Goal: Task Accomplishment & Management: Manage account settings

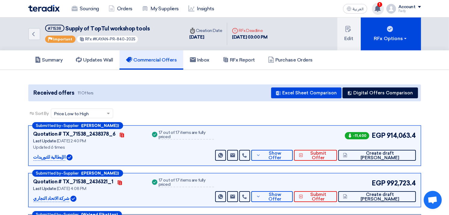
click at [377, 4] on div "1 You have a new offer for 'Supply of Carrier AC packages Model 250 only' reque…" at bounding box center [378, 9] width 12 height 12
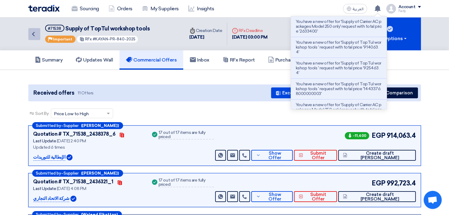
click at [31, 34] on icon "Back" at bounding box center [33, 33] width 7 height 7
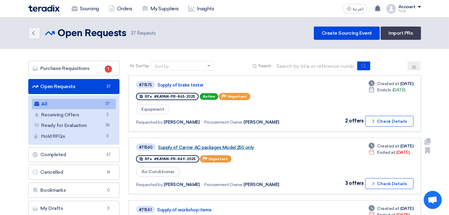
click at [231, 144] on link "Supply of Carrier AC packages Model 250 only" at bounding box center [233, 146] width 151 height 5
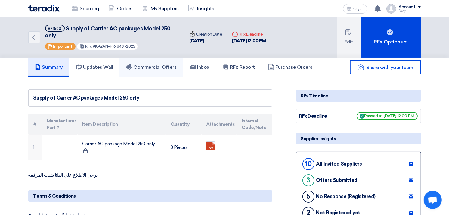
click at [151, 62] on link "Commercial Offers" at bounding box center [152, 66] width 64 height 19
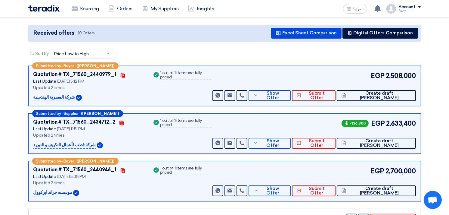
scroll to position [100, 0]
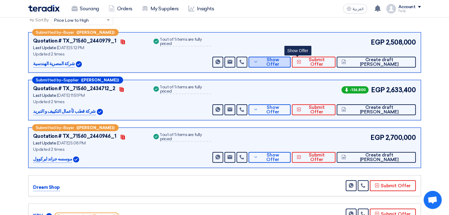
click at [286, 61] on span "Show Offer" at bounding box center [273, 61] width 26 height 9
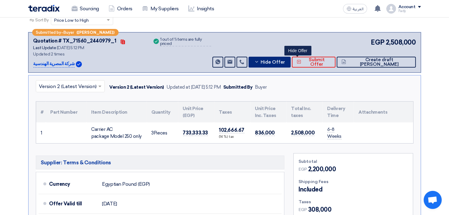
click at [285, 62] on span "Hide Offer" at bounding box center [273, 62] width 24 height 5
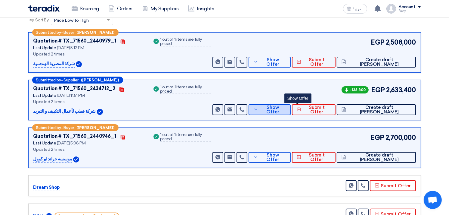
click at [291, 108] on button "Show Offer" at bounding box center [270, 109] width 42 height 11
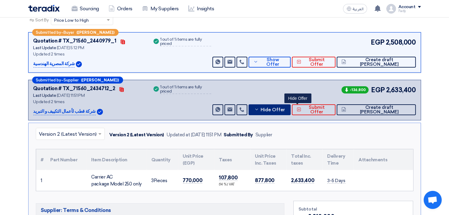
click at [291, 105] on button "Hide Offer" at bounding box center [270, 109] width 42 height 11
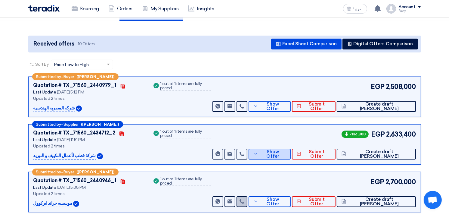
scroll to position [0, 0]
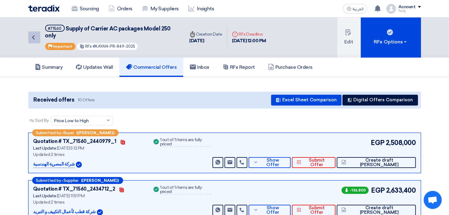
click at [37, 39] on icon "Back" at bounding box center [33, 37] width 7 height 7
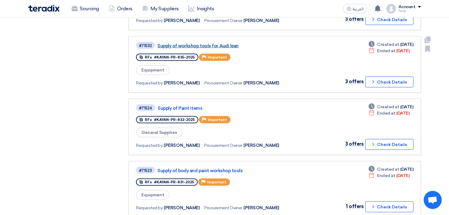
scroll to position [368, 0]
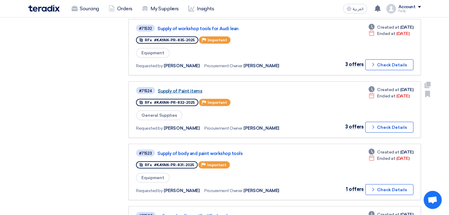
click at [191, 88] on link "Supply of Paint items" at bounding box center [233, 90] width 151 height 5
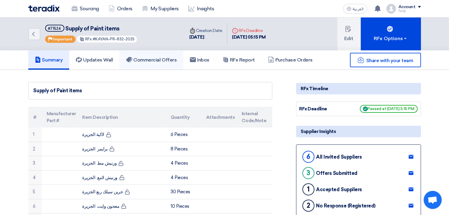
click at [161, 60] on h5 "Commercial Offers" at bounding box center [151, 60] width 51 height 6
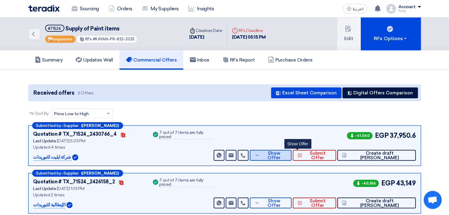
drag, startPoint x: 309, startPoint y: 157, endPoint x: 305, endPoint y: 151, distance: 6.4
click at [287, 157] on span "Show Offer" at bounding box center [274, 155] width 26 height 9
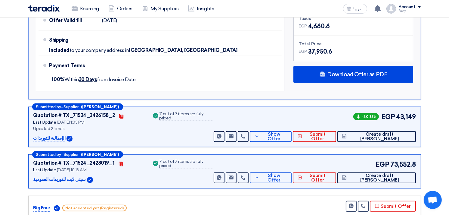
scroll to position [401, 0]
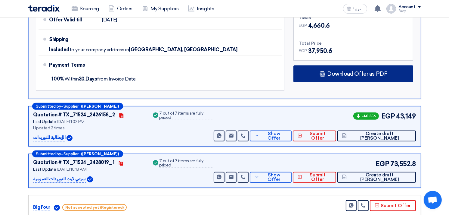
click at [339, 76] on div "Download Offer as PDF" at bounding box center [353, 73] width 120 height 17
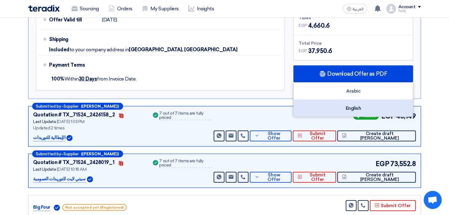
click at [350, 104] on div "English" at bounding box center [353, 108] width 119 height 17
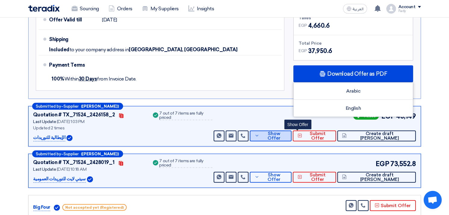
click at [287, 135] on span "Show Offer" at bounding box center [274, 135] width 26 height 9
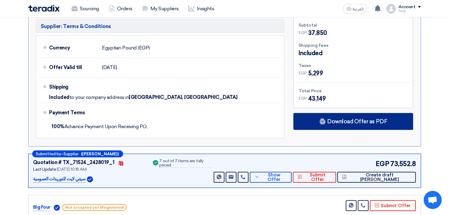
click at [319, 122] on div "Download Offer as PDF" at bounding box center [353, 121] width 120 height 17
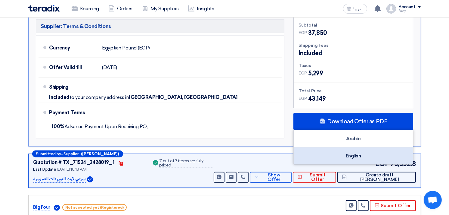
click at [360, 151] on div "English" at bounding box center [353, 155] width 119 height 17
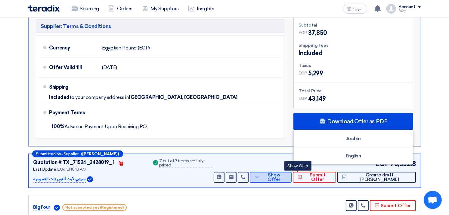
click at [287, 176] on span "Show Offer" at bounding box center [274, 176] width 26 height 9
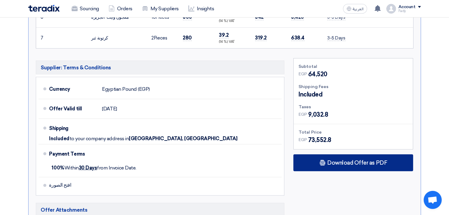
click at [326, 164] on div "Download Offer as PDF" at bounding box center [353, 162] width 120 height 17
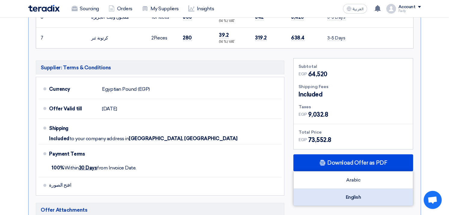
click at [363, 199] on div "English" at bounding box center [353, 196] width 119 height 17
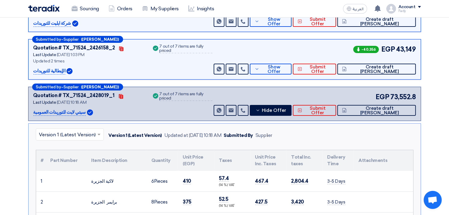
scroll to position [0, 0]
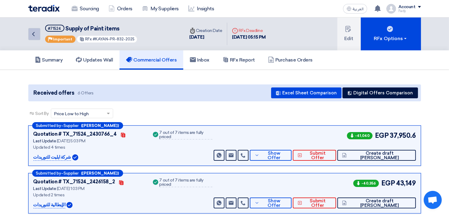
click at [31, 30] on icon "Back" at bounding box center [33, 33] width 7 height 7
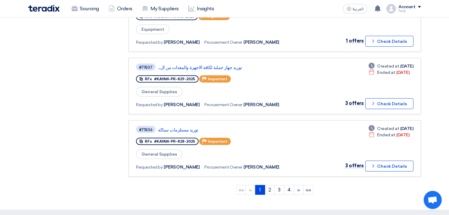
scroll to position [535, 0]
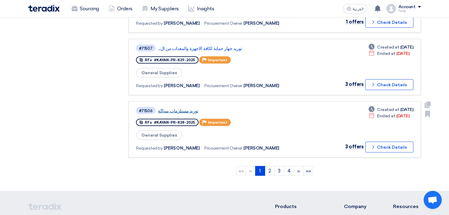
click at [184, 108] on link "توريد مستلزمات سباكة" at bounding box center [233, 110] width 151 height 5
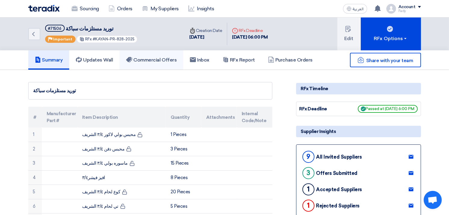
click at [150, 59] on h5 "Commercial Offers" at bounding box center [151, 60] width 51 height 6
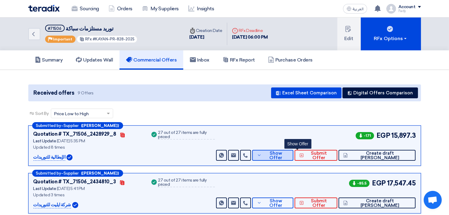
click at [289, 152] on span "Show Offer" at bounding box center [276, 155] width 26 height 9
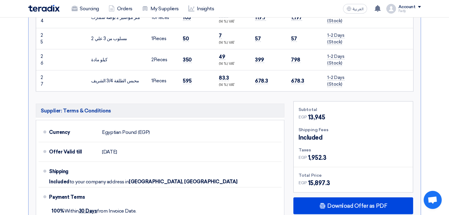
scroll to position [702, 0]
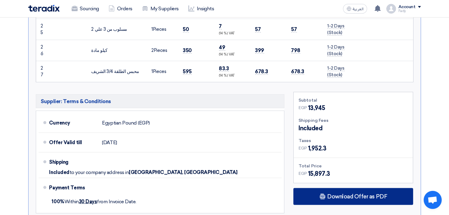
click at [354, 194] on span "Download Offer as PDF" at bounding box center [357, 196] width 60 height 5
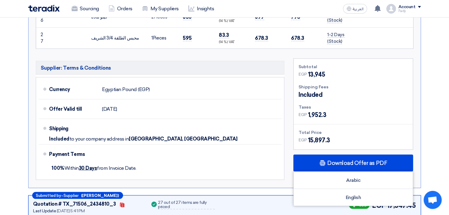
scroll to position [836, 0]
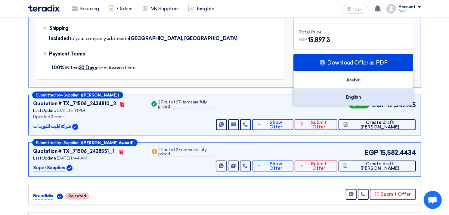
click at [354, 94] on div "English" at bounding box center [353, 96] width 119 height 17
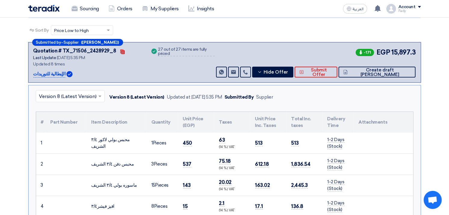
scroll to position [0, 0]
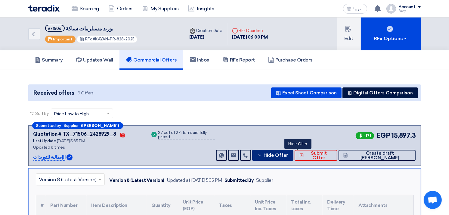
click at [290, 150] on button "Hide Offer" at bounding box center [272, 155] width 41 height 11
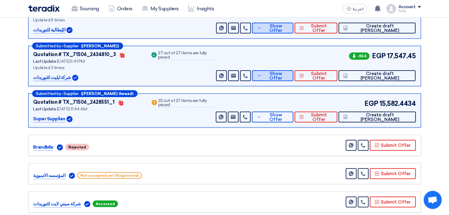
scroll to position [134, 0]
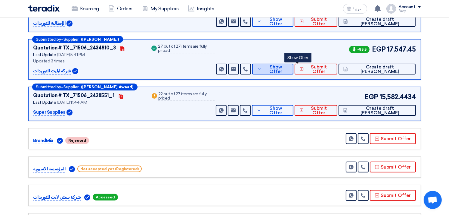
click at [289, 68] on span "Show Offer" at bounding box center [276, 69] width 26 height 9
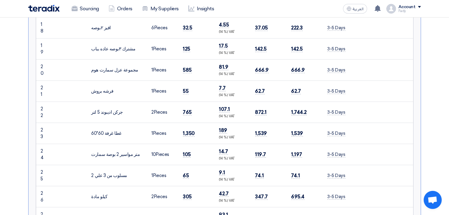
scroll to position [836, 0]
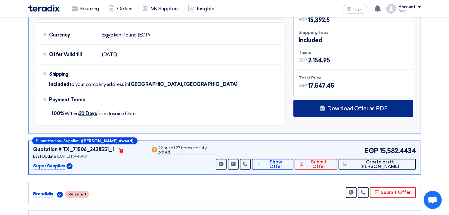
click at [352, 106] on span "Download Offer as PDF" at bounding box center [357, 108] width 60 height 5
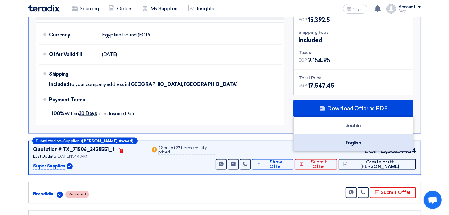
click at [359, 145] on div "English" at bounding box center [353, 142] width 119 height 17
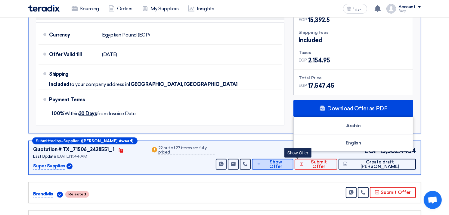
click at [289, 162] on span "Show Offer" at bounding box center [276, 164] width 26 height 9
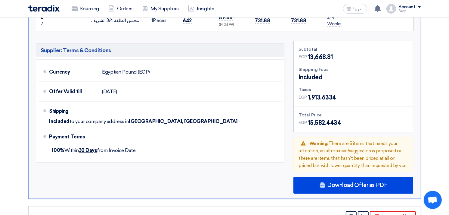
scroll to position [970, 0]
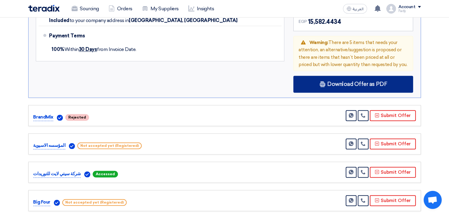
click at [344, 82] on span "Download Offer as PDF" at bounding box center [357, 84] width 60 height 5
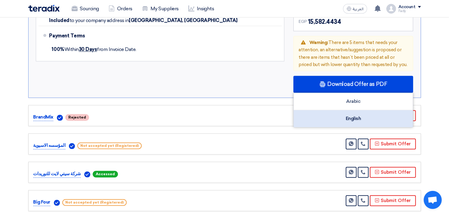
click at [355, 110] on div "English" at bounding box center [353, 118] width 119 height 17
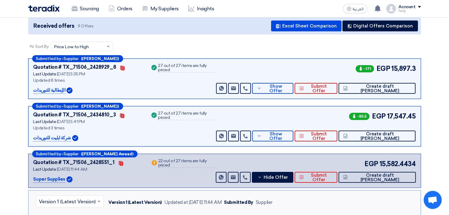
scroll to position [0, 0]
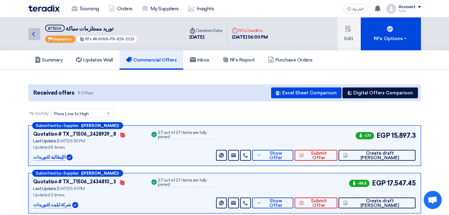
click at [34, 30] on icon "Back" at bounding box center [33, 33] width 7 height 7
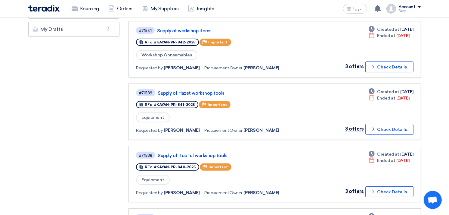
scroll to position [167, 0]
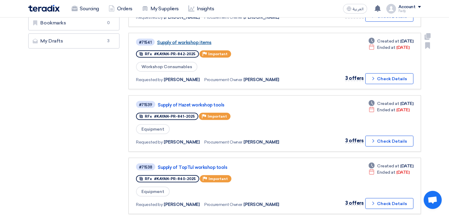
click at [202, 40] on link "Supply of workshop items" at bounding box center [232, 42] width 151 height 5
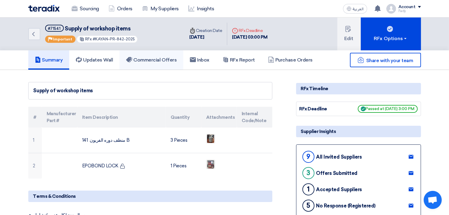
click at [154, 64] on link "Commercial Offers" at bounding box center [152, 59] width 64 height 19
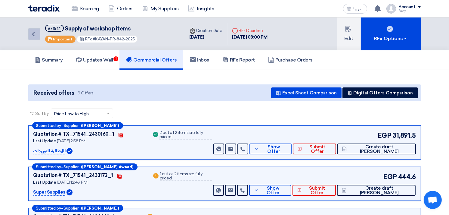
click at [31, 33] on icon "Back" at bounding box center [33, 33] width 7 height 7
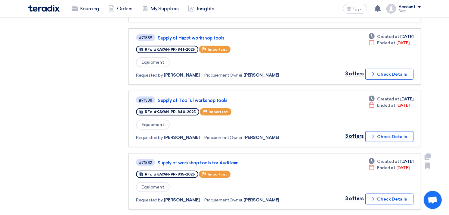
scroll to position [267, 0]
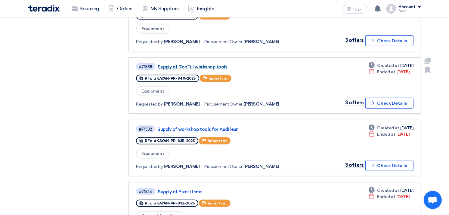
click at [196, 64] on link "Supply of TopTul workshop tools" at bounding box center [233, 66] width 151 height 5
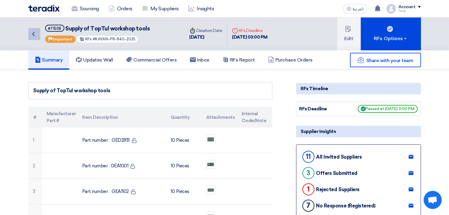
click at [33, 34] on use at bounding box center [33, 34] width 2 height 4
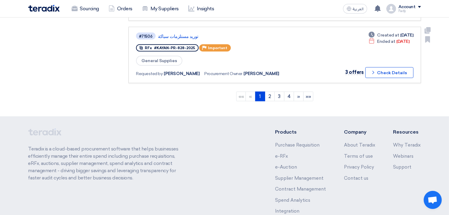
scroll to position [636, 0]
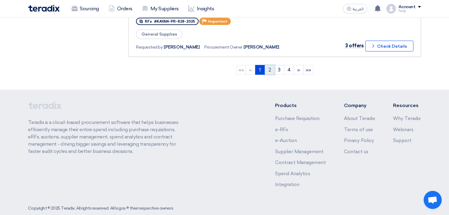
click at [269, 65] on link "2" at bounding box center [270, 70] width 10 height 10
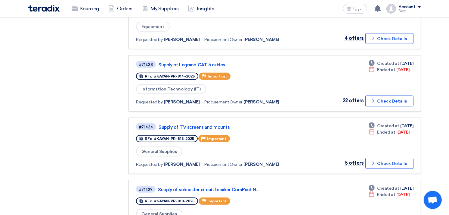
scroll to position [468, 0]
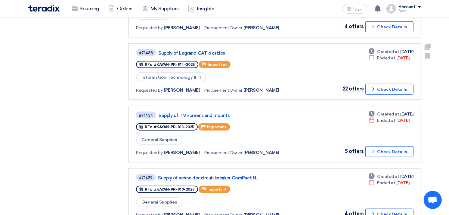
click at [202, 50] on link "Supply of Legrand CAT 6 cables" at bounding box center [233, 52] width 151 height 5
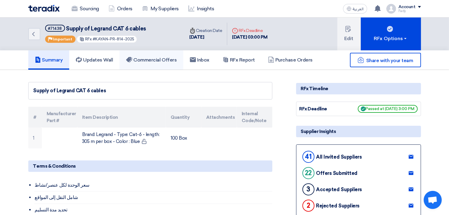
click at [160, 60] on h5 "Commercial Offers" at bounding box center [151, 60] width 51 height 6
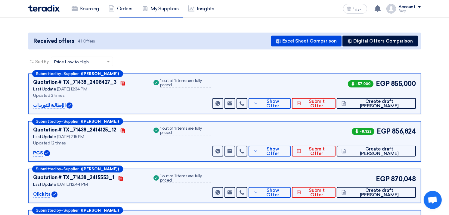
scroll to position [67, 0]
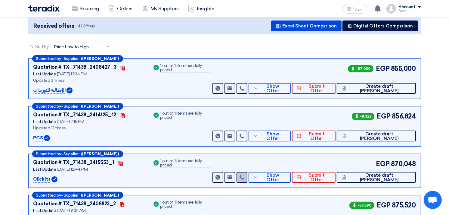
click at [244, 175] on icon at bounding box center [242, 177] width 5 height 5
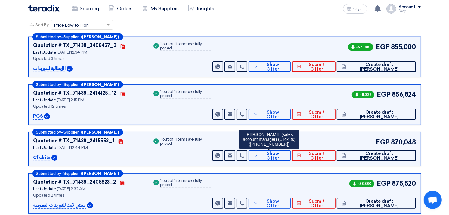
scroll to position [100, 0]
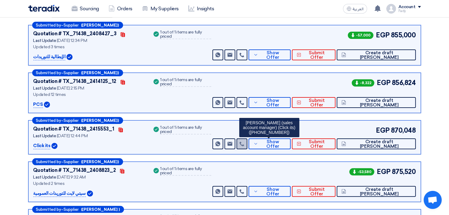
click at [244, 142] on icon at bounding box center [242, 143] width 5 height 5
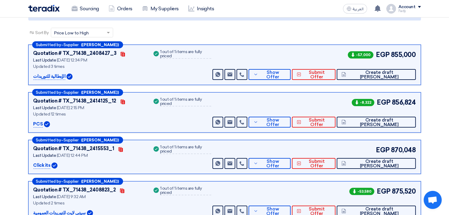
scroll to position [0, 0]
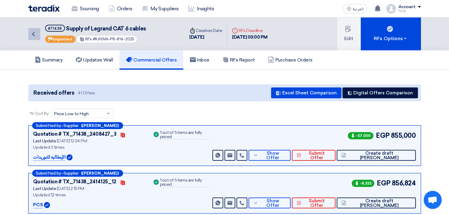
click at [39, 34] on link "Back" at bounding box center [34, 34] width 12 height 12
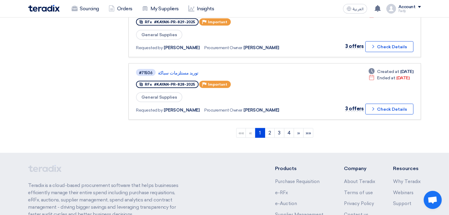
scroll to position [636, 0]
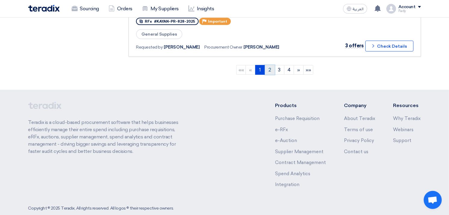
click at [268, 65] on link "2" at bounding box center [270, 70] width 10 height 10
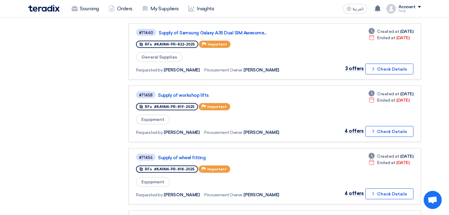
scroll to position [267, 0]
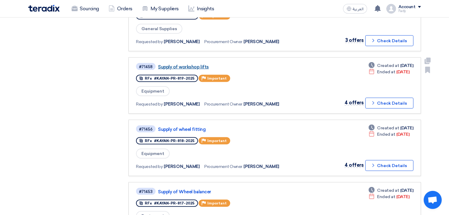
click at [197, 64] on link "Supply of workshop lifts" at bounding box center [233, 66] width 151 height 5
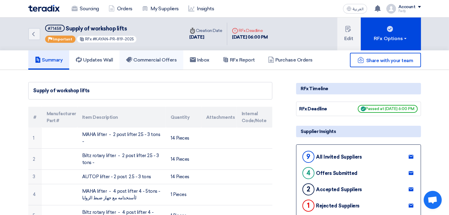
click at [151, 50] on link "Commercial Offers" at bounding box center [152, 59] width 64 height 19
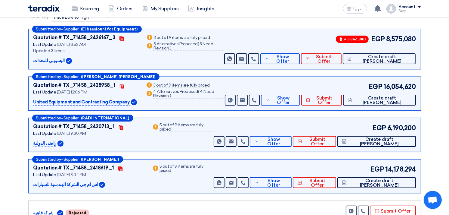
scroll to position [100, 0]
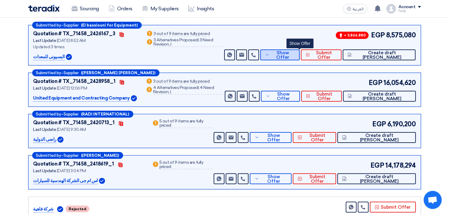
click at [295, 54] on span "Show Offer" at bounding box center [283, 55] width 24 height 9
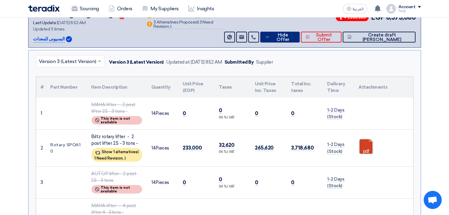
scroll to position [134, 0]
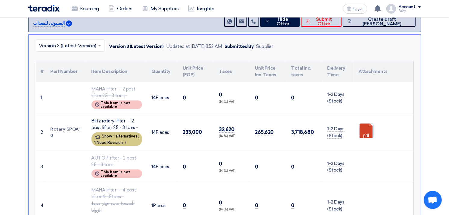
click at [121, 140] on span "1 Need Revision," at bounding box center [109, 142] width 29 height 5
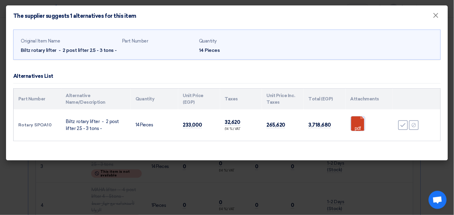
click at [358, 120] on link at bounding box center [375, 134] width 48 height 36
click at [437, 15] on span "×" at bounding box center [436, 17] width 6 height 12
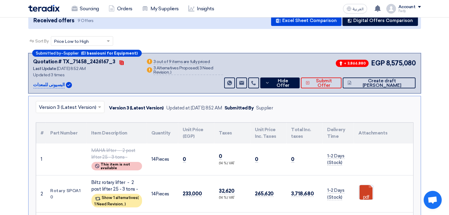
scroll to position [0, 0]
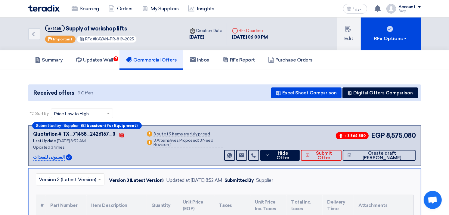
drag, startPoint x: 93, startPoint y: 39, endPoint x: 133, endPoint y: 36, distance: 39.5
click at [133, 36] on div "RFx #KAYAN-PR-819-2025" at bounding box center [106, 39] width 61 height 8
copy span "KAYAN-PR-819-2025"
drag, startPoint x: 65, startPoint y: 28, endPoint x: 119, endPoint y: 22, distance: 54.2
click at [138, 20] on div "Back #71458 Supply of workshop lifts Priority Important RFx #KAYAN-PR-819-2025" at bounding box center [106, 33] width 157 height 33
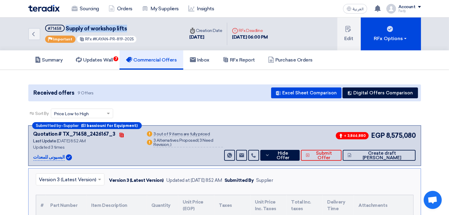
click at [88, 31] on span "Supply of workshop lifts" at bounding box center [96, 28] width 61 height 7
click at [90, 28] on span "Supply of workshop lifts" at bounding box center [96, 28] width 61 height 7
drag, startPoint x: 90, startPoint y: 29, endPoint x: 198, endPoint y: 23, distance: 107.9
click at [198, 23] on div "Back #71458 Supply of workshop lifts Priority Important RFx #KAYAN-PR-819-2025 …" at bounding box center [150, 33] width 245 height 33
click at [104, 25] on span "Supply of workshop lifts" at bounding box center [96, 28] width 61 height 7
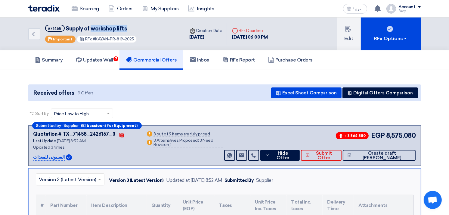
drag, startPoint x: 89, startPoint y: 28, endPoint x: 139, endPoint y: 22, distance: 49.7
click at [139, 22] on div "Back #71458 Supply of workshop lifts Priority Important RFx #KAYAN-PR-819-2025" at bounding box center [106, 33] width 157 height 33
copy span "workshop lifts"
click at [51, 64] on link "Summary" at bounding box center [48, 59] width 41 height 19
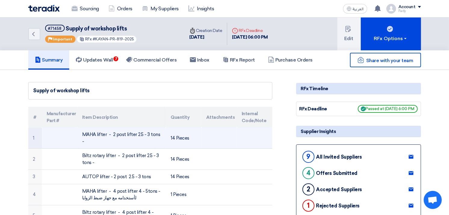
click at [128, 132] on td "MAHA lifter - 2 post lifter 2.5 - 3 tons -" at bounding box center [121, 137] width 88 height 21
copy tr "MAHA lifter - 2 post lifter 2.5 - 3 tons -"
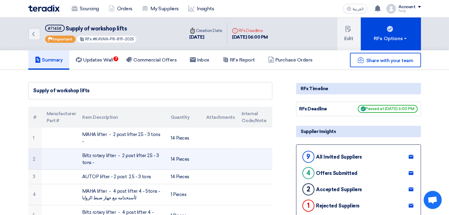
click at [94, 148] on td "Biltz rotary lifter - 2 post lifter 2.5 - 3 tons -" at bounding box center [121, 158] width 88 height 21
copy tr "Biltz rotary lifter - 2 post lifter 2.5 - 3 tons -"
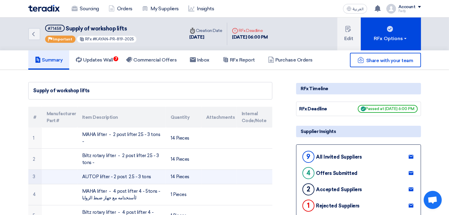
click at [108, 169] on td "AUTOP lifter - 2 post 2.5 - 3 tons" at bounding box center [121, 176] width 88 height 14
copy tr "AUTOP lifter - 2 post 2.5 - 3 tons"
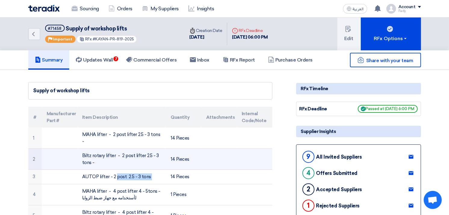
copy tr "AUTOP lifter - 2 post 2.5 - 3 tons"
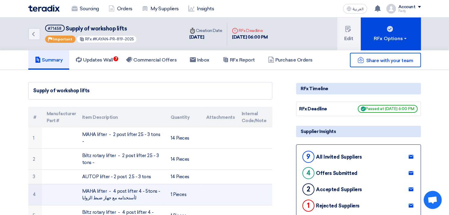
click at [97, 185] on td "MAHA lifter - 4 post lifter 4 - 5tons - لأستخدامه مع جهاز ضبط الزوايا" at bounding box center [121, 194] width 88 height 21
copy tr "MAHA lifter - 4 post lifter 4 - 5tons - لأستخدامه مع جهاز ضبط الزوايا"
click at [145, 184] on td "MAHA lifter - 4 post lifter 4 - 5tons - لأستخدامه مع جهاز ضبط الزوايا" at bounding box center [121, 194] width 88 height 21
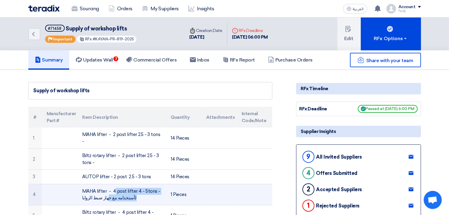
drag, startPoint x: 152, startPoint y: 184, endPoint x: 78, endPoint y: 182, distance: 74.1
click at [78, 184] on td "MAHA lifter - 4 post lifter 4 - 5tons - لأستخدامه مع جهاز ضبط الزوايا" at bounding box center [121, 194] width 88 height 21
copy td "MAHA lifter - 4 post lifter 4 - 5tons"
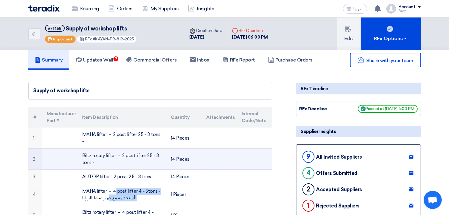
scroll to position [33, 0]
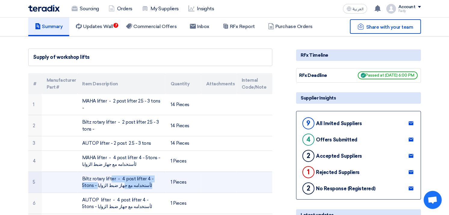
drag, startPoint x: 83, startPoint y: 171, endPoint x: 159, endPoint y: 171, distance: 76.2
click at [159, 171] on td "Biltz rotary lifter - 4 post lifter 4 - 5tons - لأستخدامه مع جهاز ضبط الزوايا" at bounding box center [121, 181] width 88 height 21
copy td "[PERSON_NAME] rotary lifter - 4 post lifter 4 - 5tons"
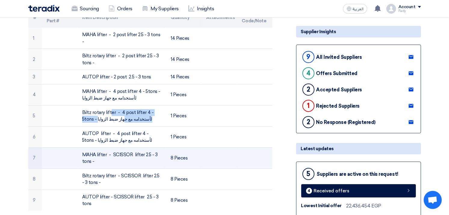
scroll to position [100, 0]
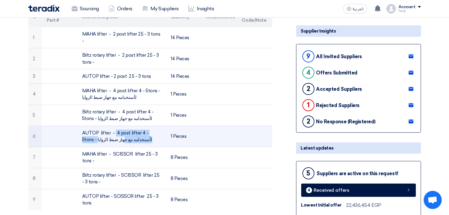
drag, startPoint x: 81, startPoint y: 125, endPoint x: 154, endPoint y: 126, distance: 73.8
click at [154, 126] on td "AUTOP lifter - 4 post lifter 4 - 5tons - لأستخدامه مع جهاز ضبط الزوايا" at bounding box center [121, 136] width 88 height 21
copy td "AUTOP lifter - 4 post lifter 4 - 5tons"
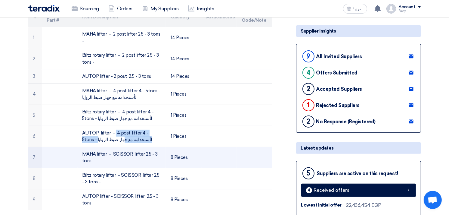
drag, startPoint x: 82, startPoint y: 147, endPoint x: 155, endPoint y: 151, distance: 73.5
click at [155, 151] on td "MAHA lifter - SCISSOR lifter 2.5 - 3 tons -" at bounding box center [121, 157] width 88 height 21
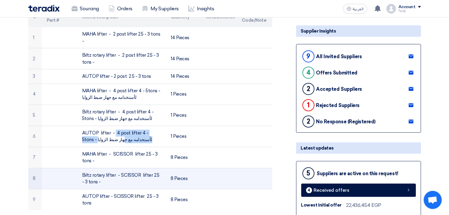
drag, startPoint x: 82, startPoint y: 167, endPoint x: 118, endPoint y: 173, distance: 37.3
click at [118, 173] on td "Biltz rotary lifter - SCISSOR lifter 2.5 - 3 tons -" at bounding box center [121, 178] width 88 height 21
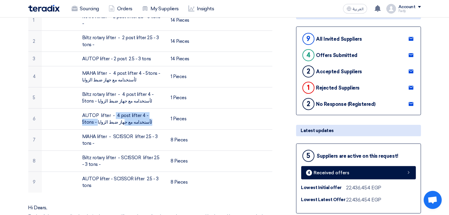
scroll to position [134, 0]
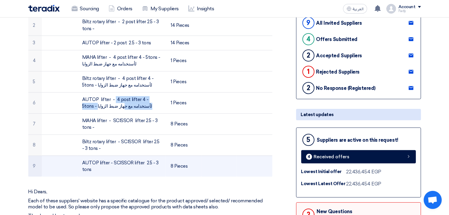
drag, startPoint x: 91, startPoint y: 164, endPoint x: 79, endPoint y: 154, distance: 15.0
click at [79, 155] on td "AUTOP lifter - SCISSOR lifter 2.5 - 3 tons" at bounding box center [121, 165] width 88 height 21
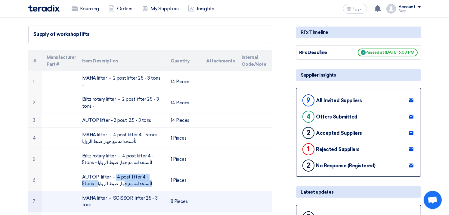
scroll to position [0, 0]
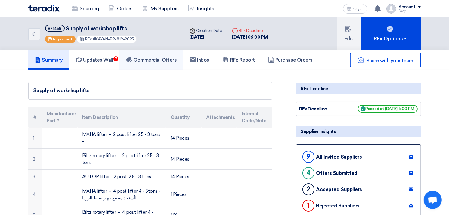
click at [160, 53] on link "Commercial Offers" at bounding box center [152, 59] width 64 height 19
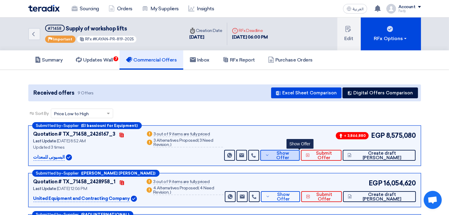
click at [295, 152] on span "Show Offer" at bounding box center [283, 155] width 24 height 9
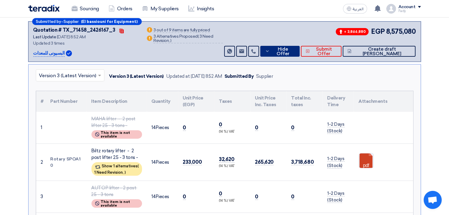
scroll to position [134, 0]
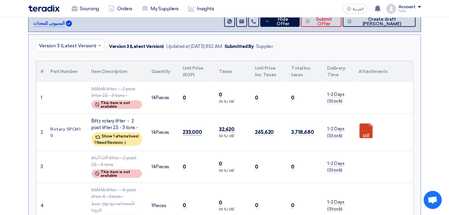
drag, startPoint x: 183, startPoint y: 130, endPoint x: 199, endPoint y: 131, distance: 16.3
click at [199, 131] on span "233,000" at bounding box center [192, 132] width 19 height 6
click at [212, 147] on td "233,000" at bounding box center [196, 131] width 36 height 37
click at [51, 127] on td "Rotary SPOA10" at bounding box center [66, 131] width 41 height 37
drag, startPoint x: 51, startPoint y: 127, endPoint x: 79, endPoint y: 132, distance: 28.4
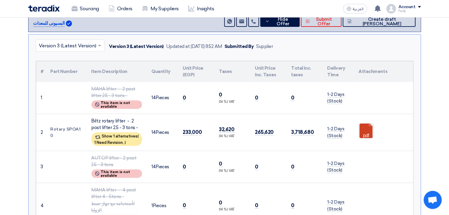
click at [79, 132] on td "Rotary SPOA10" at bounding box center [66, 131] width 41 height 37
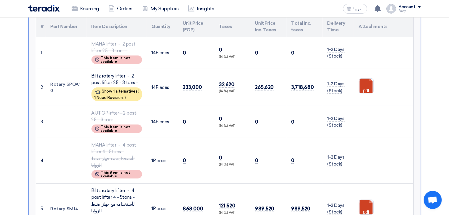
scroll to position [234, 0]
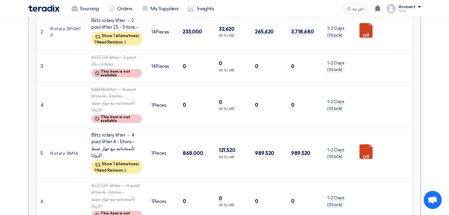
click at [54, 138] on td "Rotary SM14" at bounding box center [66, 153] width 41 height 51
drag, startPoint x: 50, startPoint y: 137, endPoint x: 85, endPoint y: 143, distance: 35.1
click at [85, 143] on td "Rotary SM14" at bounding box center [66, 153] width 41 height 51
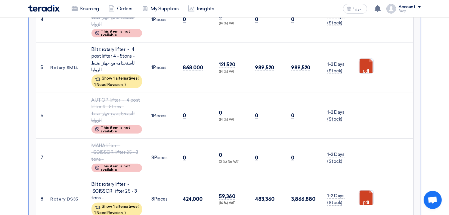
scroll to position [334, 0]
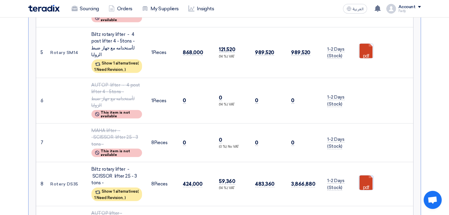
click at [368, 175] on link at bounding box center [383, 193] width 48 height 36
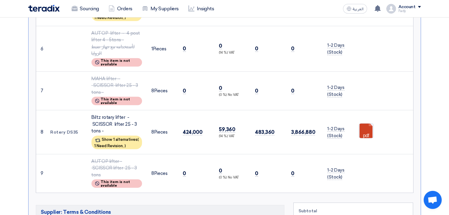
scroll to position [401, 0]
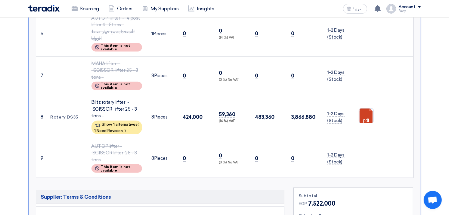
drag, startPoint x: 49, startPoint y: 83, endPoint x: 79, endPoint y: 80, distance: 30.3
click at [79, 95] on td "Rotery DS35" at bounding box center [66, 117] width 41 height 44
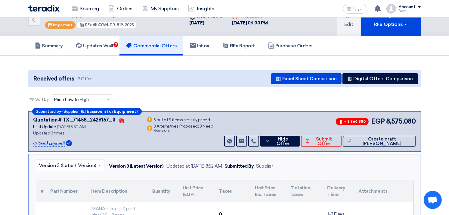
scroll to position [0, 0]
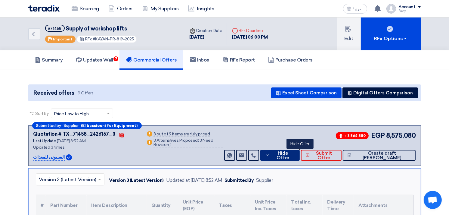
drag, startPoint x: 300, startPoint y: 152, endPoint x: 308, endPoint y: 126, distance: 27.7
click at [300, 151] on button "Hide Offer" at bounding box center [279, 155] width 39 height 11
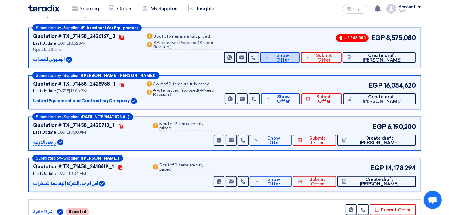
scroll to position [100, 0]
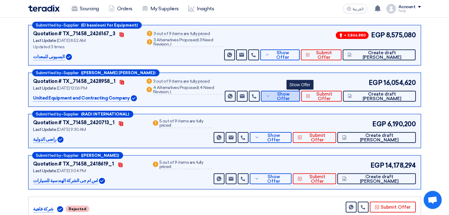
click at [295, 94] on span "Show Offer" at bounding box center [284, 96] width 24 height 9
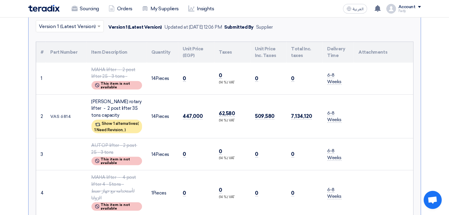
scroll to position [200, 0]
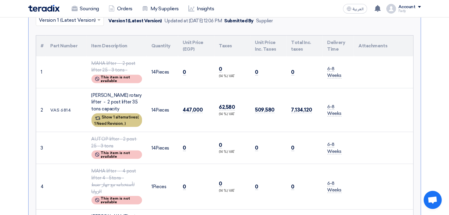
click at [113, 121] on span "1 Need Revision," at bounding box center [109, 123] width 29 height 5
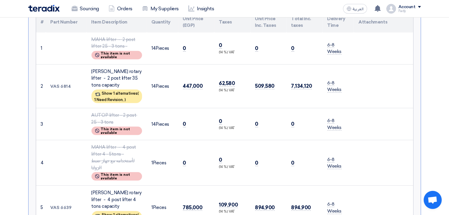
scroll to position [234, 0]
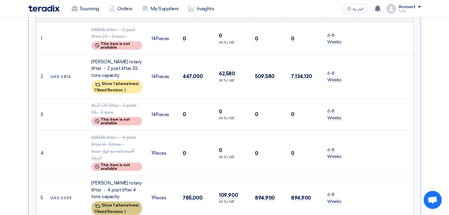
click at [115, 201] on div "Show 1 alternatives ( 1 Need Revision, )" at bounding box center [117, 208] width 51 height 14
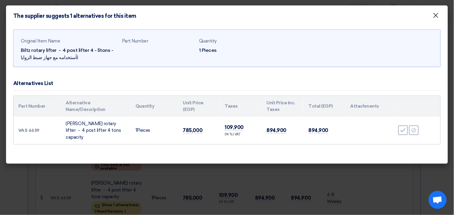
click at [437, 16] on span "×" at bounding box center [436, 17] width 6 height 12
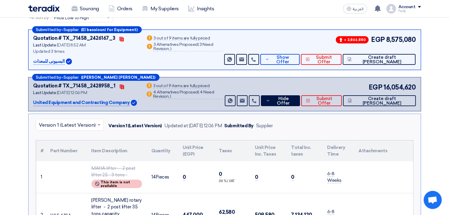
scroll to position [67, 0]
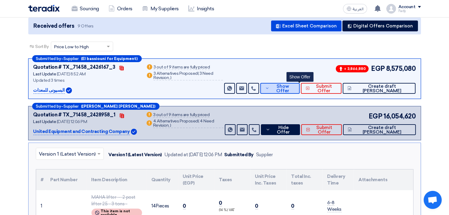
click at [287, 83] on button "Show Offer" at bounding box center [279, 88] width 39 height 11
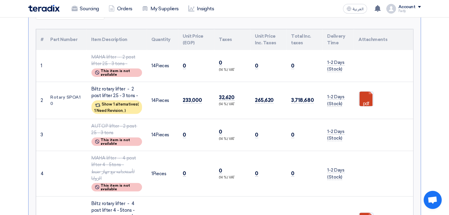
scroll to position [100, 0]
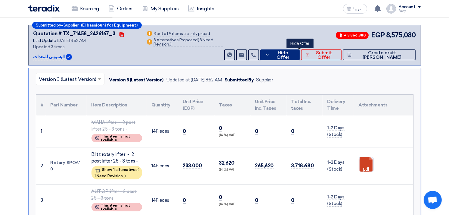
click at [295, 52] on span "Hide Offer" at bounding box center [282, 55] width 23 height 9
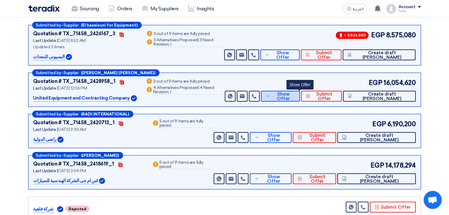
click at [295, 96] on span "Show Offer" at bounding box center [284, 96] width 24 height 9
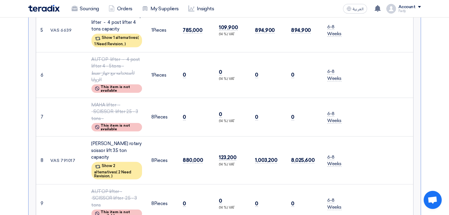
scroll to position [200, 0]
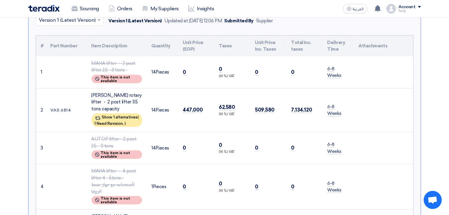
click at [59, 103] on td "VAS 6814" at bounding box center [66, 110] width 41 height 44
drag, startPoint x: 73, startPoint y: 104, endPoint x: 51, endPoint y: 102, distance: 21.8
click at [51, 102] on td "VAS 6814" at bounding box center [66, 110] width 41 height 44
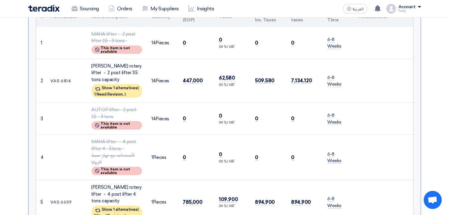
scroll to position [267, 0]
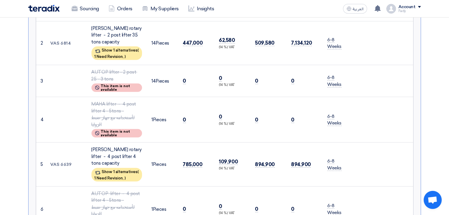
click at [64, 143] on td "VAS 6639" at bounding box center [66, 164] width 41 height 44
click at [64, 142] on td "VAS 6639" at bounding box center [66, 164] width 41 height 44
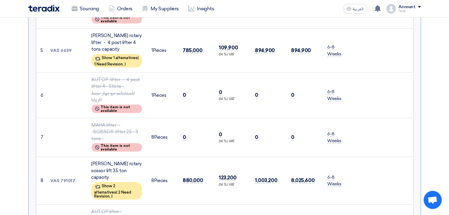
scroll to position [401, 0]
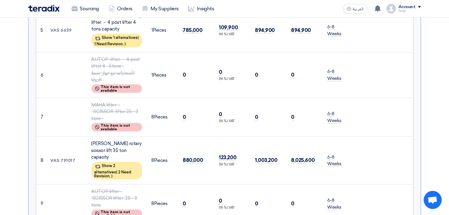
click at [65, 136] on td "VAS 791017" at bounding box center [66, 160] width 41 height 48
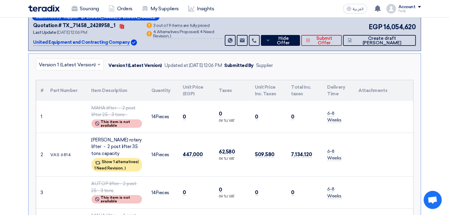
scroll to position [0, 0]
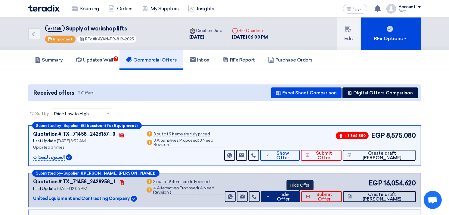
click at [295, 200] on button "Hide Offer" at bounding box center [280, 196] width 39 height 11
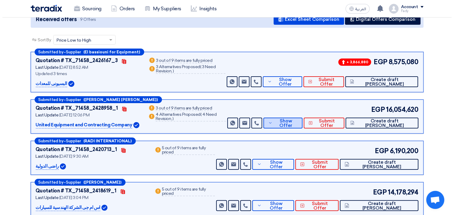
scroll to position [167, 0]
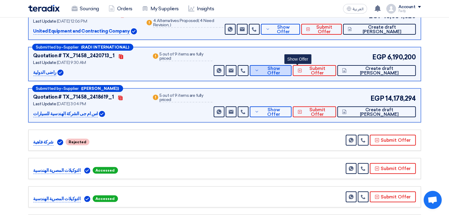
click at [292, 73] on button "Show Offer" at bounding box center [271, 70] width 42 height 11
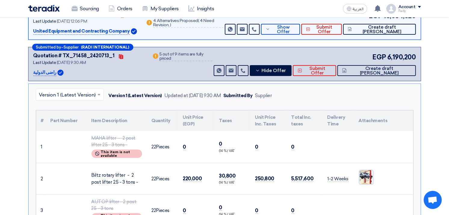
click at [366, 178] on img at bounding box center [366, 176] width 14 height 15
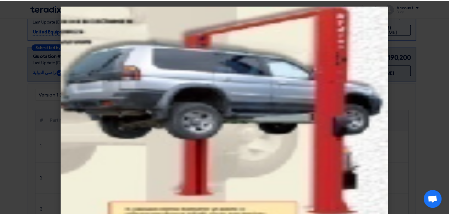
scroll to position [11, 0]
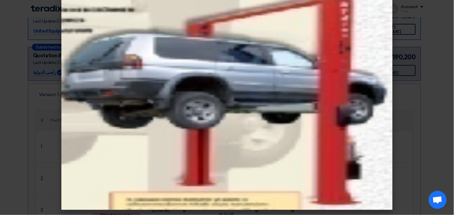
click at [439, 122] on modal-container at bounding box center [227, 107] width 454 height 215
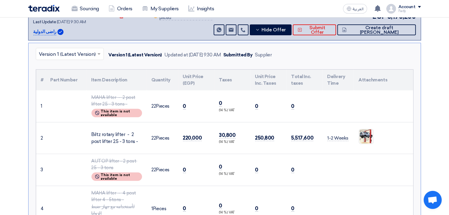
scroll to position [368, 0]
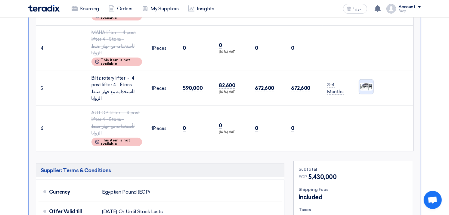
click at [372, 82] on img at bounding box center [366, 86] width 14 height 9
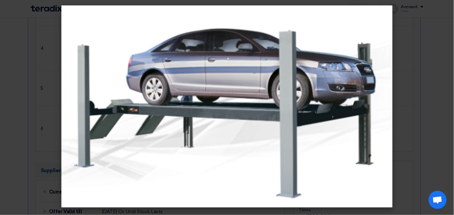
click at [435, 73] on modal-container at bounding box center [227, 107] width 454 height 215
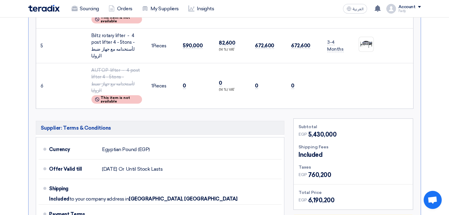
scroll to position [501, 0]
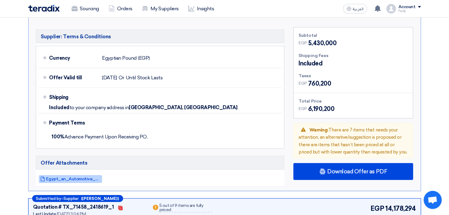
click at [83, 176] on span "Egypt_an_Automotive_And_Traading_compeny__1758521587540.pdf" at bounding box center [73, 178] width 54 height 5
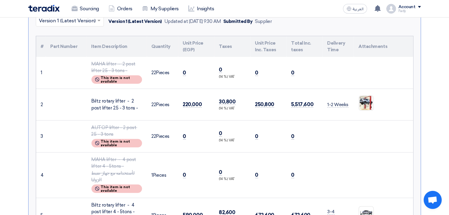
scroll to position [100, 0]
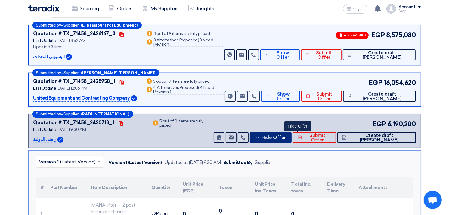
click at [290, 140] on button "Hide Offer" at bounding box center [271, 137] width 42 height 11
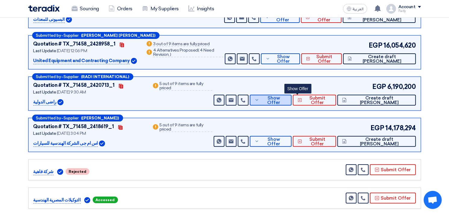
scroll to position [167, 0]
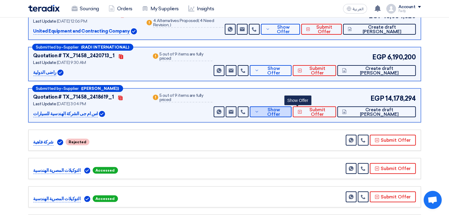
click at [287, 112] on span "Show Offer" at bounding box center [274, 111] width 26 height 9
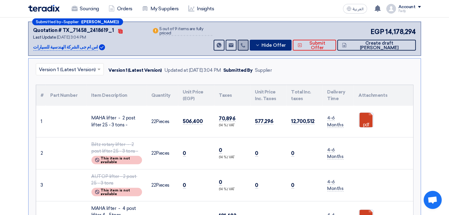
scroll to position [234, 0]
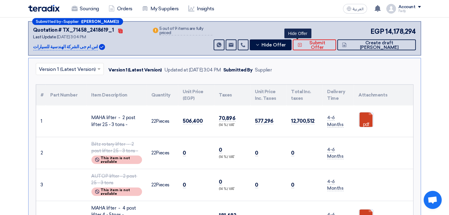
click at [374, 114] on ul "pdf" at bounding box center [384, 119] width 50 height 21
click at [364, 120] on link at bounding box center [383, 130] width 48 height 36
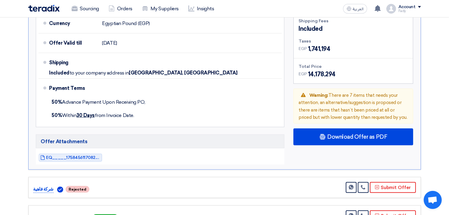
scroll to position [602, 0]
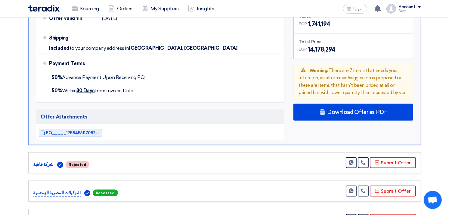
click at [64, 126] on div "EQ_____1758456117082.pdf" at bounding box center [160, 133] width 249 height 14
click at [70, 130] on span "EQ_____1758456117082.pdf" at bounding box center [73, 132] width 54 height 5
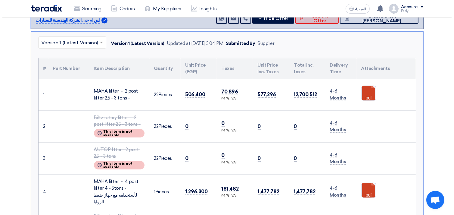
scroll to position [134, 0]
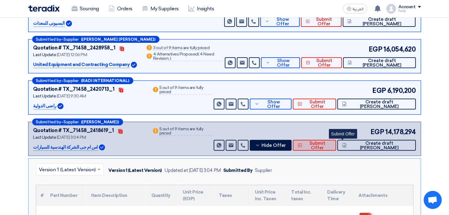
click at [331, 142] on span "Submit Offer" at bounding box center [318, 145] width 28 height 9
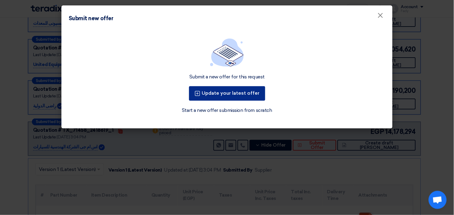
click at [234, 93] on button "Update your latest offer" at bounding box center [227, 93] width 76 height 14
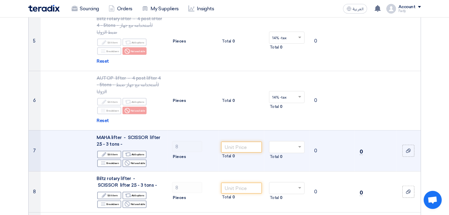
scroll to position [301, 0]
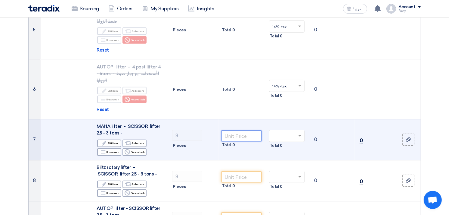
click at [236, 130] on input "number" at bounding box center [241, 135] width 41 height 11
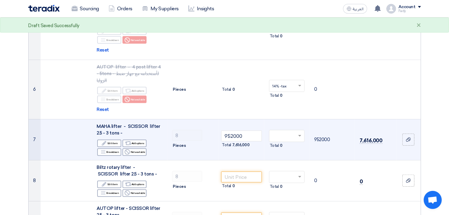
click at [297, 133] on span at bounding box center [301, 135] width 8 height 5
click at [287, 142] on div "14% -tax" at bounding box center [286, 147] width 35 height 11
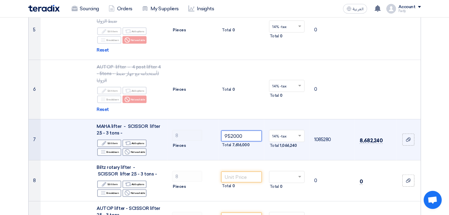
drag, startPoint x: 233, startPoint y: 110, endPoint x: 244, endPoint y: 111, distance: 11.5
click at [244, 130] on input "952000" at bounding box center [241, 135] width 41 height 11
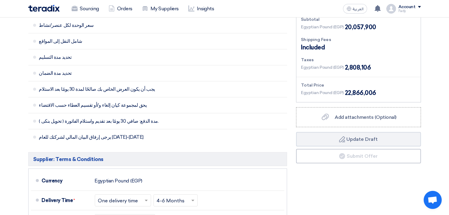
scroll to position [568, 0]
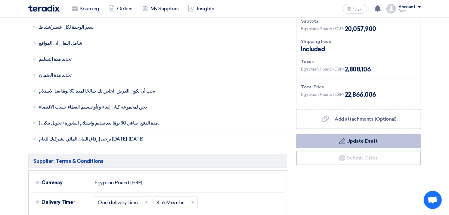
type input "952600"
click at [361, 134] on button "Draft Update Draft" at bounding box center [358, 141] width 125 height 14
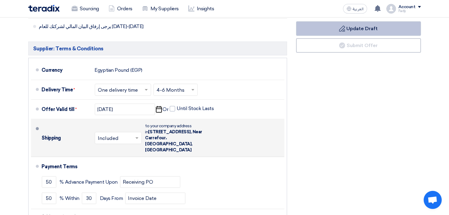
scroll to position [669, 0]
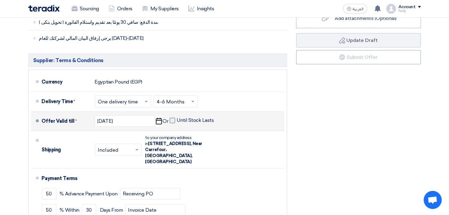
click at [173, 118] on span at bounding box center [172, 120] width 5 height 5
click at [177, 117] on input "Until Stock Lasts" at bounding box center [196, 122] width 38 height 11
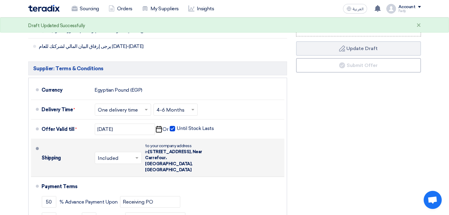
scroll to position [632, 0]
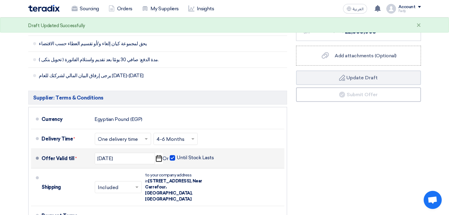
click at [172, 155] on span at bounding box center [172, 157] width 5 height 5
click at [177, 154] on input "Until Stock Lasts" at bounding box center [196, 159] width 38 height 11
checkbox input "false"
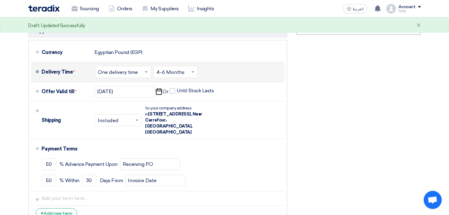
scroll to position [699, 0]
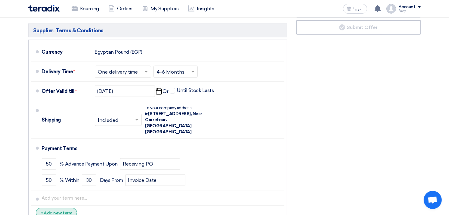
click at [64, 208] on div "+ Add new term" at bounding box center [57, 212] width 42 height 9
click at [64, 206] on input "text" at bounding box center [162, 211] width 240 height 11
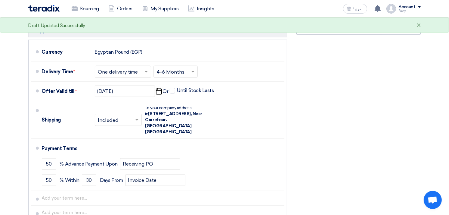
click at [330, 168] on div "Financial Offer Summary Subtotal Egyptian Pound (EGP) 20,057,900 Shipping Fees" at bounding box center [359, 55] width 134 height 370
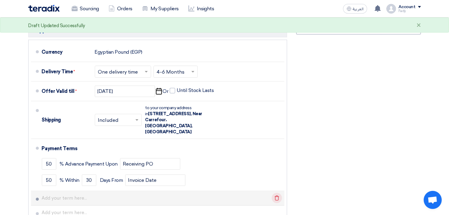
click at [278, 193] on icon "Delete" at bounding box center [277, 198] width 10 height 10
click at [277, 193] on icon "Delete" at bounding box center [277, 198] width 10 height 10
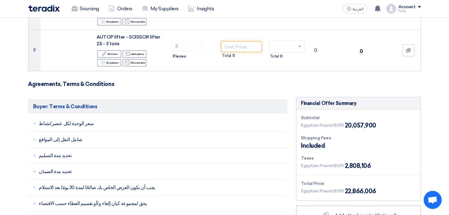
scroll to position [331, 0]
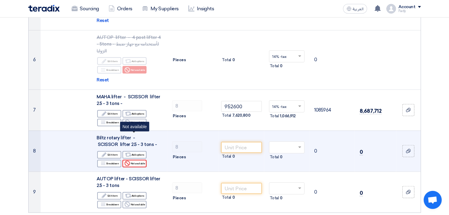
click at [138, 160] on div "Reject Not available" at bounding box center [135, 164] width 24 height 8
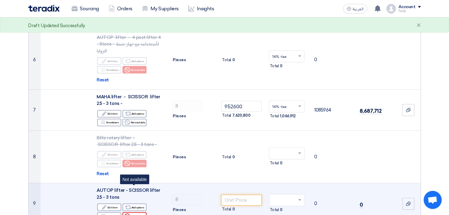
click at [139, 212] on div "Reject Not available" at bounding box center [135, 216] width 24 height 8
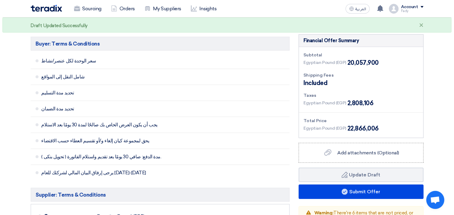
scroll to position [531, 0]
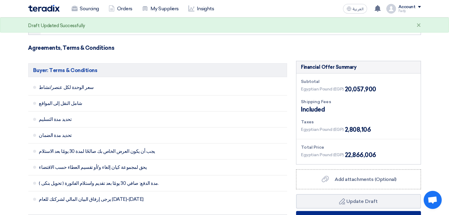
click at [358, 211] on button "Submit Offer" at bounding box center [358, 218] width 125 height 14
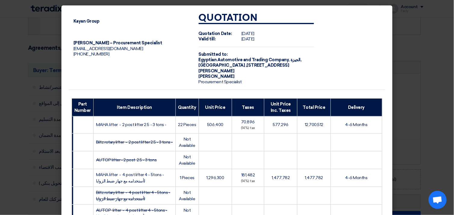
scroll to position [197, 0]
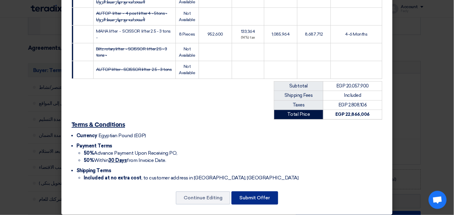
click at [249, 193] on button "Submit Offer" at bounding box center [254, 197] width 47 height 13
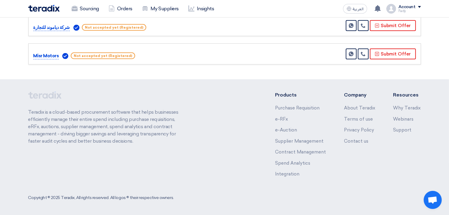
scroll to position [172, 0]
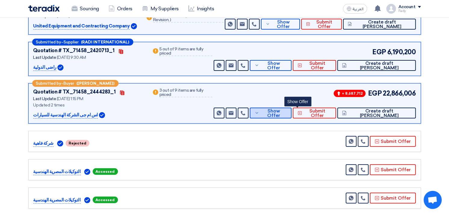
click at [287, 110] on span "Show Offer" at bounding box center [274, 113] width 26 height 9
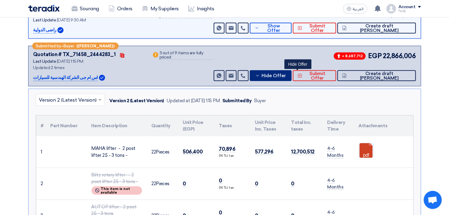
scroll to position [0, 0]
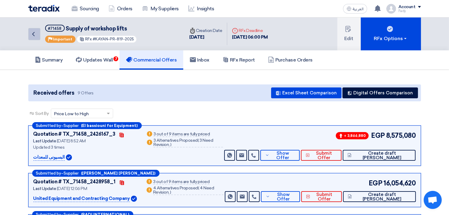
click at [34, 33] on icon "Back" at bounding box center [33, 33] width 7 height 7
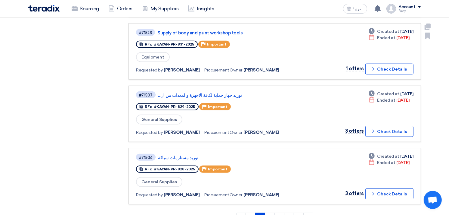
scroll to position [335, 0]
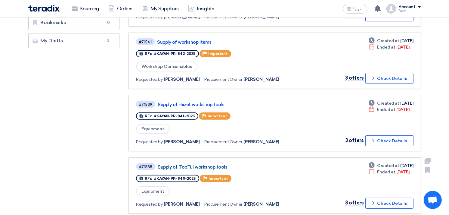
click at [213, 164] on link "Supply of TopTul workshop tools" at bounding box center [233, 166] width 151 height 5
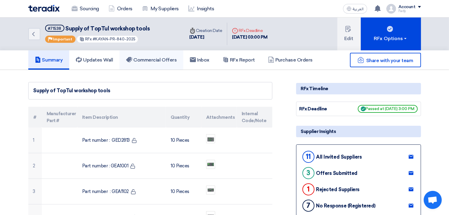
click at [160, 59] on h5 "Commercial Offers" at bounding box center [151, 60] width 51 height 6
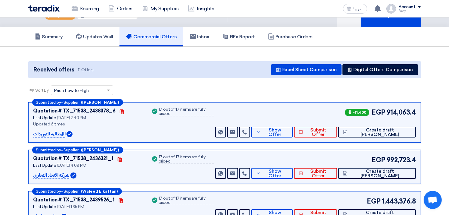
scroll to position [14, 0]
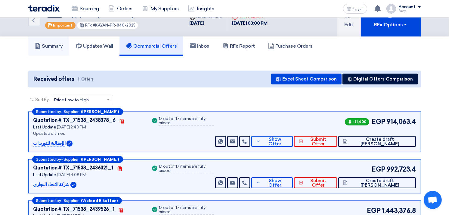
click at [58, 43] on h5 "Summary" at bounding box center [49, 46] width 28 height 6
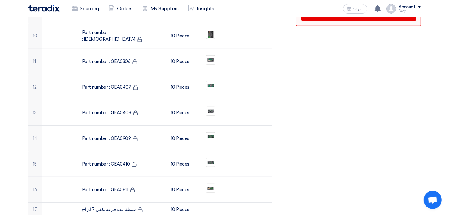
scroll to position [200, 0]
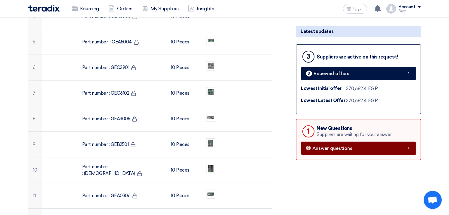
click at [317, 146] on span "Answer questions" at bounding box center [333, 148] width 40 height 5
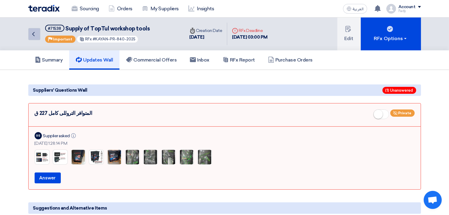
click at [35, 35] on icon "Back" at bounding box center [33, 33] width 7 height 7
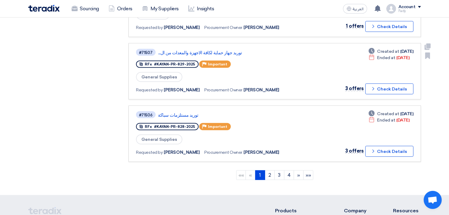
scroll to position [535, 0]
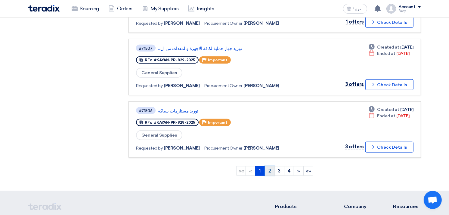
click at [269, 166] on link "2" at bounding box center [270, 171] width 10 height 10
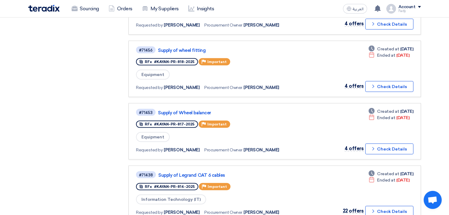
scroll to position [334, 0]
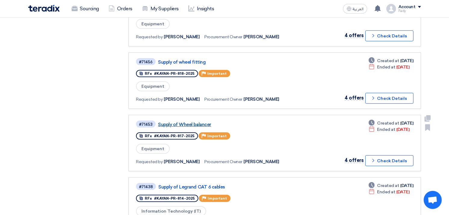
click at [203, 122] on link "Supply of Wheel balancer" at bounding box center [233, 124] width 151 height 5
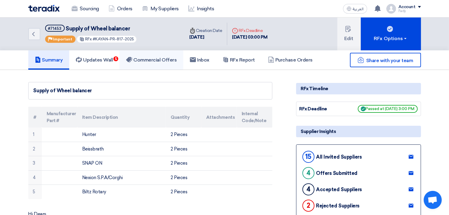
click at [160, 57] on h5 "Commercial Offers" at bounding box center [151, 60] width 51 height 6
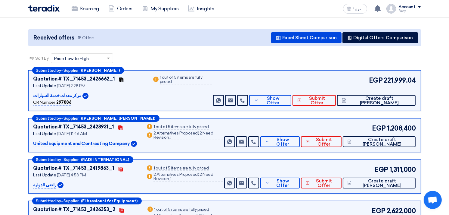
scroll to position [67, 0]
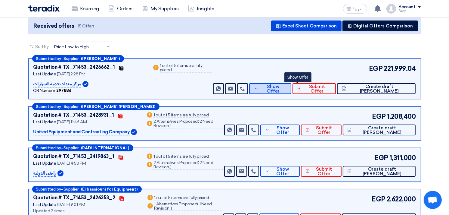
click at [287, 88] on span "Show Offer" at bounding box center [273, 88] width 26 height 9
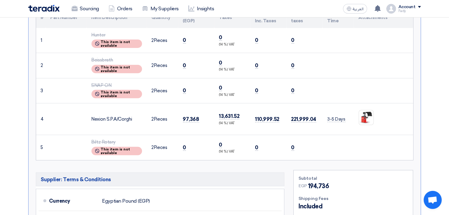
scroll to position [200, 0]
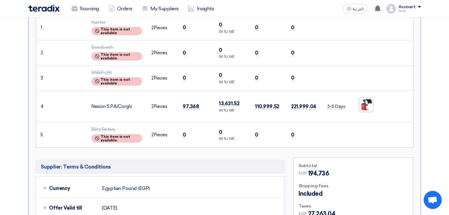
click at [363, 101] on img at bounding box center [366, 105] width 14 height 14
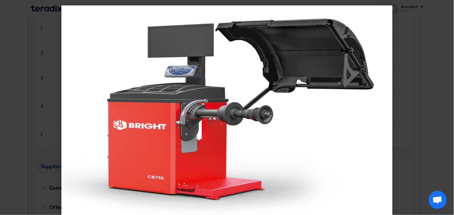
click at [430, 58] on modal-container at bounding box center [227, 107] width 454 height 215
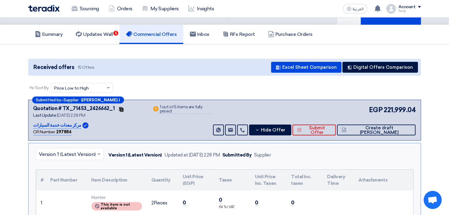
scroll to position [0, 0]
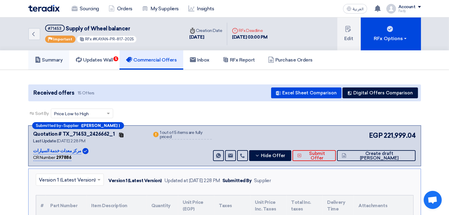
click at [24, 62] on div "Summary Updates Wall 5 Commercial Offers Inbox RFx Report Purchase Orders" at bounding box center [224, 60] width 449 height 20
drag, startPoint x: 47, startPoint y: 61, endPoint x: 68, endPoint y: 63, distance: 21.1
click at [47, 61] on h5 "Summary" at bounding box center [49, 60] width 28 height 6
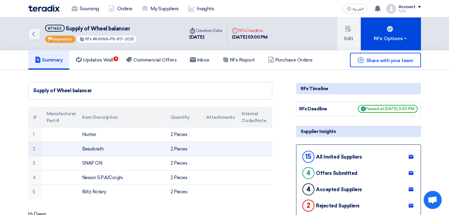
click at [92, 146] on td "Beissbrath" at bounding box center [121, 148] width 88 height 14
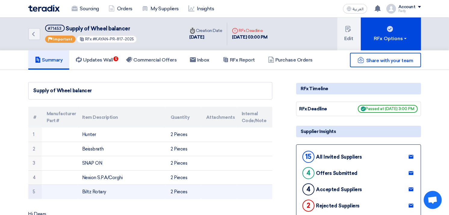
click at [99, 190] on td "Biltz Rotary" at bounding box center [121, 192] width 88 height 14
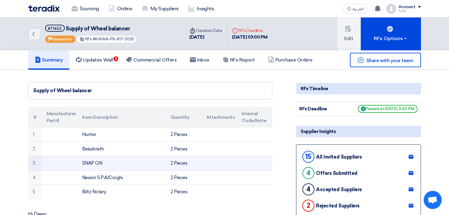
drag, startPoint x: 82, startPoint y: 162, endPoint x: 121, endPoint y: 166, distance: 39.1
click at [121, 166] on td "SNAP ON" at bounding box center [121, 163] width 88 height 14
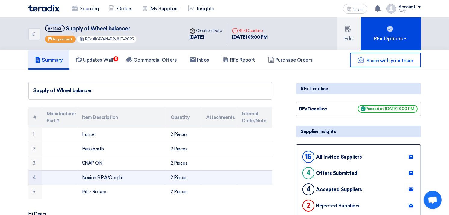
click at [99, 176] on td "Nexion S.P.A/Corghi" at bounding box center [121, 177] width 88 height 14
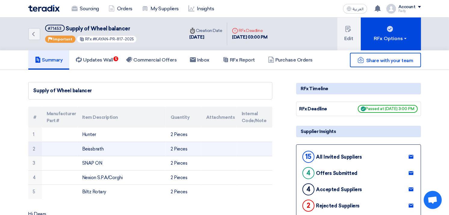
click at [95, 148] on td "Beissbrath" at bounding box center [121, 148] width 88 height 14
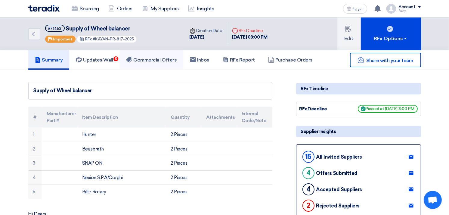
click at [160, 59] on h5 "Commercial Offers" at bounding box center [151, 60] width 51 height 6
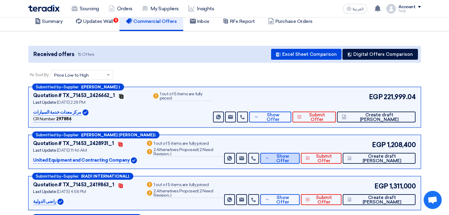
scroll to position [67, 0]
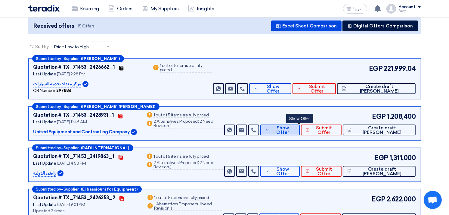
click at [295, 126] on span "Show Offer" at bounding box center [283, 130] width 24 height 9
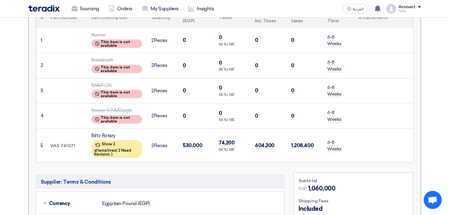
scroll to position [234, 0]
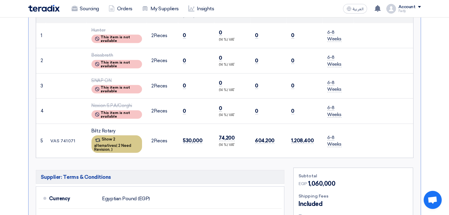
click at [116, 136] on div "Show 2 alternatives ( 2 Need Revision, )" at bounding box center [117, 143] width 51 height 17
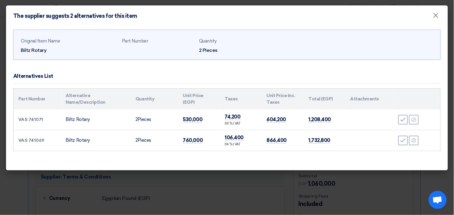
click at [33, 118] on td "VAS 741071" at bounding box center [38, 119] width 48 height 21
click at [38, 139] on td "VAS 741069" at bounding box center [38, 140] width 48 height 21
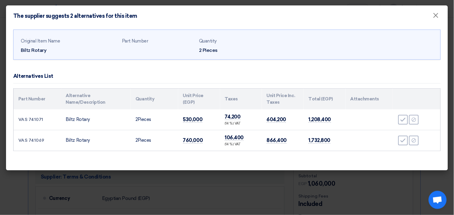
click at [38, 139] on td "VAS 741069" at bounding box center [38, 140] width 48 height 21
click at [434, 16] on span "×" at bounding box center [436, 17] width 6 height 12
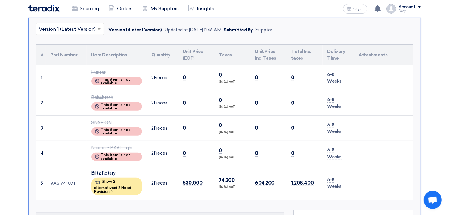
scroll to position [33, 0]
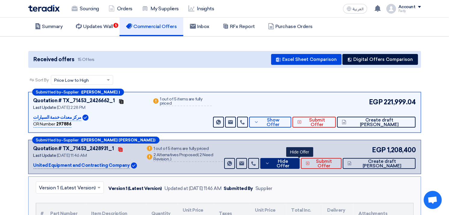
click at [295, 160] on span "Hide Offer" at bounding box center [282, 163] width 23 height 9
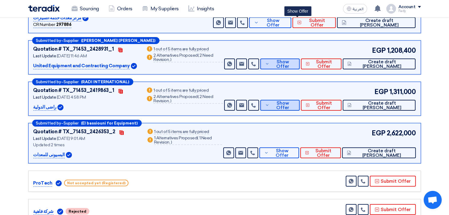
scroll to position [134, 0]
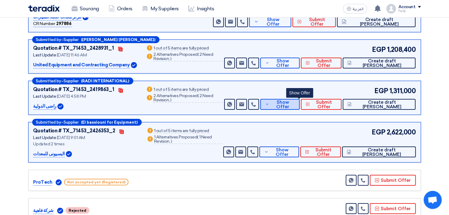
click at [297, 100] on button "Show Offer" at bounding box center [279, 104] width 39 height 11
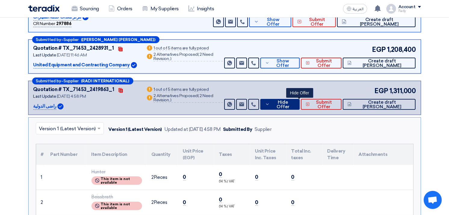
click at [297, 100] on button "Hide Offer" at bounding box center [279, 104] width 39 height 11
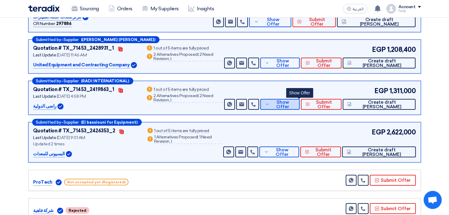
click at [297, 100] on button "Show Offer" at bounding box center [279, 104] width 39 height 11
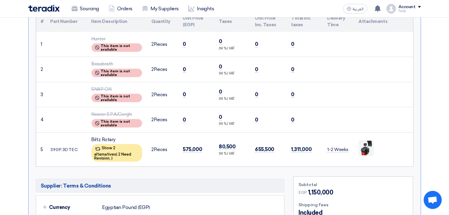
scroll to position [267, 0]
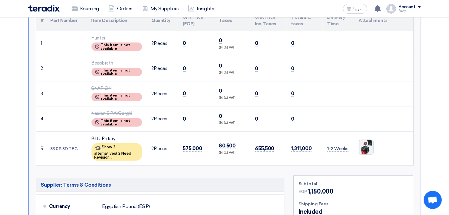
click at [368, 146] on img at bounding box center [366, 147] width 14 height 20
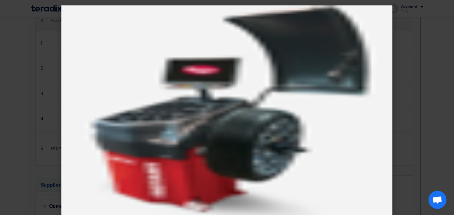
click at [428, 79] on modal-container at bounding box center [227, 107] width 454 height 215
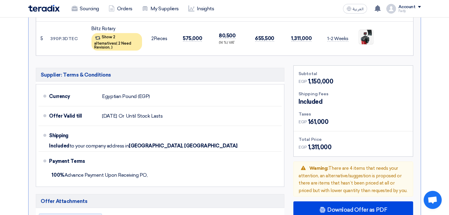
scroll to position [401, 0]
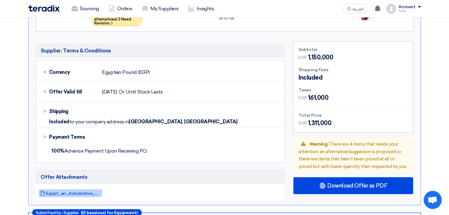
click at [86, 191] on span "Egypt_an_Automotive_And_Traading_compeny_1758462745995.pdf" at bounding box center [73, 193] width 54 height 5
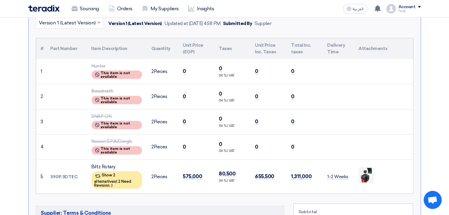
scroll to position [234, 0]
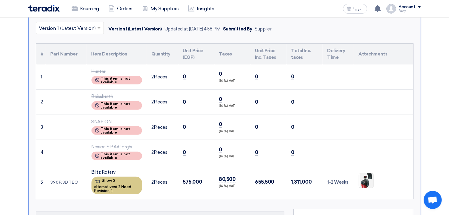
click at [115, 179] on div "Show 2 alternatives ( 2 Need Revision, )" at bounding box center [117, 184] width 51 height 17
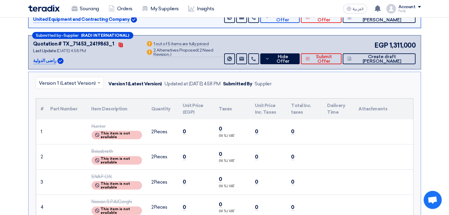
scroll to position [167, 0]
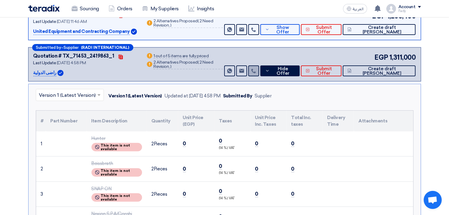
click at [256, 70] on icon at bounding box center [253, 70] width 5 height 5
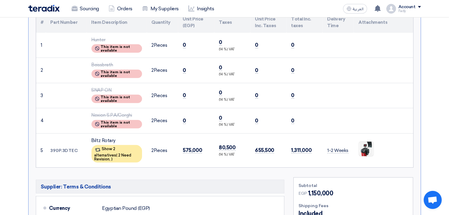
scroll to position [267, 0]
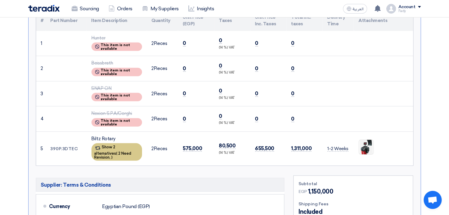
click at [112, 145] on div "Show 2 alternatives ( 2 Need Revision, )" at bounding box center [117, 151] width 51 height 17
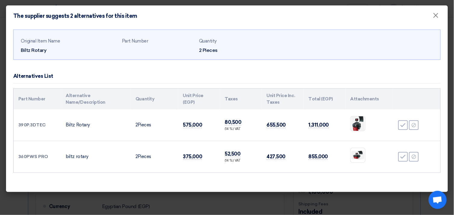
click at [59, 198] on modal-container "The supplier suggests 2 alternatives for this item × Original Item Name [PERSON…" at bounding box center [227, 107] width 454 height 215
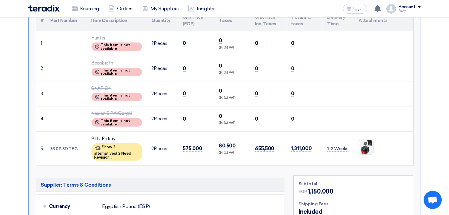
click at [228, 136] on td "80,500 (14 %) VAT" at bounding box center [232, 148] width 36 height 34
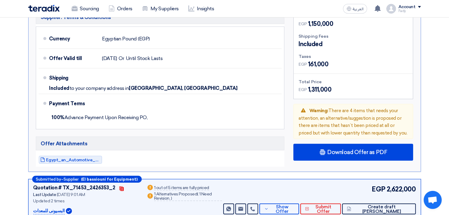
scroll to position [468, 0]
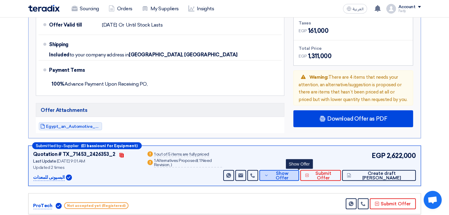
click at [294, 172] on span "Show Offer" at bounding box center [282, 175] width 24 height 9
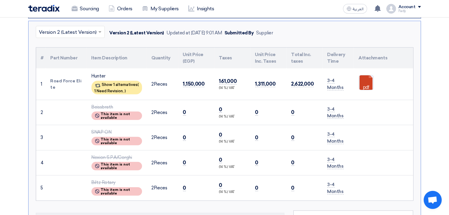
scroll to position [267, 0]
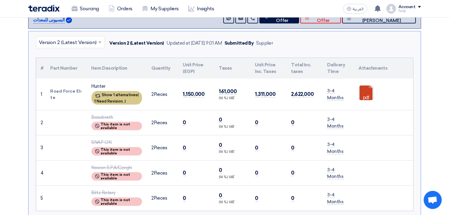
click at [117, 97] on div "Show 1 alternatives ( 1 Need Revision, )" at bounding box center [117, 98] width 51 height 14
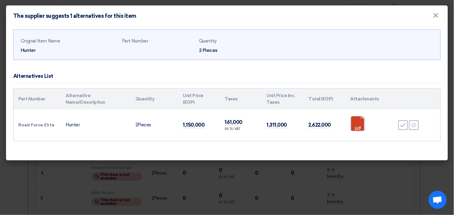
click at [359, 120] on link at bounding box center [375, 134] width 48 height 36
click at [360, 120] on link at bounding box center [375, 134] width 48 height 36
click at [433, 16] on span "×" at bounding box center [436, 17] width 6 height 12
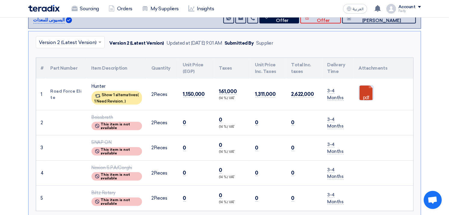
click at [363, 89] on link at bounding box center [383, 103] width 48 height 36
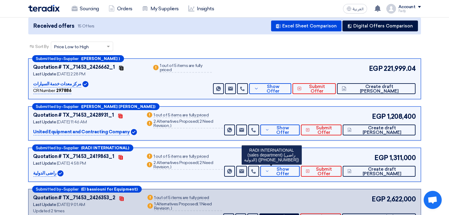
scroll to position [100, 0]
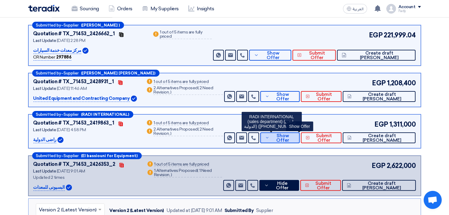
click at [295, 138] on span "Show Offer" at bounding box center [283, 137] width 24 height 9
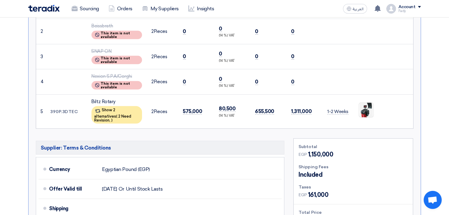
scroll to position [301, 0]
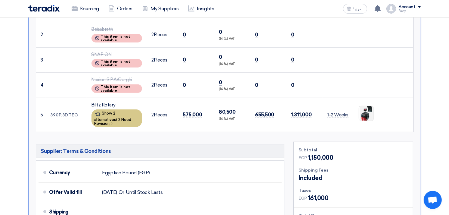
click at [126, 112] on div "Show 2 alternatives ( 2 Need Revision, )" at bounding box center [117, 117] width 51 height 17
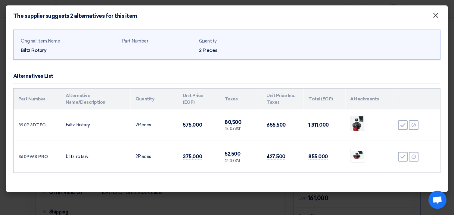
click at [436, 19] on span "×" at bounding box center [436, 17] width 6 height 12
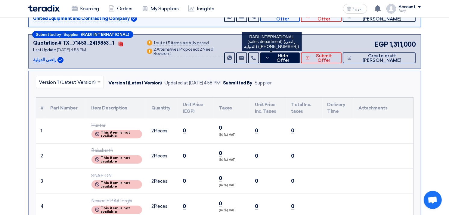
scroll to position [167, 0]
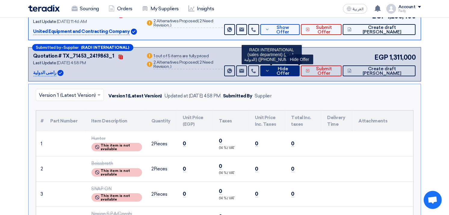
click at [295, 70] on span "Hide Offer" at bounding box center [282, 71] width 23 height 9
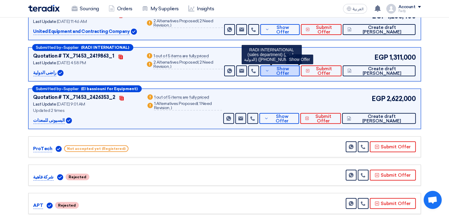
click at [295, 69] on span "Show Offer" at bounding box center [283, 71] width 24 height 9
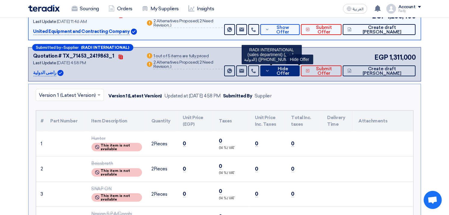
click at [295, 69] on span "Hide Offer" at bounding box center [282, 71] width 23 height 9
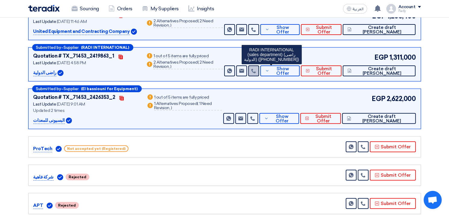
click at [256, 68] on icon at bounding box center [253, 70] width 5 height 5
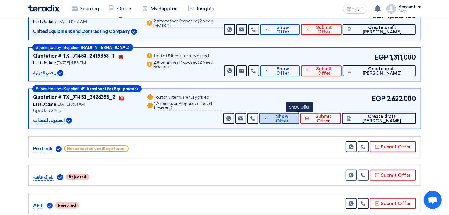
click at [295, 122] on button "Show Offer" at bounding box center [279, 118] width 40 height 11
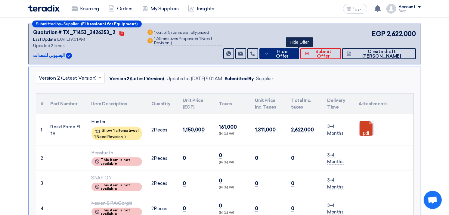
scroll to position [234, 0]
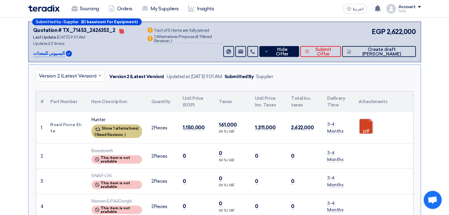
click at [133, 130] on div "Show 1 alternatives ( 1 Need Revision, )" at bounding box center [117, 131] width 51 height 14
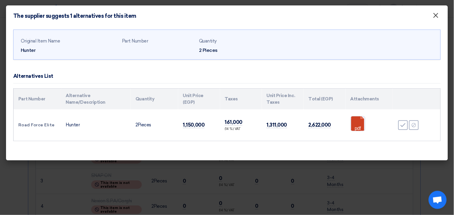
click at [439, 14] on span "×" at bounding box center [436, 17] width 6 height 12
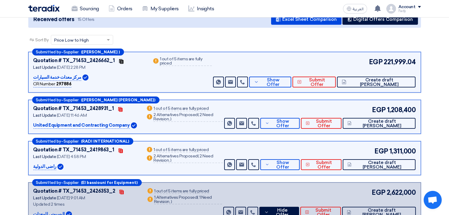
scroll to position [0, 0]
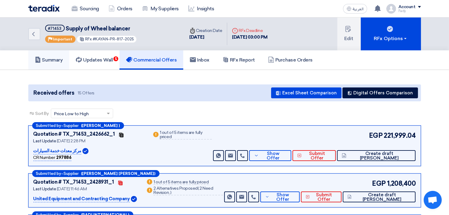
click at [48, 61] on h5 "Summary" at bounding box center [49, 60] width 28 height 6
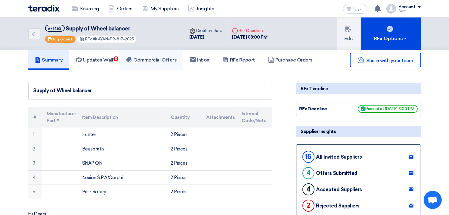
click at [157, 57] on h5 "Commercial Offers" at bounding box center [151, 60] width 51 height 6
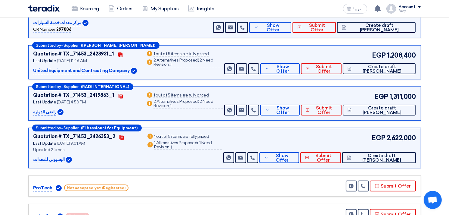
scroll to position [134, 0]
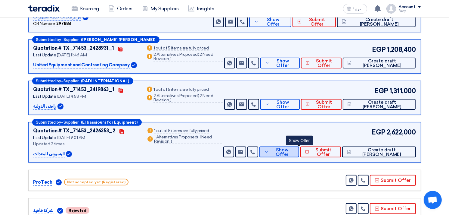
click at [294, 152] on span "Show Offer" at bounding box center [282, 151] width 24 height 9
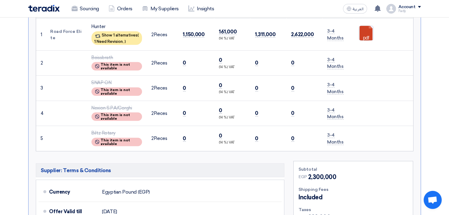
scroll to position [334, 0]
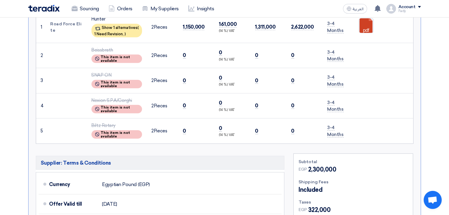
click at [56, 23] on td "Road Force Elite" at bounding box center [66, 27] width 41 height 32
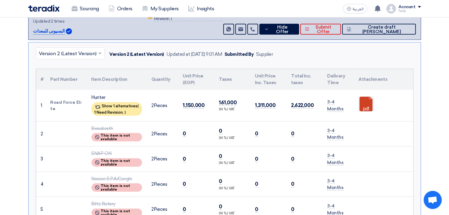
scroll to position [167, 0]
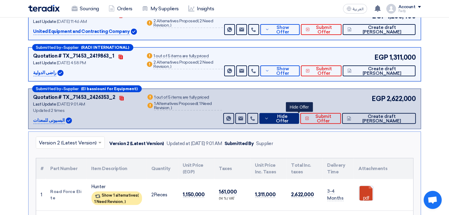
click at [299, 114] on button "Hide Offer" at bounding box center [279, 118] width 40 height 11
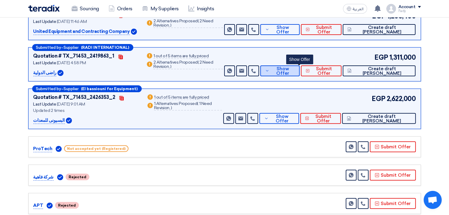
click at [295, 69] on span "Show Offer" at bounding box center [283, 71] width 24 height 9
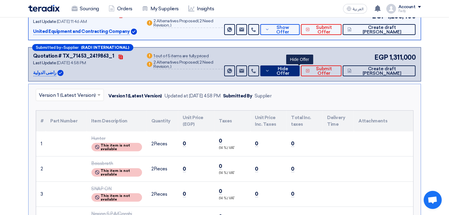
click at [295, 69] on span "Hide Offer" at bounding box center [282, 71] width 23 height 9
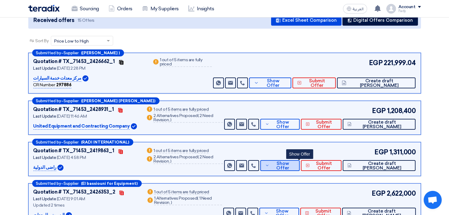
scroll to position [67, 0]
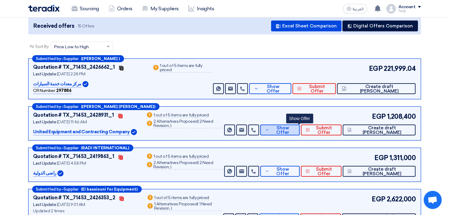
click at [295, 130] on span "Show Offer" at bounding box center [283, 130] width 24 height 9
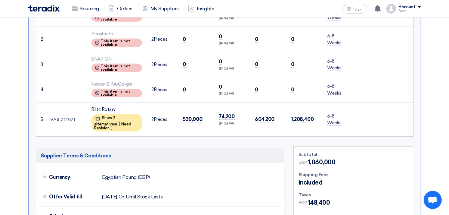
scroll to position [267, 0]
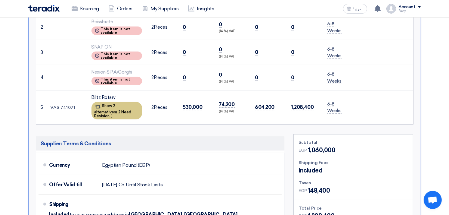
click at [107, 110] on span "2 Need Revision," at bounding box center [113, 114] width 37 height 8
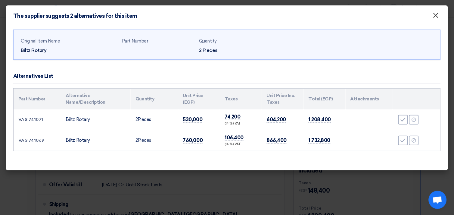
click at [437, 12] on span "×" at bounding box center [436, 17] width 6 height 12
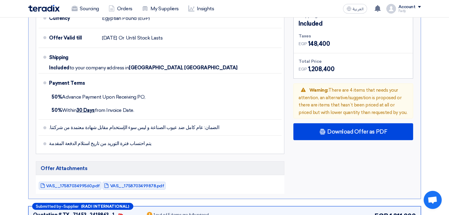
scroll to position [468, 0]
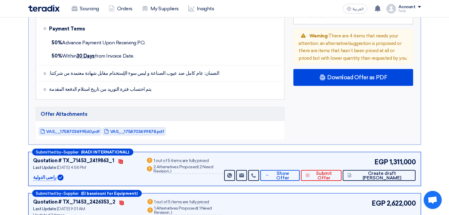
click at [76, 123] on div "VAS__1758703499560.pdf VAS__1758703499878.pdf" at bounding box center [160, 131] width 249 height 16
click at [77, 127] on link "VAS__1758703499560.pdf" at bounding box center [70, 131] width 63 height 8
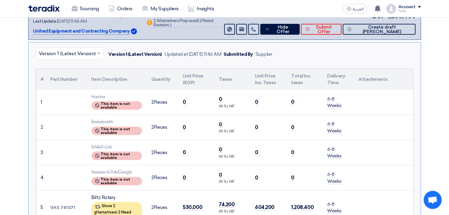
scroll to position [167, 0]
click at [295, 30] on span "Hide Offer" at bounding box center [282, 29] width 23 height 9
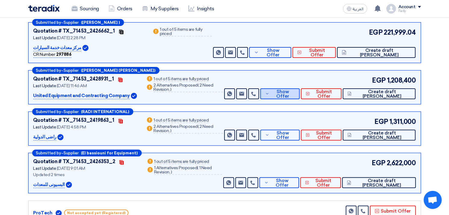
scroll to position [100, 0]
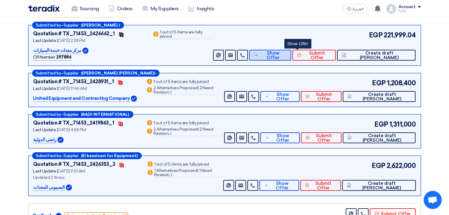
click at [287, 56] on span "Show Offer" at bounding box center [273, 55] width 26 height 9
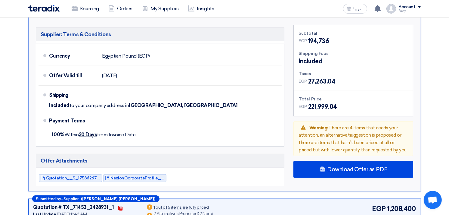
scroll to position [334, 0]
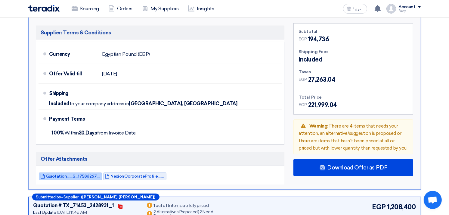
click at [77, 175] on span "Quotation__S_1758626717425.pdf" at bounding box center [73, 176] width 54 height 5
click at [136, 174] on span "NexionCorporateProfile_1758626745676.pdf" at bounding box center [138, 176] width 54 height 5
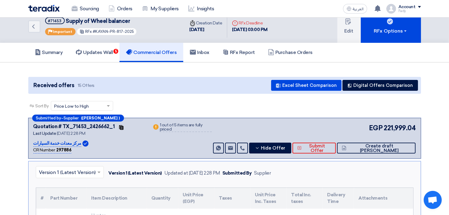
scroll to position [0, 0]
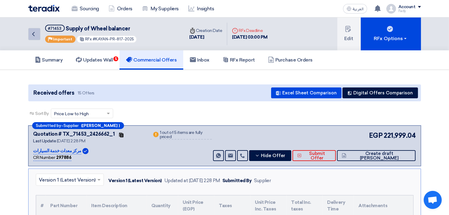
click at [37, 34] on link "Back" at bounding box center [34, 34] width 12 height 12
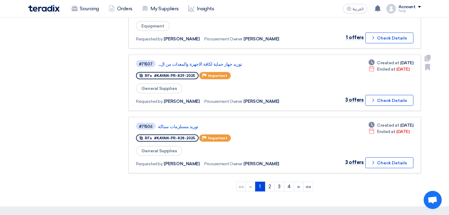
scroll to position [602, 0]
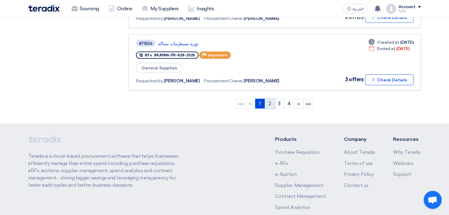
click at [268, 99] on link "2" at bounding box center [270, 104] width 10 height 10
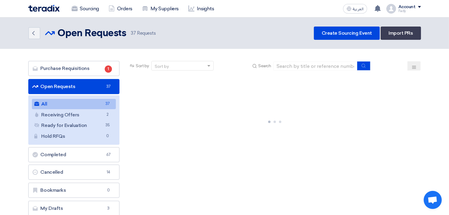
click at [62, 102] on link "All All 37" at bounding box center [74, 104] width 84 height 10
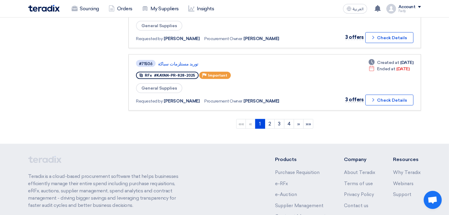
scroll to position [636, 0]
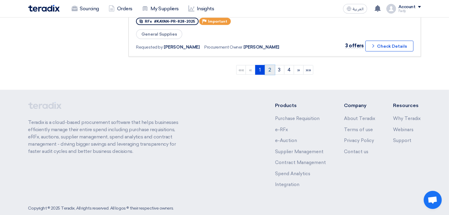
click at [269, 65] on link "2" at bounding box center [270, 70] width 10 height 10
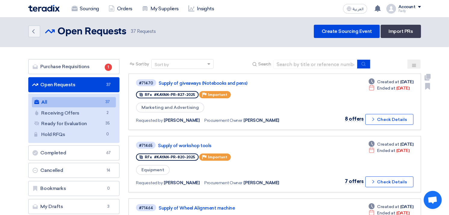
scroll to position [134, 0]
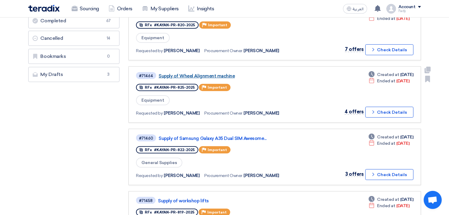
click at [213, 73] on link "Supply of Wheel Alignment machine" at bounding box center [234, 75] width 151 height 5
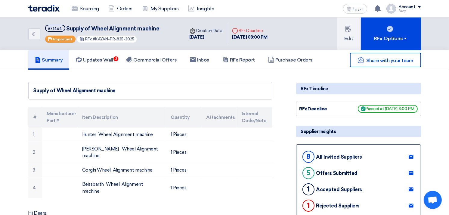
drag, startPoint x: 93, startPoint y: 39, endPoint x: 152, endPoint y: 43, distance: 59.5
click at [152, 43] on div "Back #71464 Supply of Wheel Alignment machine Priority Important RFx #KAYAN-PR-…" at bounding box center [106, 33] width 157 height 33
drag, startPoint x: 64, startPoint y: 26, endPoint x: 165, endPoint y: 29, distance: 100.6
click at [165, 29] on div "Back #71464 Supply of Wheel Alignment machine Priority Important RFx #KAYAN-PR-…" at bounding box center [106, 33] width 157 height 33
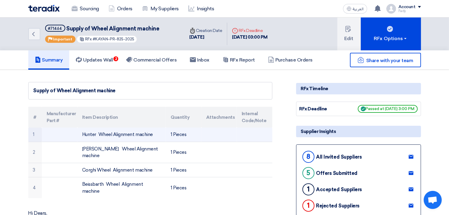
click at [110, 134] on td "Hunter Wheel Alignment machine" at bounding box center [121, 134] width 88 height 14
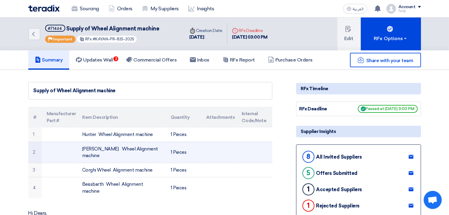
click at [97, 147] on td "[PERSON_NAME] Wheel Alignment machine" at bounding box center [121, 151] width 88 height 21
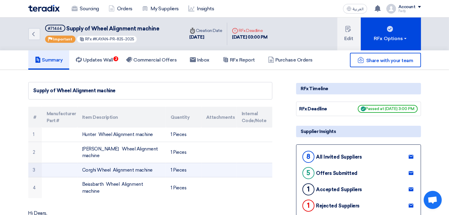
click at [101, 169] on td "Corghi Wheel Alignment machine" at bounding box center [121, 170] width 88 height 14
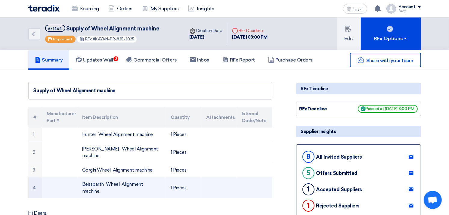
click at [97, 188] on td "Beissbarth Wheel Alignment machine" at bounding box center [121, 187] width 88 height 21
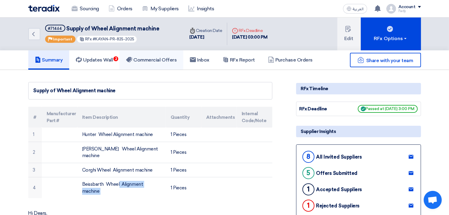
click at [148, 58] on h5 "Commercial Offers" at bounding box center [151, 60] width 51 height 6
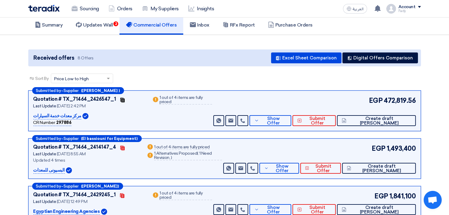
scroll to position [33, 0]
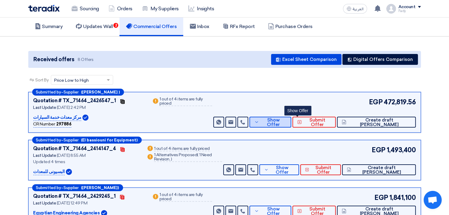
click at [287, 122] on span "Show Offer" at bounding box center [274, 122] width 26 height 9
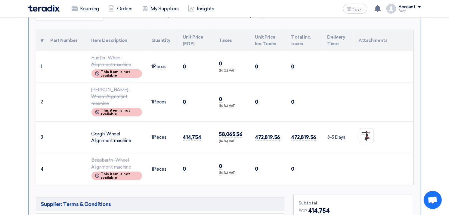
scroll to position [167, 0]
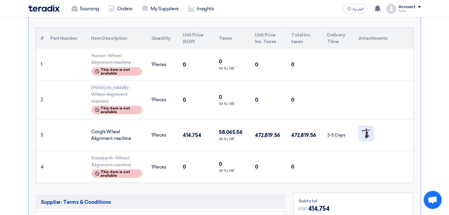
click at [366, 127] on img at bounding box center [366, 134] width 14 height 14
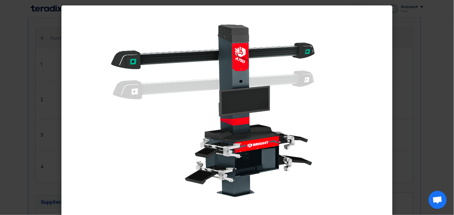
click at [430, 52] on modal-container at bounding box center [227, 107] width 454 height 215
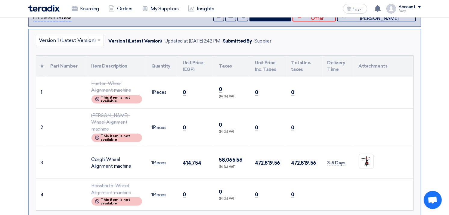
scroll to position [100, 0]
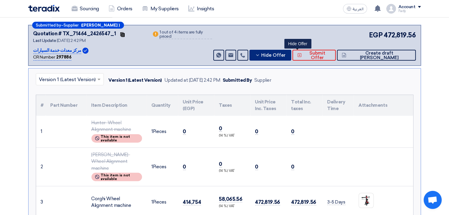
click at [286, 53] on span "Hide Offer" at bounding box center [274, 55] width 24 height 5
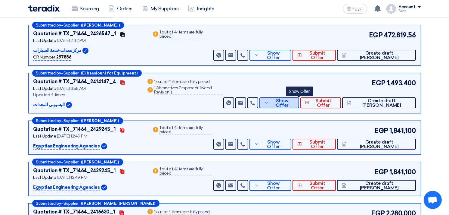
click at [294, 101] on span "Show Offer" at bounding box center [282, 102] width 24 height 9
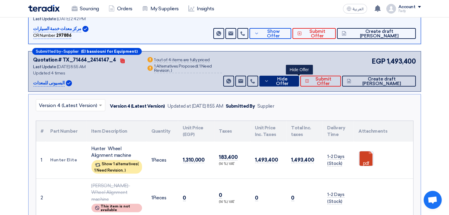
scroll to position [134, 0]
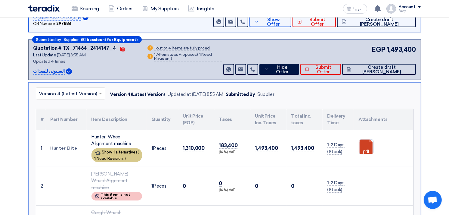
click at [115, 154] on div "Show 1 alternatives ( 1 Need Revision, )" at bounding box center [117, 155] width 51 height 14
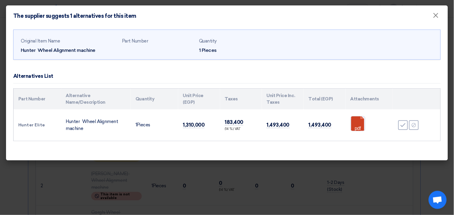
click at [332, 15] on div "The supplier suggests 1 alternatives for this item ×" at bounding box center [227, 15] width 442 height 21
click at [437, 14] on span "×" at bounding box center [436, 17] width 6 height 12
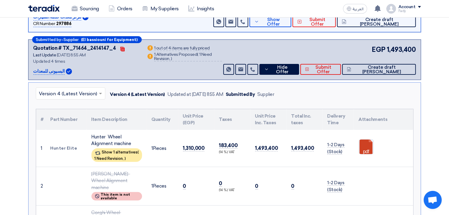
click at [67, 145] on td "Hunter Elite" at bounding box center [66, 148] width 41 height 37
click at [66, 145] on td "Hunter Elite" at bounding box center [66, 148] width 41 height 37
click at [61, 148] on td "Hunter Elite" at bounding box center [66, 148] width 41 height 37
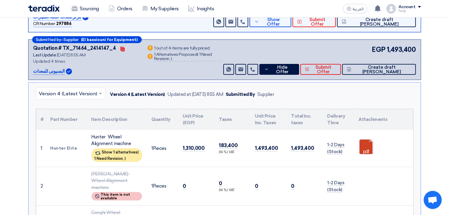
click at [61, 148] on td "Hunter Elite" at bounding box center [66, 148] width 41 height 37
click at [294, 70] on span "Hide Offer" at bounding box center [283, 69] width 24 height 9
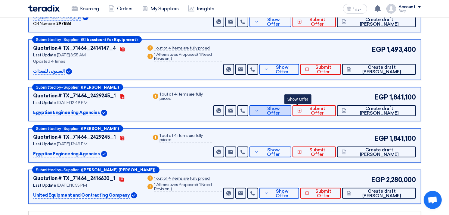
click at [287, 112] on span "Show Offer" at bounding box center [274, 110] width 26 height 9
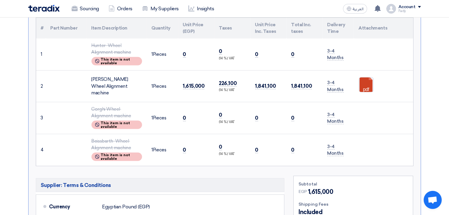
scroll to position [267, 0]
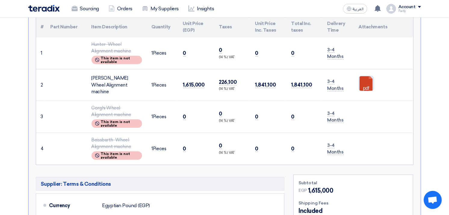
click at [364, 80] on link at bounding box center [383, 94] width 48 height 36
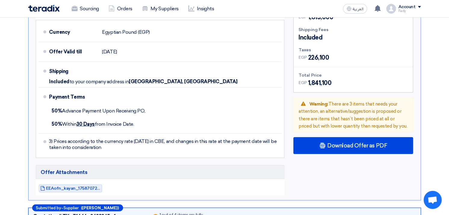
scroll to position [468, 0]
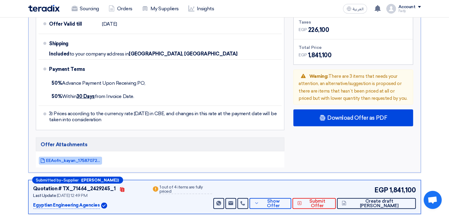
click at [78, 158] on span "EEAofn_kayan_1758707263101.pdf" at bounding box center [73, 160] width 54 height 5
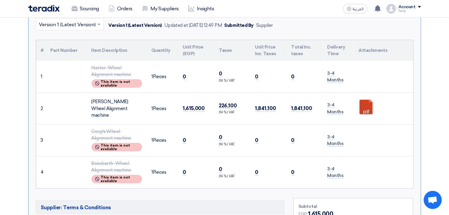
scroll to position [100, 0]
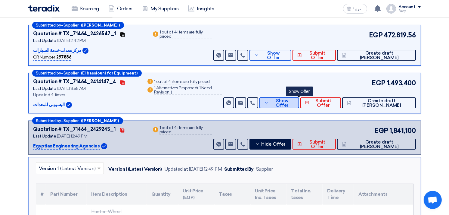
click at [294, 102] on span "Show Offer" at bounding box center [282, 102] width 24 height 9
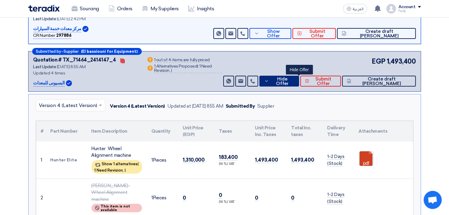
scroll to position [134, 0]
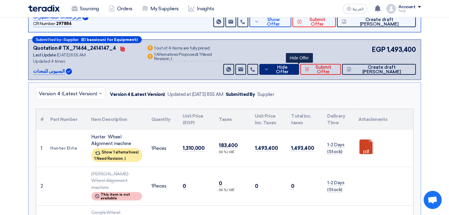
click at [294, 67] on span "Hide Offer" at bounding box center [283, 69] width 24 height 9
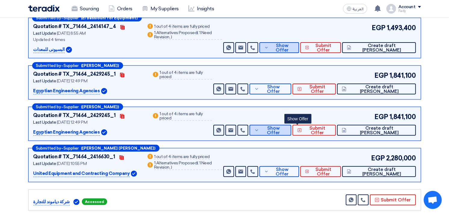
scroll to position [167, 0]
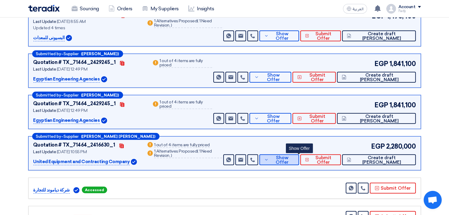
click at [294, 159] on span "Show Offer" at bounding box center [282, 159] width 24 height 9
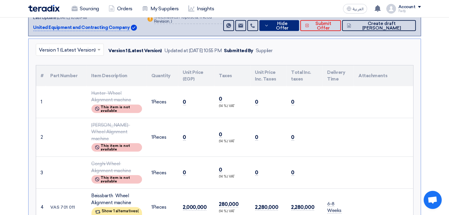
scroll to position [334, 0]
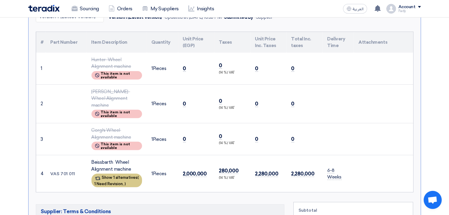
click at [114, 173] on div "Show 1 alternatives ( 1 Need Revision, )" at bounding box center [117, 180] width 51 height 14
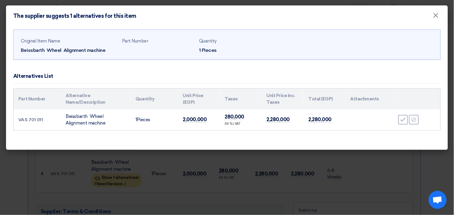
drag, startPoint x: 17, startPoint y: 119, endPoint x: 44, endPoint y: 120, distance: 26.8
click at [44, 120] on td "VAS 701 011" at bounding box center [38, 119] width 48 height 21
click at [437, 14] on span "×" at bounding box center [436, 17] width 6 height 12
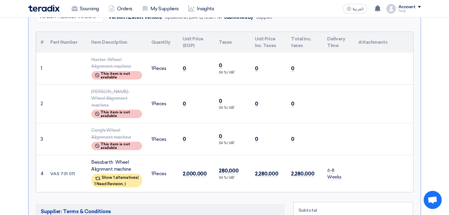
click at [328, 104] on td at bounding box center [338, 103] width 31 height 39
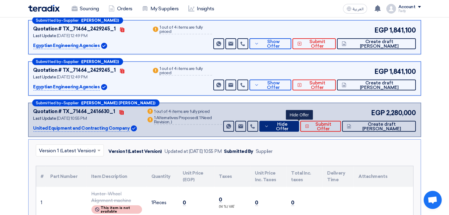
click at [296, 121] on button "Hide Offer" at bounding box center [279, 126] width 40 height 11
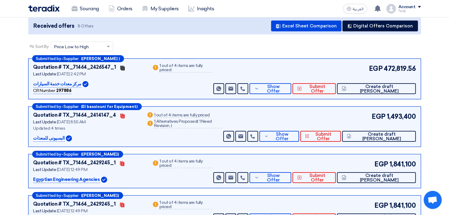
scroll to position [0, 0]
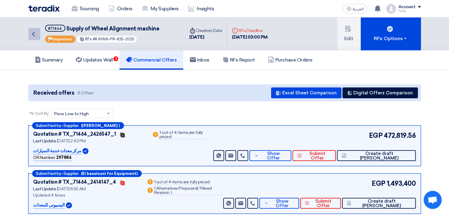
click at [31, 30] on icon "Back" at bounding box center [33, 33] width 7 height 7
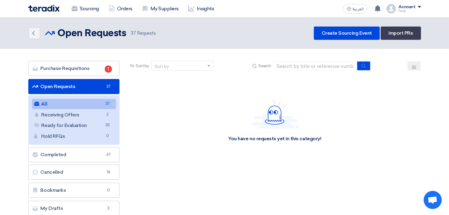
click at [66, 100] on link "All All 37" at bounding box center [74, 104] width 84 height 10
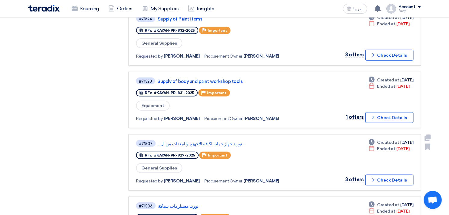
scroll to position [568, 0]
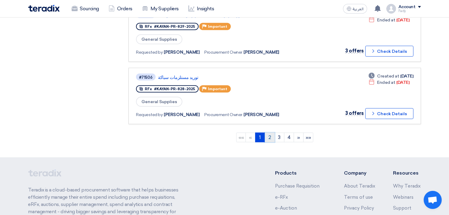
click at [267, 132] on link "2" at bounding box center [270, 137] width 10 height 10
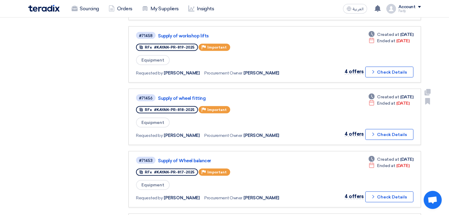
scroll to position [301, 0]
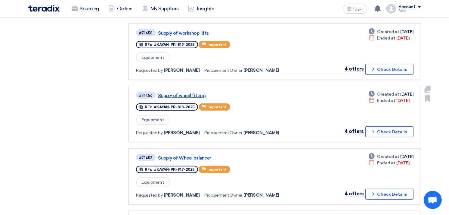
click at [194, 93] on link "Supply of wheel fitting" at bounding box center [233, 95] width 151 height 5
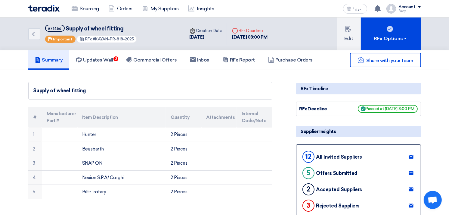
drag, startPoint x: 93, startPoint y: 37, endPoint x: 145, endPoint y: 32, distance: 52.3
click at [145, 32] on div "Back #71456 Supply of wheel fitting Priority Important RFx #KAYAN-PR-818-2025" at bounding box center [106, 33] width 157 height 33
drag, startPoint x: 89, startPoint y: 29, endPoint x: 146, endPoint y: 22, distance: 57.6
click at [146, 22] on div "Back #71456 Supply of wheel fitting Priority Important RFx #KAYAN-PR-818-2025" at bounding box center [106, 33] width 157 height 33
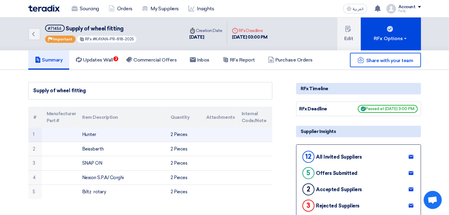
click at [91, 133] on td "Hunter" at bounding box center [121, 134] width 88 height 14
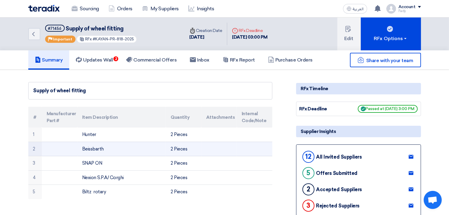
click at [92, 147] on td "Beissbarth" at bounding box center [121, 148] width 88 height 14
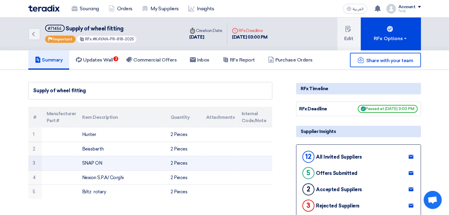
click at [91, 161] on td "SNAP ON" at bounding box center [121, 163] width 88 height 14
click at [91, 160] on td "SNAP ON" at bounding box center [121, 163] width 88 height 14
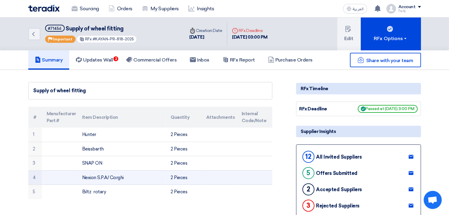
drag, startPoint x: 127, startPoint y: 178, endPoint x: 81, endPoint y: 177, distance: 46.1
click at [81, 177] on td "Nexion S.P.A/ Corghi" at bounding box center [121, 177] width 88 height 14
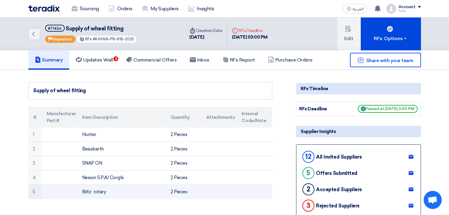
click at [96, 190] on td "Biltz rotary" at bounding box center [121, 192] width 88 height 14
click at [96, 192] on td "Biltz rotary" at bounding box center [121, 192] width 88 height 14
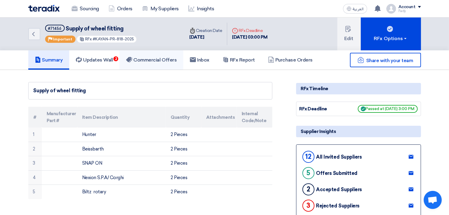
click at [161, 64] on link "Commercial Offers" at bounding box center [152, 59] width 64 height 19
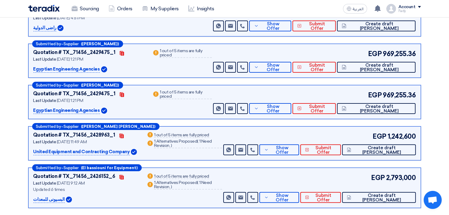
scroll to position [134, 0]
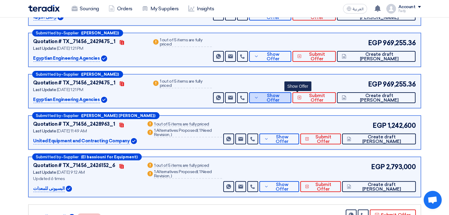
click at [287, 97] on span "Show Offer" at bounding box center [273, 97] width 26 height 9
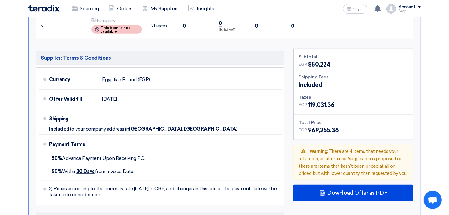
scroll to position [401, 0]
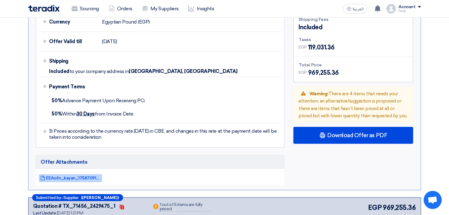
click at [71, 175] on span "EEAofn_kayan_1758709186587.pdf" at bounding box center [73, 177] width 54 height 5
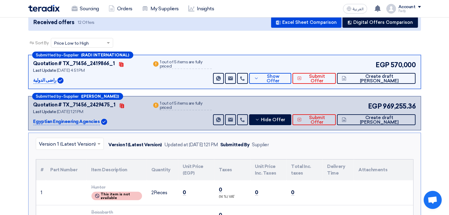
scroll to position [0, 0]
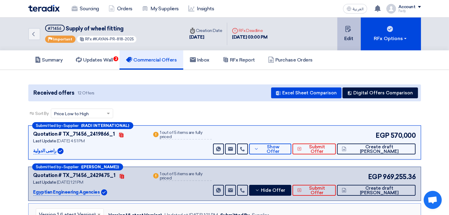
click at [350, 29] on use at bounding box center [348, 29] width 5 height 6
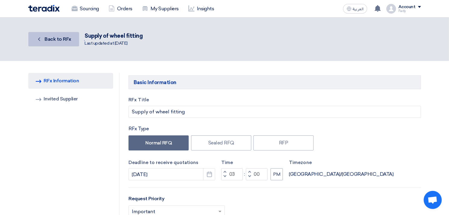
click at [52, 40] on span "Back to RFx" at bounding box center [58, 39] width 27 height 6
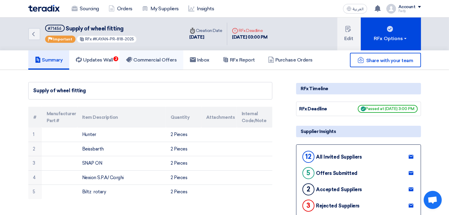
click at [163, 63] on link "Commercial Offers" at bounding box center [152, 59] width 64 height 19
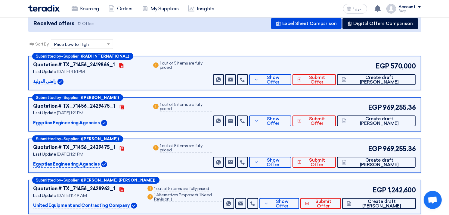
scroll to position [81, 0]
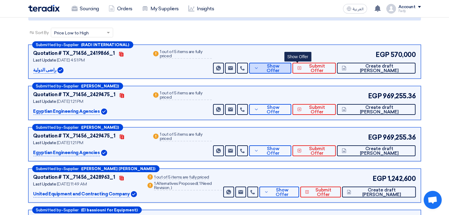
click at [291, 63] on button "Show Offer" at bounding box center [270, 68] width 42 height 11
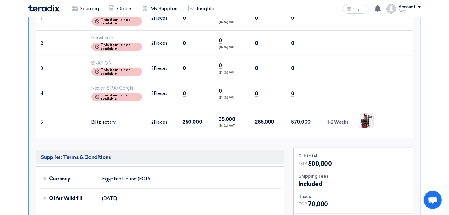
scroll to position [215, 0]
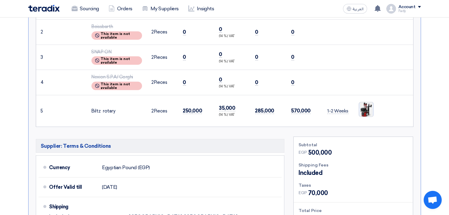
click at [362, 112] on img at bounding box center [366, 109] width 14 height 20
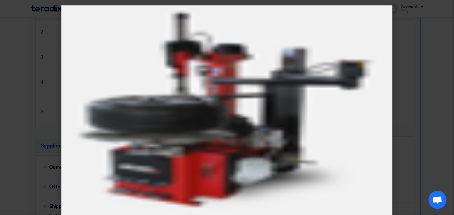
drag, startPoint x: 416, startPoint y: 70, endPoint x: 418, endPoint y: 67, distance: 3.2
click at [417, 69] on modal-container at bounding box center [227, 107] width 454 height 215
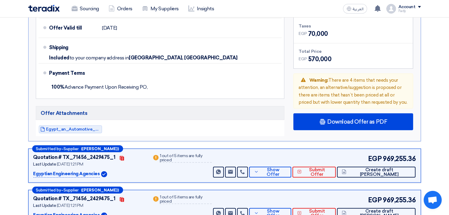
scroll to position [382, 0]
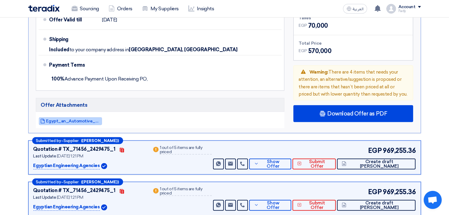
click at [79, 119] on span "Egypt_an_Automotive_And_Traading_compeny_1758462468792.pdf" at bounding box center [73, 121] width 54 height 5
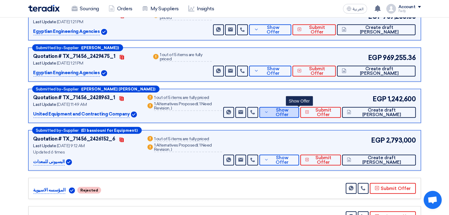
click at [294, 110] on span "Show Offer" at bounding box center [282, 112] width 24 height 9
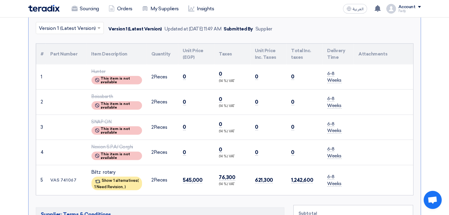
scroll to position [329, 0]
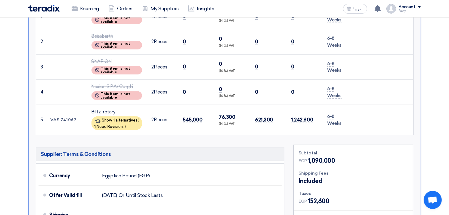
click at [67, 116] on td "VAS 741067" at bounding box center [66, 119] width 41 height 30
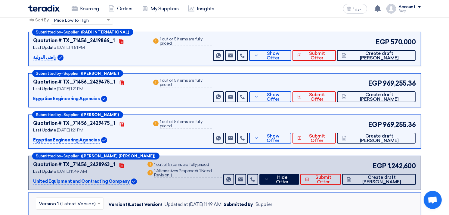
scroll to position [128, 0]
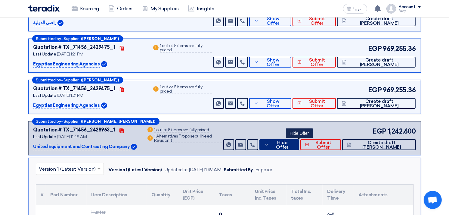
click at [294, 145] on span "Hide Offer" at bounding box center [283, 144] width 24 height 9
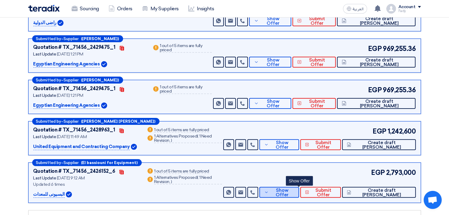
click at [294, 190] on span "Show Offer" at bounding box center [282, 192] width 24 height 9
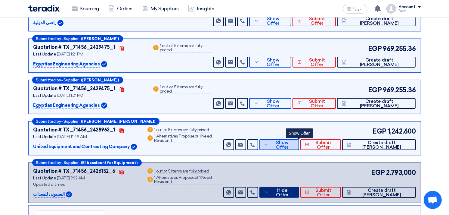
scroll to position [295, 0]
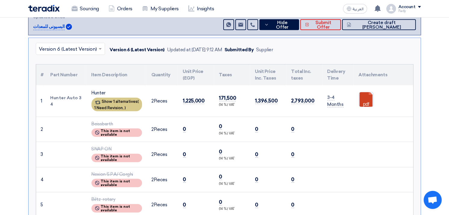
click at [111, 105] on span "1 Need Revision," at bounding box center [109, 107] width 29 height 5
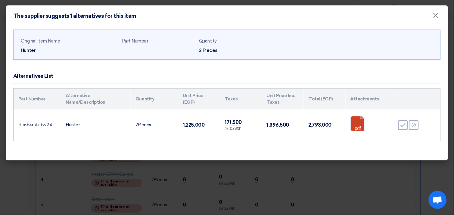
click at [40, 124] on td "Hunter Auto 34" at bounding box center [38, 124] width 48 height 31
click at [434, 17] on span "×" at bounding box center [436, 17] width 6 height 12
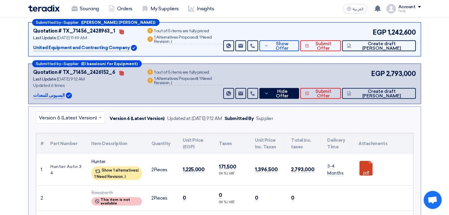
scroll to position [228, 0]
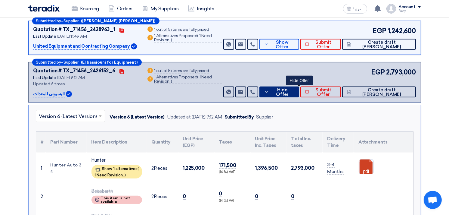
click at [294, 91] on span "Hide Offer" at bounding box center [283, 92] width 24 height 9
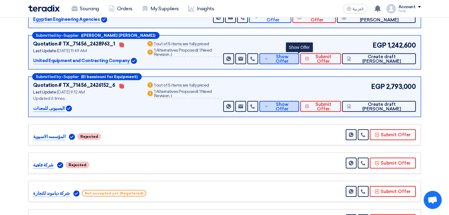
scroll to position [195, 0]
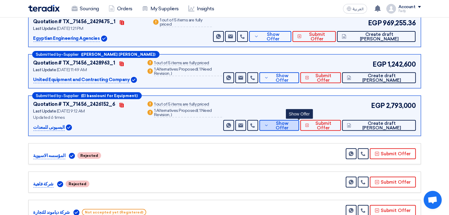
click at [294, 122] on span "Show Offer" at bounding box center [282, 125] width 24 height 9
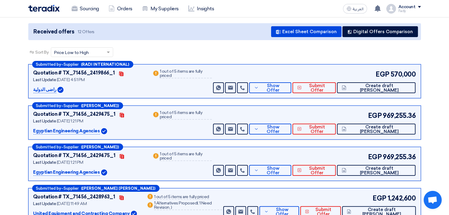
scroll to position [0, 0]
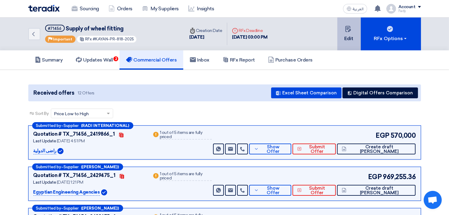
click at [348, 22] on button "Edit" at bounding box center [348, 33] width 23 height 33
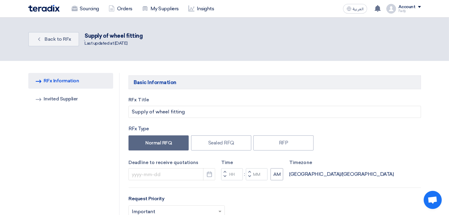
type input "[DATE]"
type input "03"
type input "00"
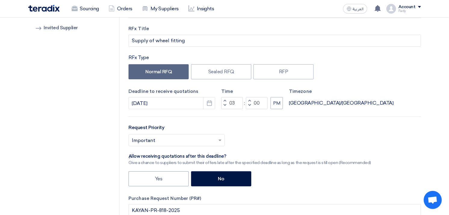
scroll to position [33, 0]
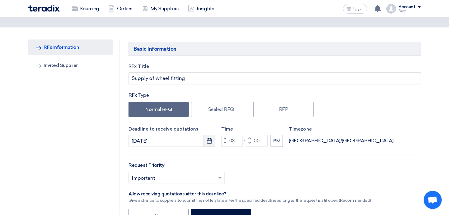
click at [211, 138] on icon "Pick a date" at bounding box center [209, 141] width 6 height 6
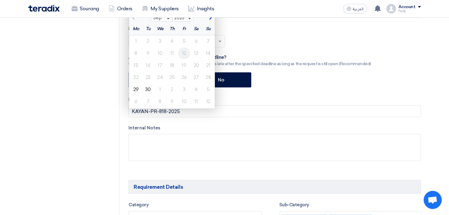
scroll to position [167, 0]
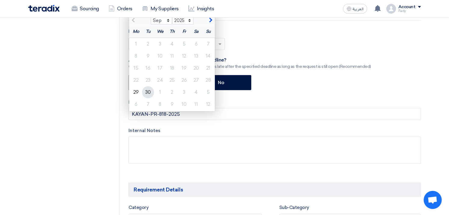
click at [147, 91] on div "30" at bounding box center [148, 92] width 12 height 12
type input "[DATE]"
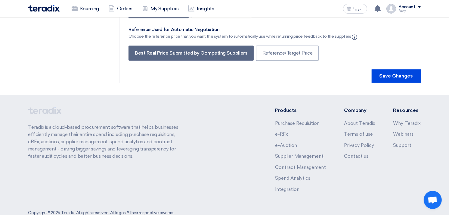
scroll to position [1289, 0]
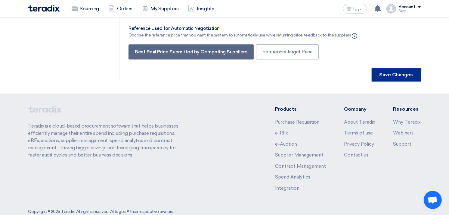
click at [401, 68] on button "Save Changes" at bounding box center [396, 74] width 49 height 13
click at [402, 68] on button "Save Changes" at bounding box center [396, 74] width 49 height 13
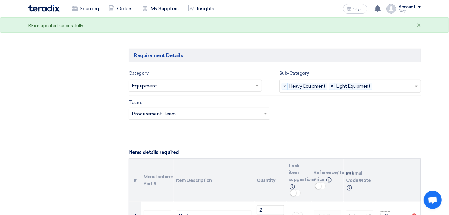
scroll to position [0, 0]
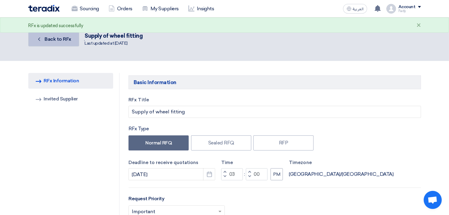
click at [52, 40] on span "Back to RFx" at bounding box center [58, 39] width 27 height 6
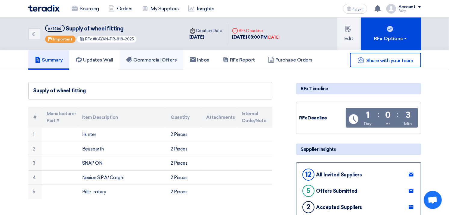
click at [148, 52] on link "Commercial Offers" at bounding box center [152, 59] width 64 height 19
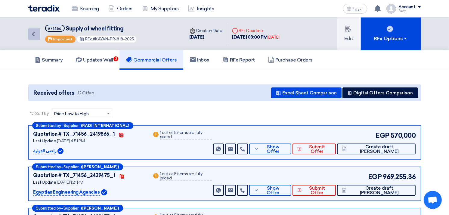
click at [31, 33] on icon "Back" at bounding box center [33, 33] width 7 height 7
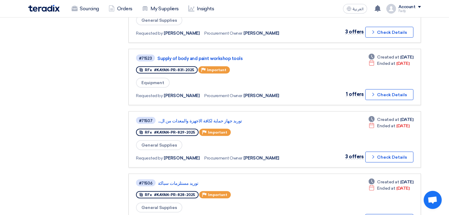
scroll to position [501, 0]
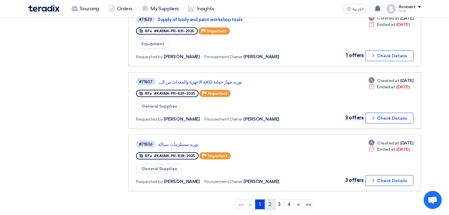
click at [271, 199] on link "2" at bounding box center [270, 204] width 10 height 10
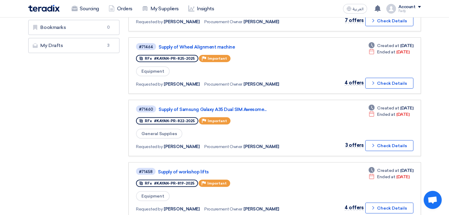
scroll to position [167, 0]
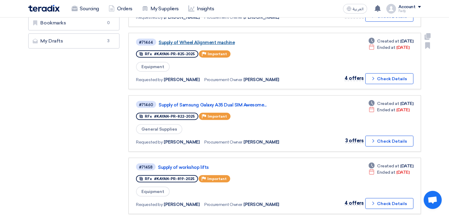
click at [209, 40] on link "Supply of Wheel Alignment machine" at bounding box center [234, 42] width 151 height 5
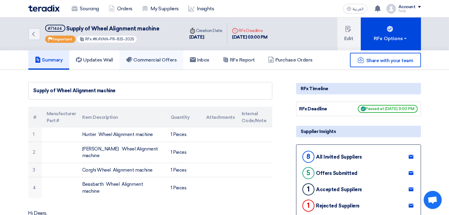
click at [157, 60] on h5 "Commercial Offers" at bounding box center [151, 60] width 51 height 6
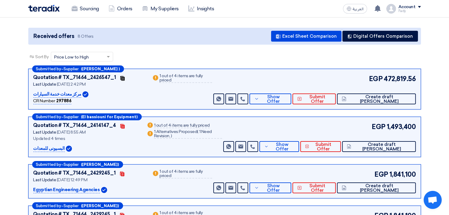
scroll to position [100, 0]
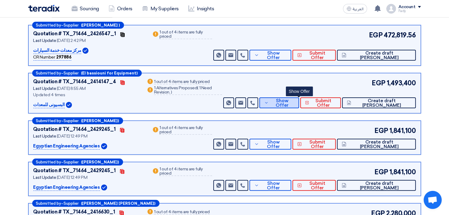
click at [299, 97] on button "Show Offer" at bounding box center [279, 102] width 40 height 11
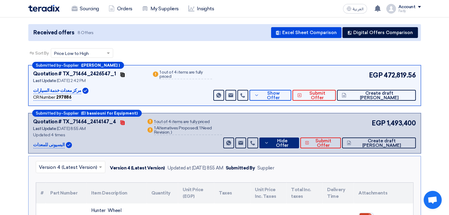
scroll to position [0, 0]
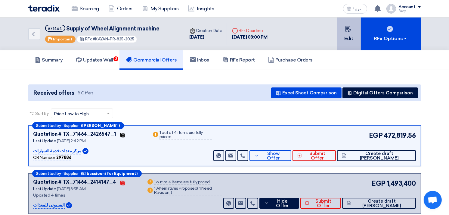
click at [346, 33] on button "Edit" at bounding box center [348, 33] width 23 height 33
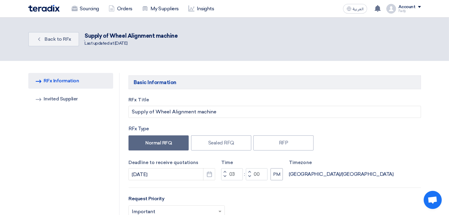
scroll to position [100, 0]
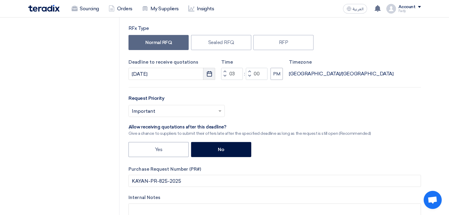
click at [211, 71] on use "button" at bounding box center [209, 73] width 5 height 5
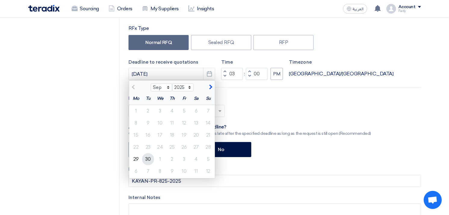
click at [150, 160] on div "30" at bounding box center [148, 159] width 12 height 12
type input "[DATE]"
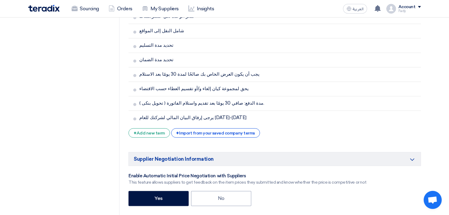
scroll to position [1261, 0]
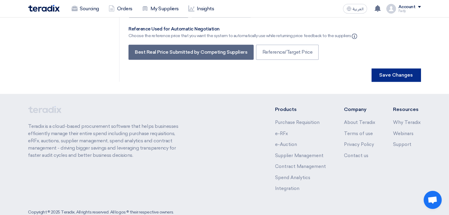
click at [390, 68] on button "Save Changes" at bounding box center [396, 74] width 49 height 13
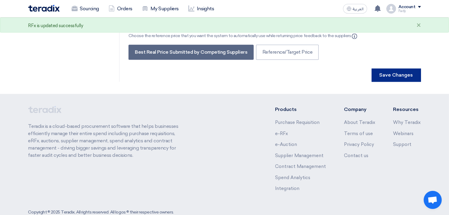
scroll to position [0, 0]
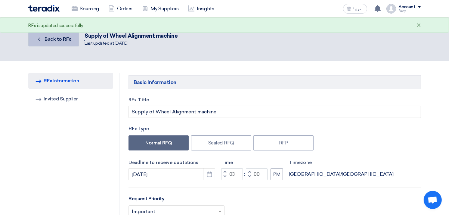
click at [61, 35] on link "Back Back to RFx" at bounding box center [53, 39] width 51 height 14
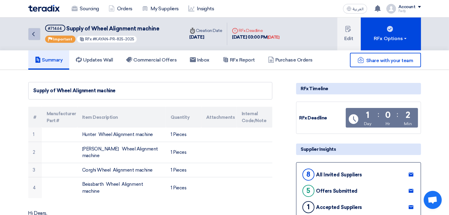
click at [34, 31] on icon "Back" at bounding box center [33, 33] width 7 height 7
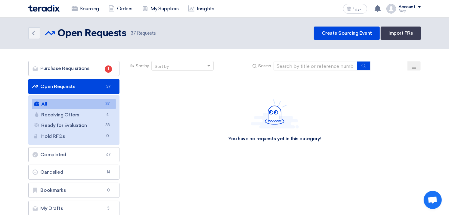
click at [77, 101] on link "All All 37" at bounding box center [74, 104] width 84 height 10
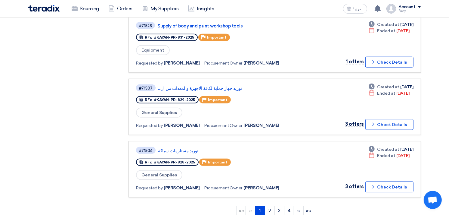
scroll to position [602, 0]
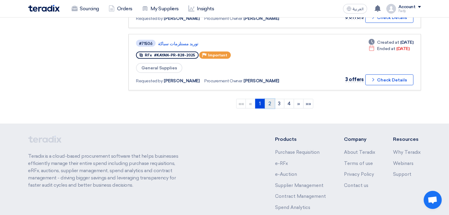
click at [269, 99] on link "2" at bounding box center [270, 104] width 10 height 10
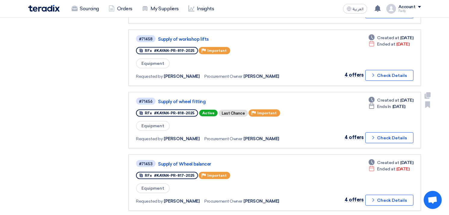
scroll to position [334, 0]
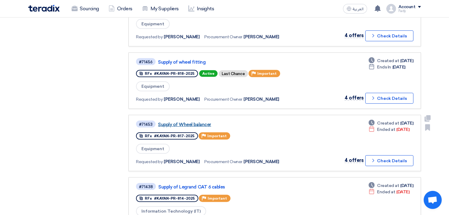
click at [203, 122] on link "Supply of Wheel balancer" at bounding box center [233, 124] width 151 height 5
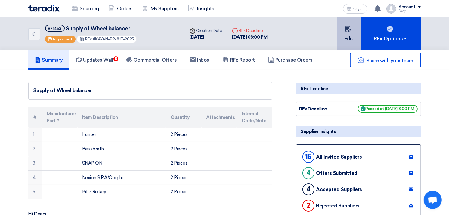
click at [349, 40] on button "Edit" at bounding box center [348, 33] width 23 height 33
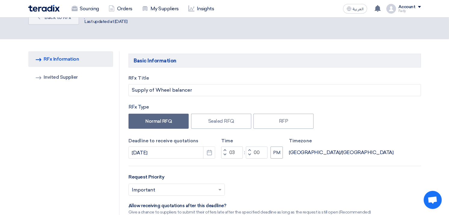
scroll to position [33, 0]
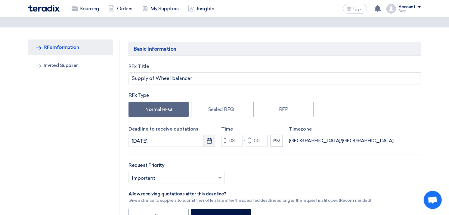
click at [210, 138] on icon "Pick a date" at bounding box center [209, 141] width 6 height 6
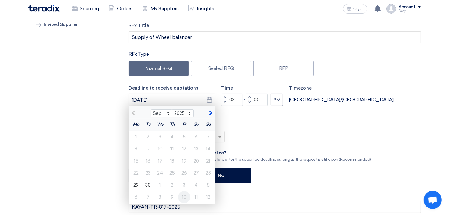
scroll to position [134, 0]
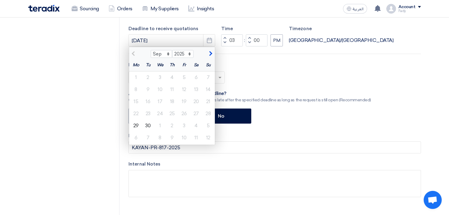
drag, startPoint x: 145, startPoint y: 125, endPoint x: 148, endPoint y: 124, distance: 3.6
click at [145, 125] on div "30" at bounding box center [148, 126] width 12 height 12
type input "[DATE]"
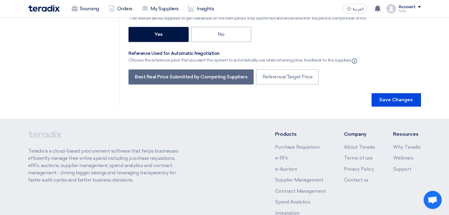
scroll to position [1289, 0]
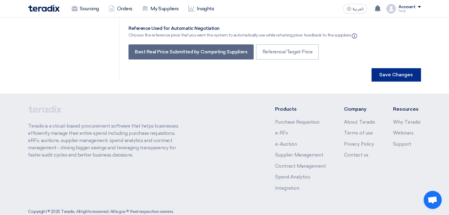
click at [402, 68] on button "Save Changes" at bounding box center [396, 74] width 49 height 13
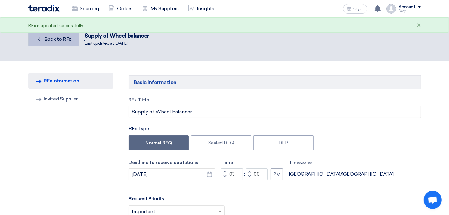
click at [58, 39] on span "Back to RFx" at bounding box center [58, 39] width 27 height 6
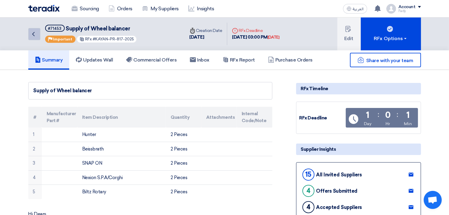
click at [34, 31] on icon "Back" at bounding box center [33, 33] width 7 height 7
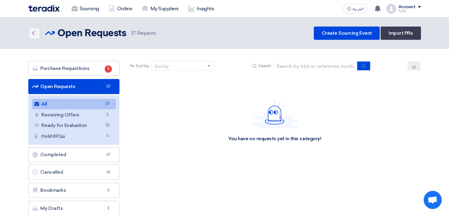
click at [61, 100] on link "All All 37" at bounding box center [74, 104] width 84 height 10
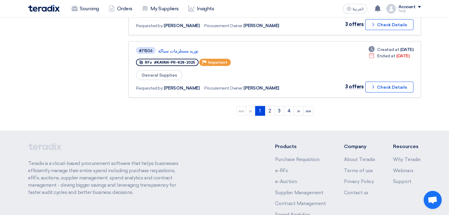
scroll to position [636, 0]
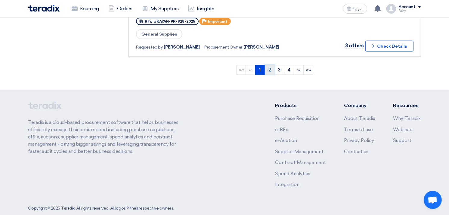
click at [269, 65] on link "2" at bounding box center [270, 70] width 10 height 10
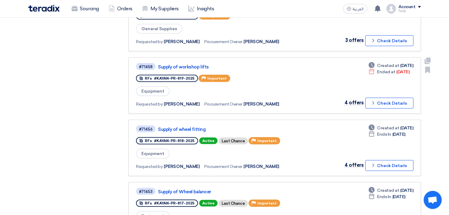
scroll to position [234, 0]
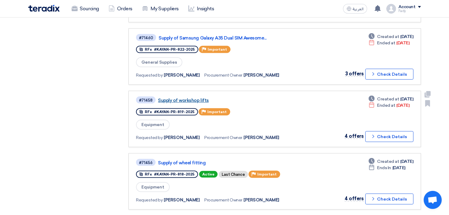
click at [196, 98] on link "Supply of workshop lifts" at bounding box center [233, 100] width 151 height 5
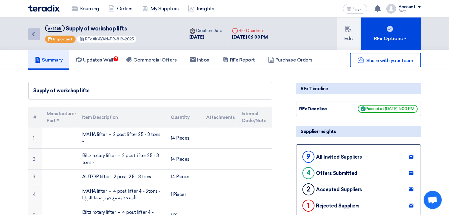
click at [33, 34] on icon "Back" at bounding box center [33, 33] width 7 height 7
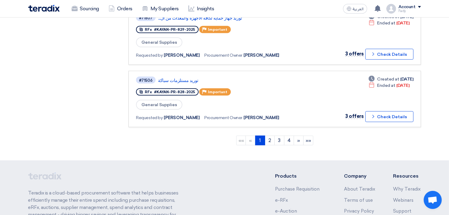
scroll to position [568, 0]
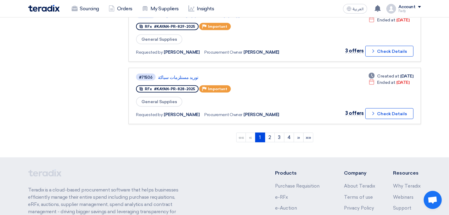
click at [267, 132] on ngb-pagination "«« « 1 (current) 2 3 4 » »»" at bounding box center [275, 137] width 292 height 15
click at [269, 132] on link "2" at bounding box center [270, 137] width 10 height 10
click at [257, 132] on link "1" at bounding box center [260, 137] width 10 height 10
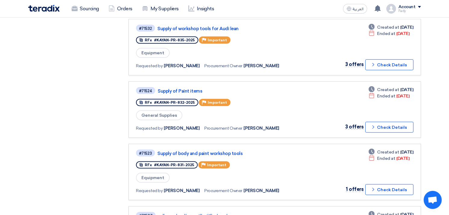
scroll to position [635, 0]
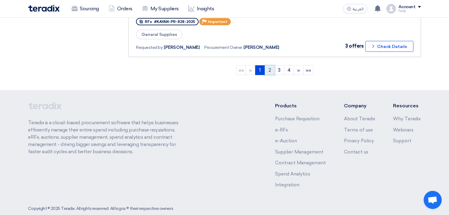
click at [272, 65] on link "2" at bounding box center [270, 70] width 10 height 10
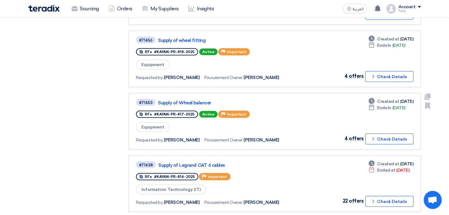
scroll to position [368, 0]
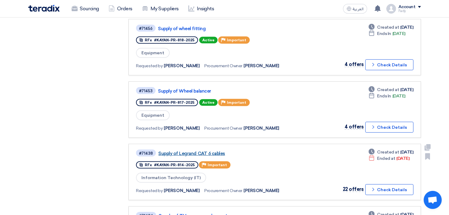
click at [203, 151] on link "Supply of Legrand CAT 6 cables" at bounding box center [233, 153] width 151 height 5
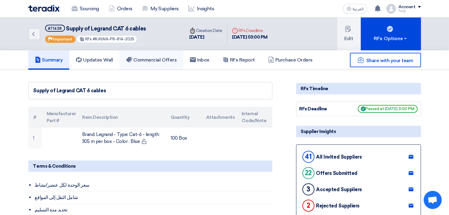
click at [166, 61] on h5 "Commercial Offers" at bounding box center [151, 60] width 51 height 6
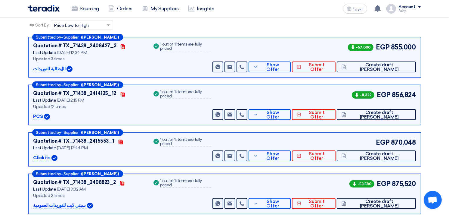
scroll to position [100, 0]
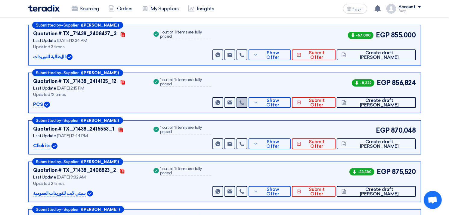
click at [244, 101] on icon at bounding box center [242, 102] width 5 height 5
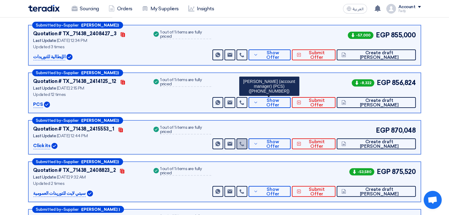
click at [244, 141] on icon at bounding box center [242, 143] width 5 height 5
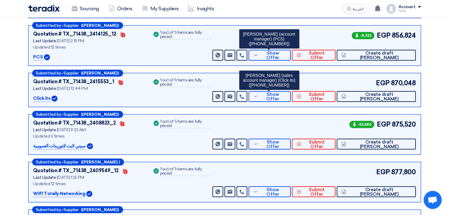
scroll to position [167, 0]
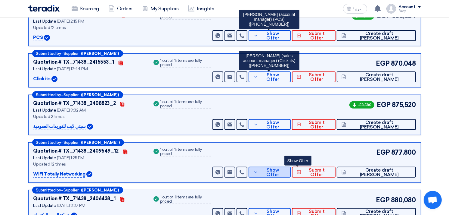
click at [286, 173] on span "Show Offer" at bounding box center [273, 172] width 26 height 9
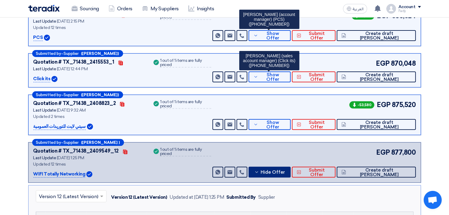
scroll to position [234, 0]
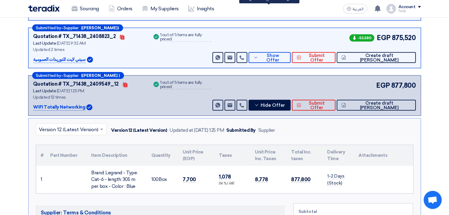
click at [67, 179] on td at bounding box center [66, 180] width 41 height 28
click at [285, 105] on span "Hide Offer" at bounding box center [273, 105] width 24 height 5
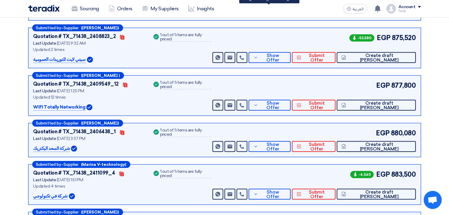
drag, startPoint x: 220, startPoint y: 95, endPoint x: 165, endPoint y: 85, distance: 56.0
click at [165, 85] on div "Quotation # TX_71438_2409549_12 Contacts Last Update [DATE] 1:25 PM Updated 12 …" at bounding box center [224, 95] width 383 height 30
click at [186, 105] on div "Success 1 out of 1 items are fully priced" at bounding box center [181, 95] width 59 height 30
drag, startPoint x: 219, startPoint y: 84, endPoint x: 166, endPoint y: 85, distance: 53.3
click at [166, 85] on div "Quotation # TX_71438_2409549_12 Contacts Last Update [DATE] 1:25 PM Updated 12 …" at bounding box center [224, 95] width 383 height 30
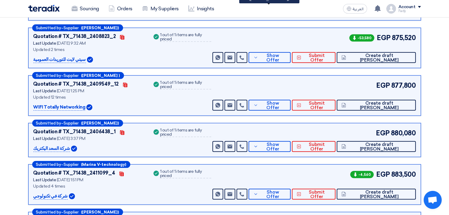
click at [192, 103] on div "Success 1 out of 1 items are fully priced" at bounding box center [181, 95] width 59 height 30
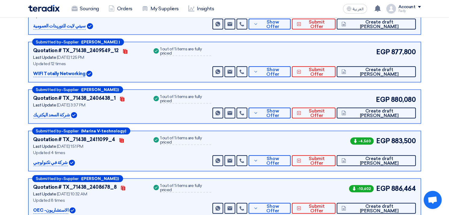
drag, startPoint x: 166, startPoint y: 98, endPoint x: 221, endPoint y: 97, distance: 54.8
click at [221, 97] on div "Quotation # TX_71438_2406438_1 Contacts Last Update [DATE] 3:37 PM شركة السعد ا…" at bounding box center [224, 107] width 383 height 24
click at [211, 112] on div "Success 1 out of 1 items are fully priced" at bounding box center [181, 107] width 59 height 24
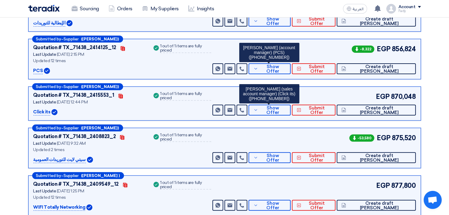
scroll to position [33, 0]
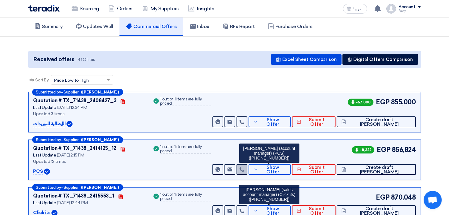
click at [244, 169] on icon at bounding box center [242, 169] width 5 height 5
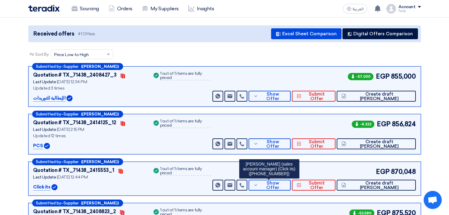
scroll to position [67, 0]
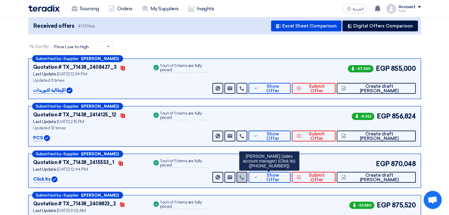
click at [244, 176] on icon at bounding box center [242, 177] width 5 height 5
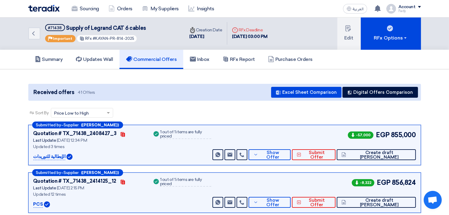
scroll to position [0, 0]
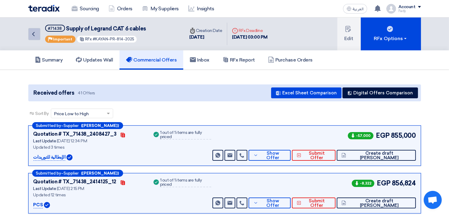
click at [29, 35] on link "Back" at bounding box center [34, 34] width 12 height 12
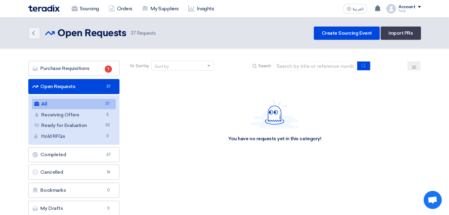
click at [67, 102] on link "All All 37" at bounding box center [74, 104] width 84 height 10
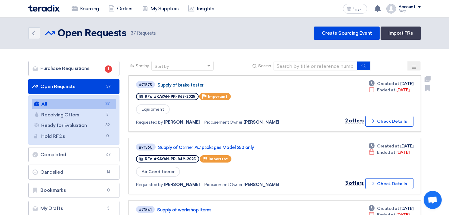
click at [172, 83] on link "Supply of brake tester" at bounding box center [232, 84] width 151 height 5
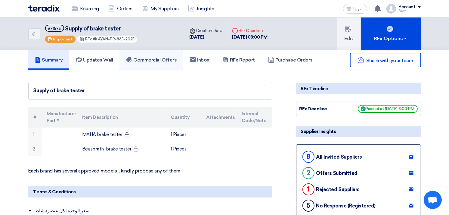
click at [162, 57] on h5 "Commercial Offers" at bounding box center [151, 60] width 51 height 6
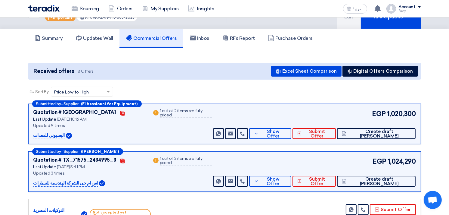
scroll to position [33, 0]
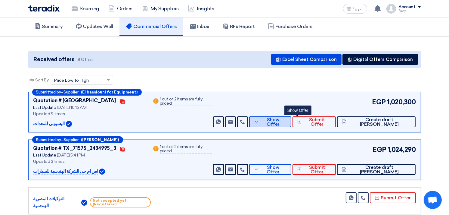
click at [287, 121] on span "Show Offer" at bounding box center [273, 121] width 26 height 9
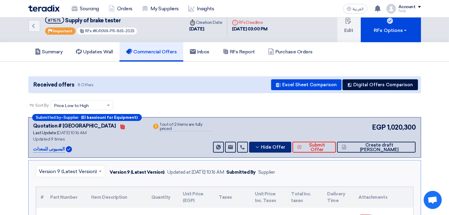
scroll to position [0, 0]
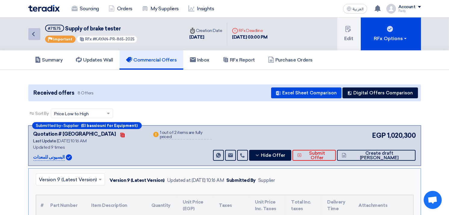
click at [32, 31] on icon "Back" at bounding box center [33, 33] width 7 height 7
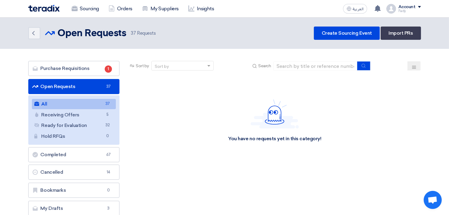
click at [71, 103] on link "All All 37" at bounding box center [74, 104] width 84 height 10
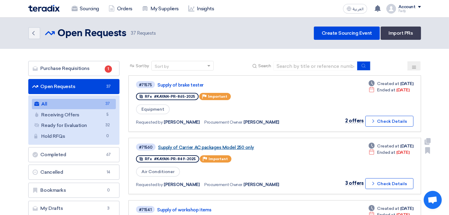
click at [227, 145] on link "Supply of Carrier AC packages Model 250 only" at bounding box center [233, 146] width 151 height 5
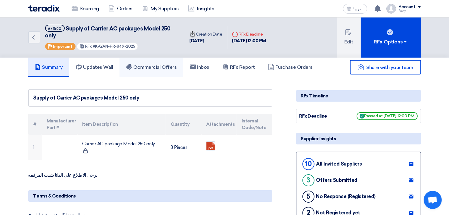
click at [158, 70] on link "Commercial Offers" at bounding box center [152, 66] width 64 height 19
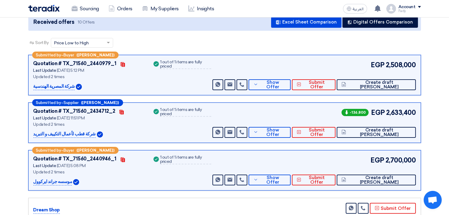
scroll to position [100, 0]
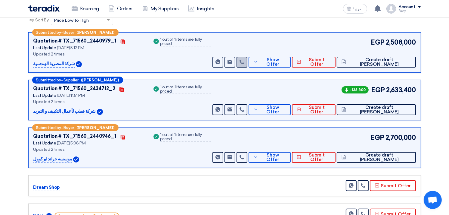
click at [244, 61] on icon at bounding box center [242, 61] width 5 height 5
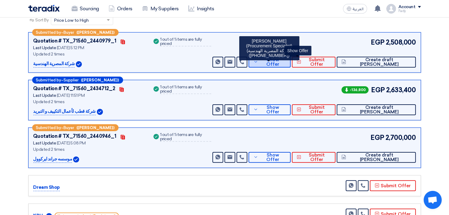
click at [286, 62] on span "Show Offer" at bounding box center [273, 61] width 26 height 9
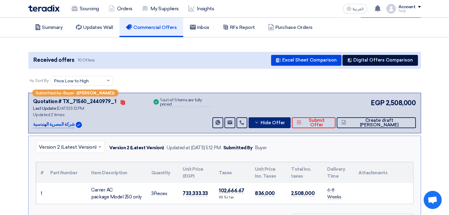
scroll to position [33, 0]
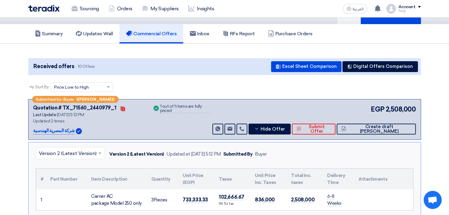
drag, startPoint x: 34, startPoint y: 128, endPoint x: 71, endPoint y: 133, distance: 37.4
click at [71, 133] on div "شركة المصرية الهندسية" at bounding box center [89, 130] width 112 height 7
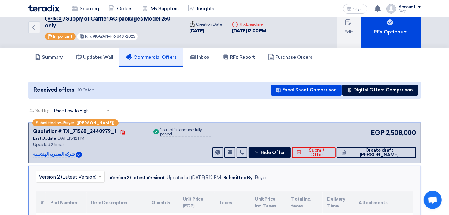
scroll to position [0, 0]
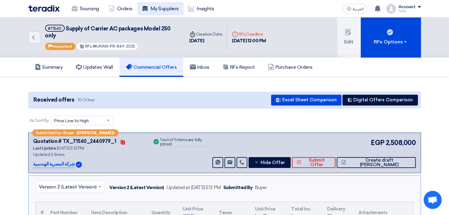
click at [163, 11] on link "My Suppliers" at bounding box center [160, 8] width 46 height 13
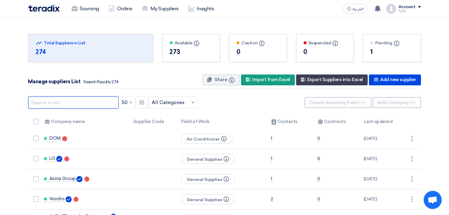
click at [81, 102] on input "text" at bounding box center [73, 102] width 90 height 12
paste input "شركة المصرية الهندسية"
type input "شركة المصرية الهندسية"
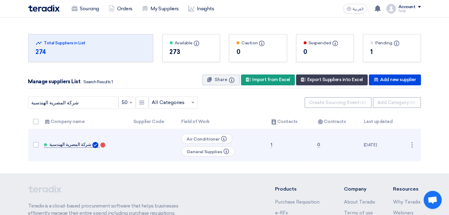
click at [74, 143] on span "شركة المصرية الهندسية" at bounding box center [70, 144] width 42 height 5
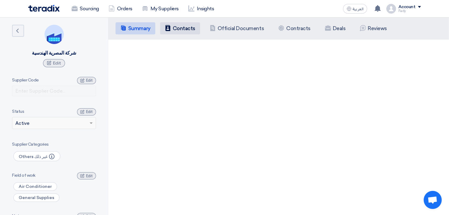
click at [187, 27] on h5 "Contacts" at bounding box center [184, 28] width 23 height 6
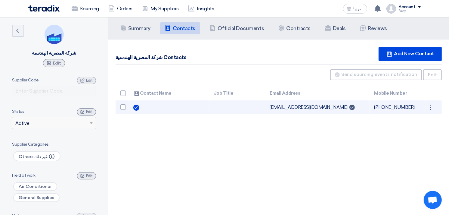
drag, startPoint x: 221, startPoint y: 103, endPoint x: 228, endPoint y: 106, distance: 7.4
click at [221, 103] on td at bounding box center [237, 107] width 56 height 14
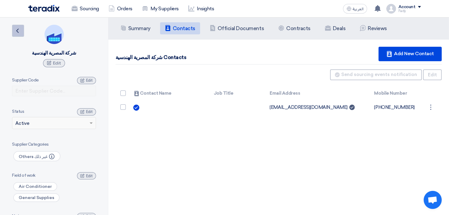
click at [20, 29] on icon "Back" at bounding box center [17, 30] width 7 height 7
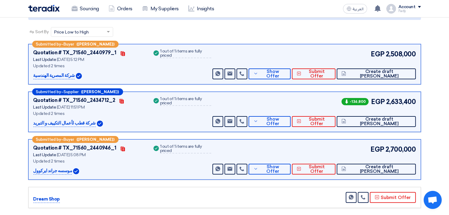
scroll to position [100, 0]
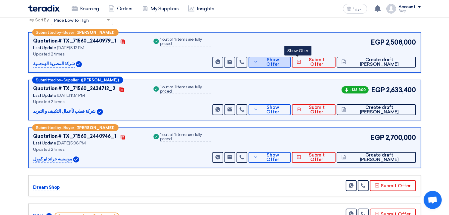
click at [286, 61] on span "Show Offer" at bounding box center [273, 61] width 26 height 9
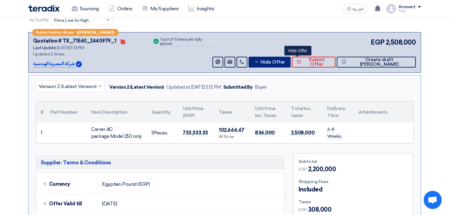
click at [285, 61] on span "Hide Offer" at bounding box center [273, 62] width 24 height 5
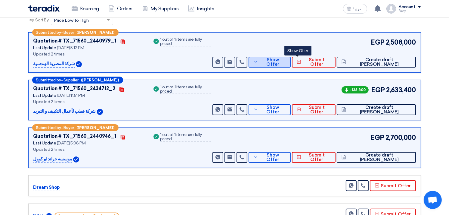
click at [286, 61] on span "Show Offer" at bounding box center [273, 61] width 26 height 9
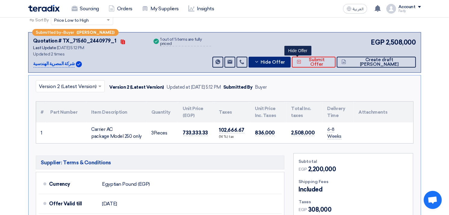
click at [288, 59] on button "Hide Offer" at bounding box center [270, 62] width 42 height 11
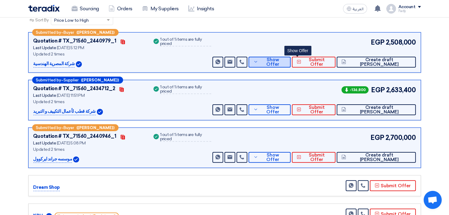
click at [286, 61] on span "Show Offer" at bounding box center [273, 61] width 26 height 9
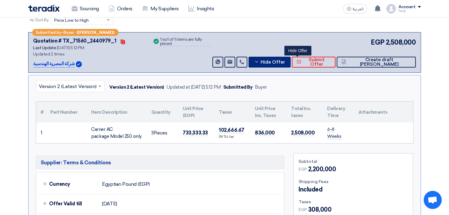
click at [289, 65] on button "Hide Offer" at bounding box center [270, 62] width 42 height 11
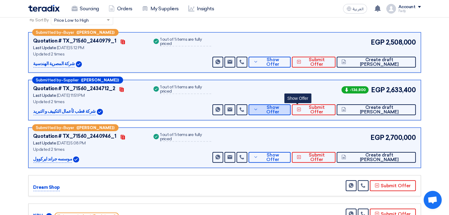
click at [258, 107] on icon at bounding box center [255, 109] width 5 height 5
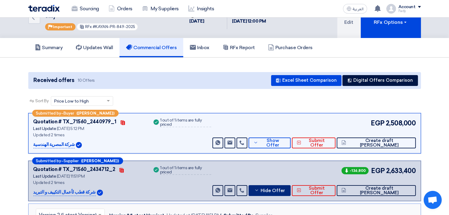
scroll to position [67, 0]
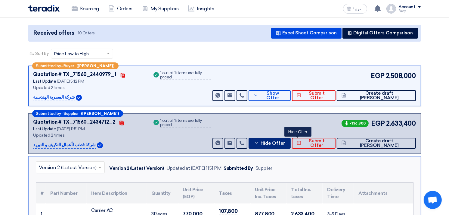
click at [285, 141] on span "Hide Offer" at bounding box center [273, 143] width 24 height 5
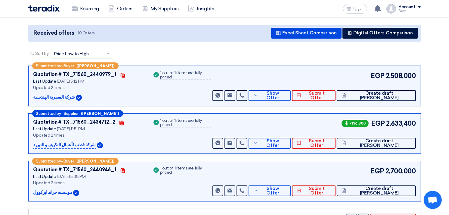
click at [211, 86] on div "Success 1 out of 1 items are fully priced" at bounding box center [181, 86] width 59 height 30
click at [286, 94] on span "Show Offer" at bounding box center [273, 95] width 26 height 9
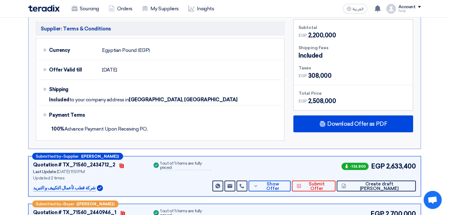
scroll to position [33, 0]
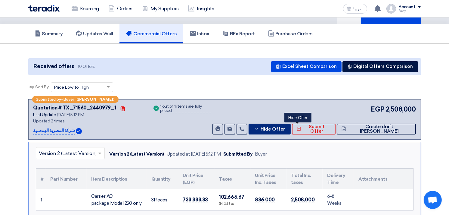
click at [291, 125] on button "Hide Offer" at bounding box center [270, 128] width 42 height 11
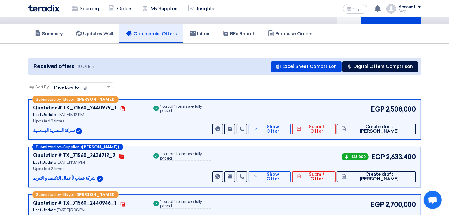
click at [291, 136] on div "Submitted by – Buyer ([PERSON_NAME]) Quotation # TX_71560_2440979_1 Contacts La…" at bounding box center [224, 119] width 393 height 40
click at [291, 123] on button "Show Offer" at bounding box center [270, 128] width 42 height 11
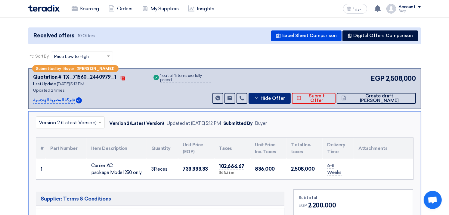
scroll to position [100, 0]
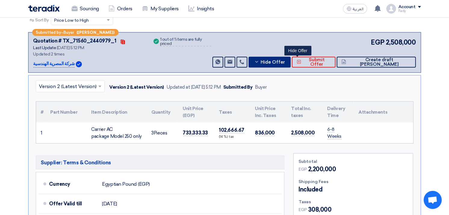
click at [285, 61] on span "Hide Offer" at bounding box center [273, 62] width 24 height 5
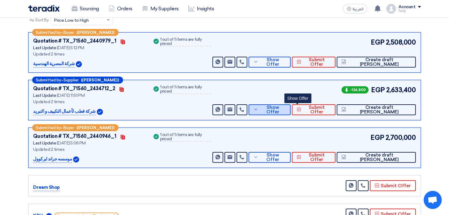
click at [291, 111] on button "Show Offer" at bounding box center [270, 109] width 42 height 11
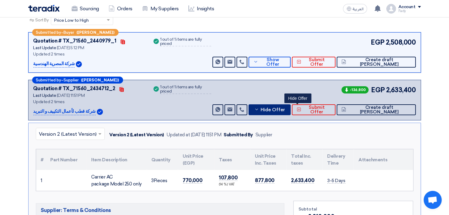
click at [291, 111] on button "Hide Offer" at bounding box center [270, 109] width 42 height 11
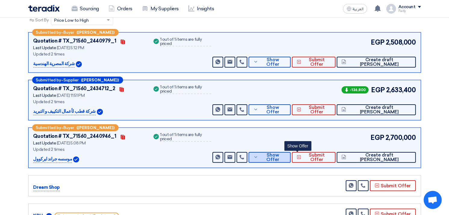
click at [286, 154] on span "Show Offer" at bounding box center [273, 157] width 26 height 9
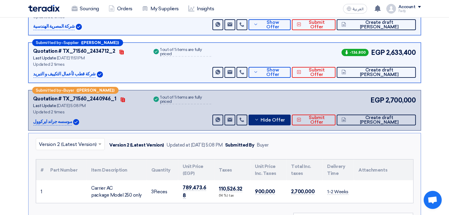
scroll to position [167, 0]
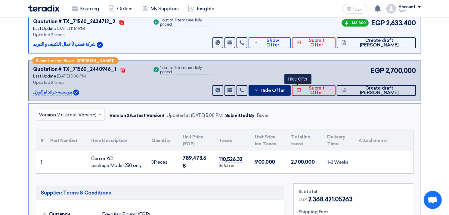
click at [291, 92] on button "Hide Offer" at bounding box center [270, 90] width 42 height 11
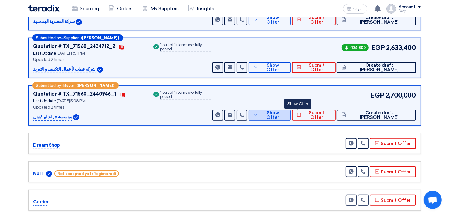
scroll to position [100, 0]
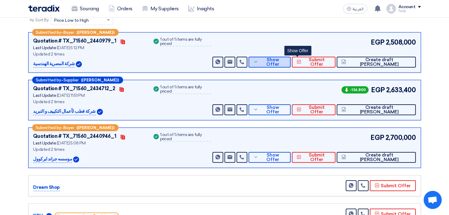
click at [291, 64] on button "Show Offer" at bounding box center [270, 62] width 42 height 11
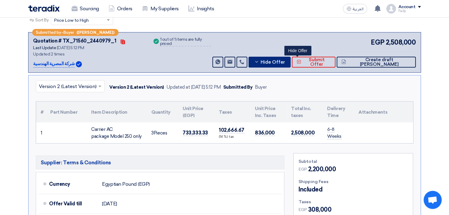
click at [291, 64] on button "Hide Offer" at bounding box center [270, 62] width 42 height 11
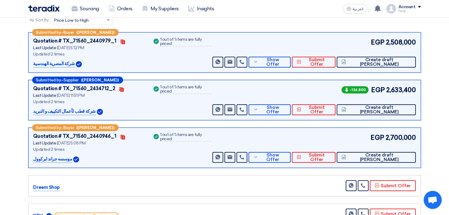
click at [291, 47] on div "EGP 2,508,000 Send Message Send Message" at bounding box center [313, 52] width 204 height 30
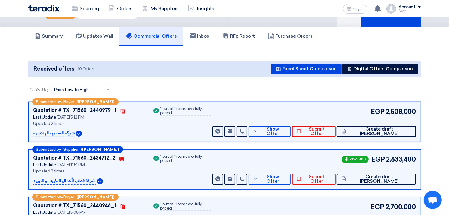
scroll to position [0, 0]
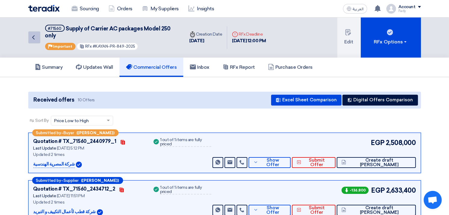
click at [31, 39] on icon "Back" at bounding box center [33, 37] width 7 height 7
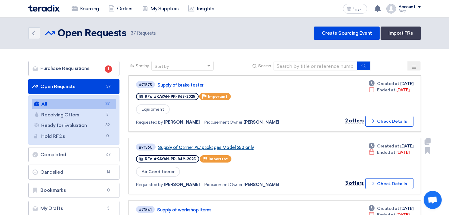
click at [216, 145] on link "Supply of Carrier AC packages Model 250 only" at bounding box center [233, 146] width 151 height 5
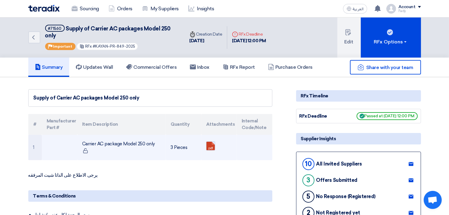
click at [209, 146] on link at bounding box center [230, 159] width 48 height 36
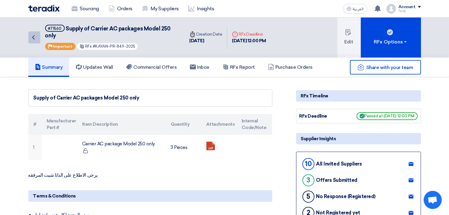
click at [39, 36] on link "Back" at bounding box center [34, 37] width 12 height 12
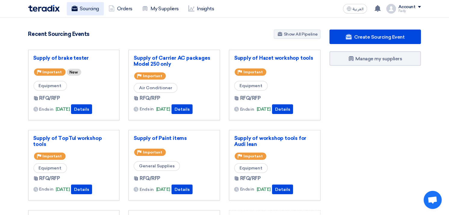
click at [80, 10] on link "Sourcing" at bounding box center [85, 8] width 37 height 13
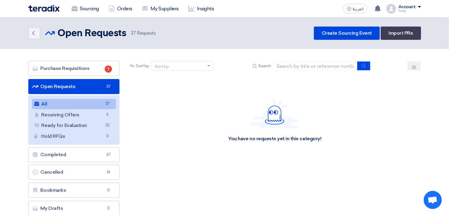
click at [65, 101] on link "All All 37" at bounding box center [74, 104] width 84 height 10
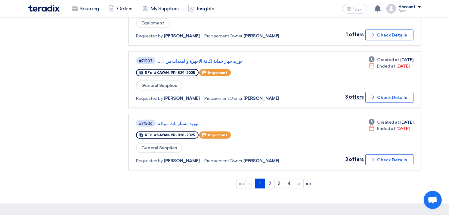
scroll to position [535, 0]
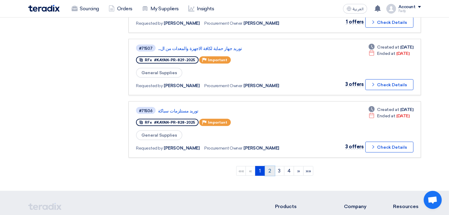
click at [269, 166] on link "2" at bounding box center [270, 171] width 10 height 10
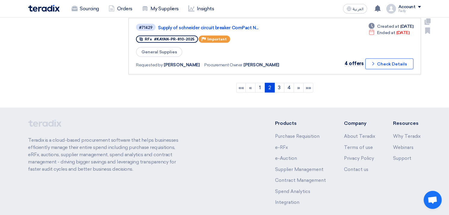
scroll to position [635, 0]
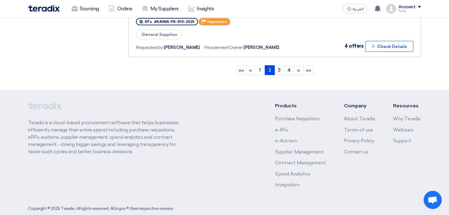
click at [281, 63] on ngb-pagination "«« « 1 2 (current) 3 4 » »»" at bounding box center [275, 70] width 292 height 15
click at [280, 65] on link "3" at bounding box center [280, 70] width 10 height 10
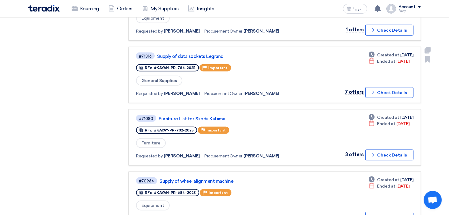
scroll to position [501, 0]
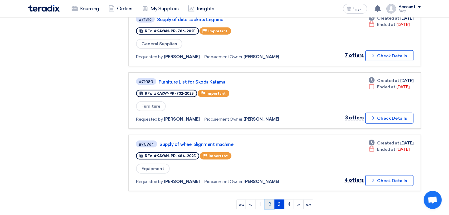
click at [269, 199] on link "2" at bounding box center [270, 204] width 10 height 10
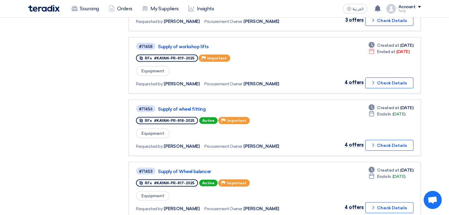
scroll to position [301, 0]
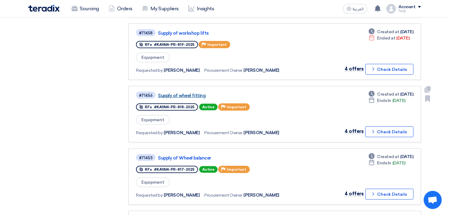
click at [191, 93] on link "Supply of wheel fitting" at bounding box center [233, 95] width 151 height 5
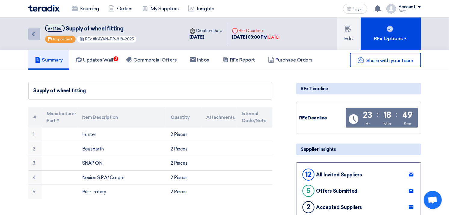
click at [34, 29] on link "Back" at bounding box center [34, 34] width 12 height 12
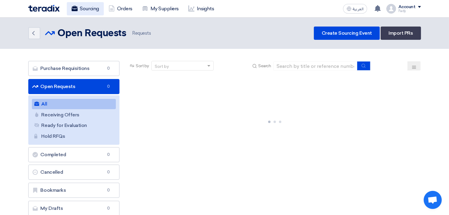
click at [79, 9] on link "Sourcing" at bounding box center [85, 8] width 37 height 13
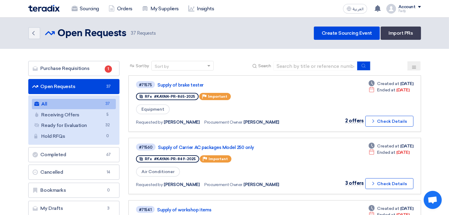
click at [78, 99] on link "All All 37" at bounding box center [74, 104] width 84 height 10
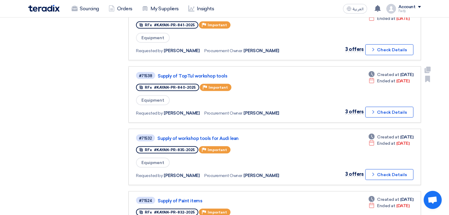
scroll to position [267, 0]
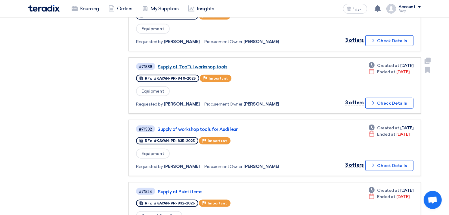
click at [209, 64] on link "Supply of TopTul workshop tools" at bounding box center [233, 66] width 151 height 5
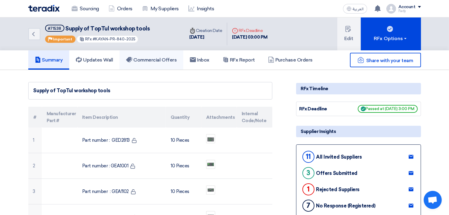
click at [152, 57] on h5 "Commercial Offers" at bounding box center [151, 60] width 51 height 6
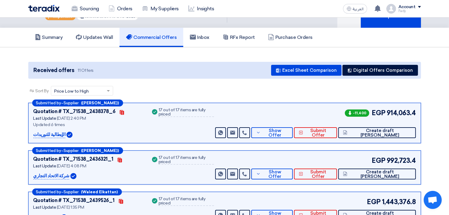
scroll to position [33, 0]
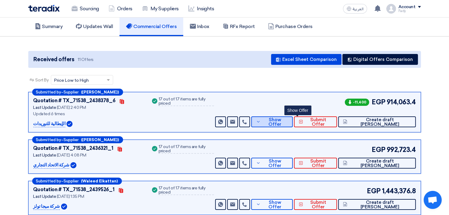
click at [288, 120] on span "Show Offer" at bounding box center [275, 121] width 26 height 9
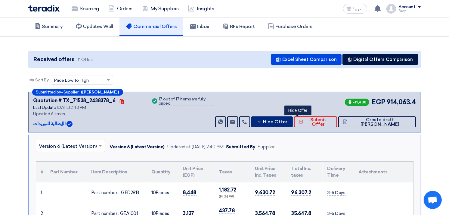
click at [293, 123] on button "Hide Offer" at bounding box center [272, 121] width 42 height 11
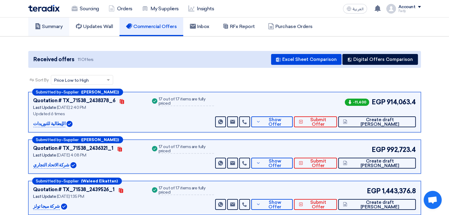
click at [57, 23] on h5 "Summary" at bounding box center [49, 26] width 28 height 6
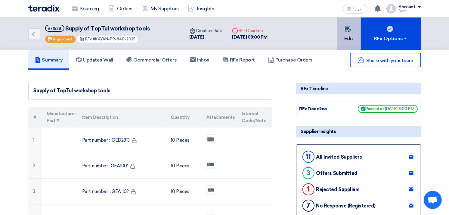
click at [347, 31] on use at bounding box center [348, 29] width 5 height 6
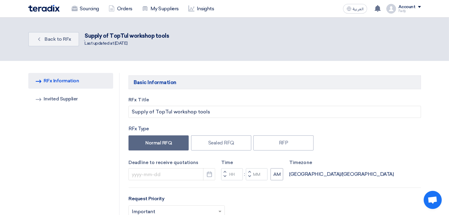
type input "[DATE]"
type input "03"
type input "00"
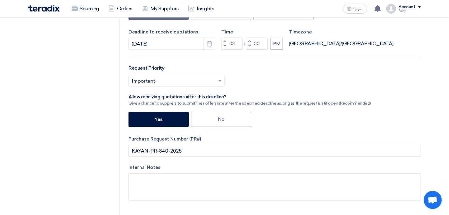
scroll to position [134, 0]
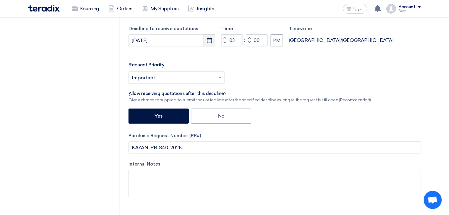
click at [212, 39] on icon "Pick a date" at bounding box center [209, 40] width 6 height 6
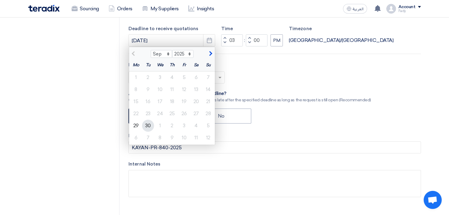
click at [147, 123] on div "30" at bounding box center [148, 126] width 12 height 12
type input "[DATE]"
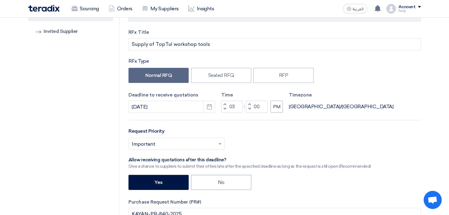
scroll to position [67, 0]
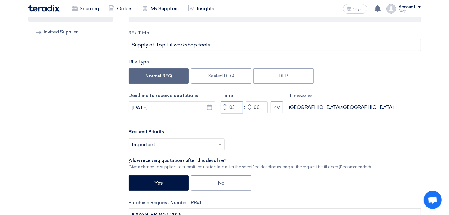
click at [233, 107] on input "03" at bounding box center [232, 107] width 22 height 12
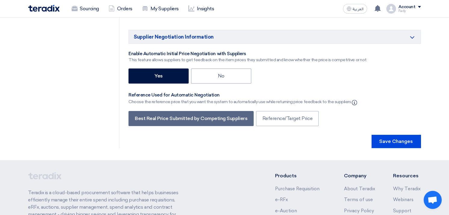
scroll to position [1654, 0]
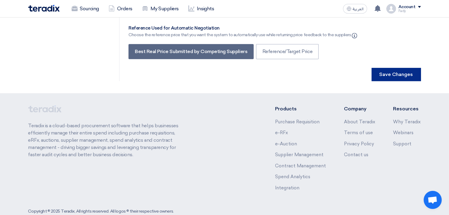
type input "10"
click at [411, 68] on button "Save Changes" at bounding box center [396, 74] width 49 height 13
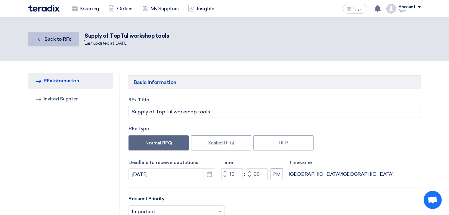
click at [63, 36] on span "Back to RFx" at bounding box center [58, 39] width 27 height 6
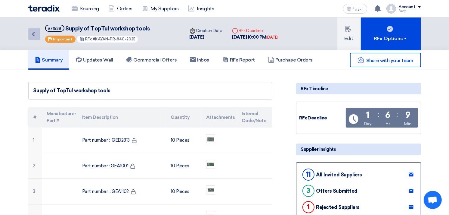
click at [32, 32] on icon "Back" at bounding box center [33, 33] width 7 height 7
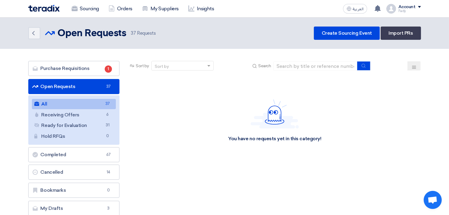
click at [70, 102] on link "All All 37" at bounding box center [74, 104] width 84 height 10
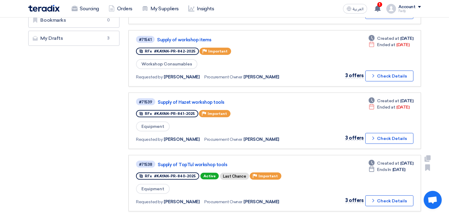
scroll to position [167, 0]
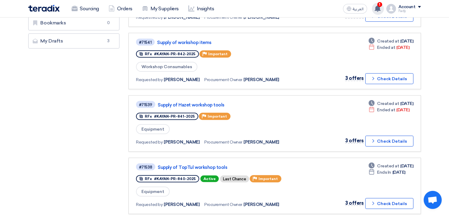
click at [379, 5] on span "1" at bounding box center [379, 4] width 5 height 5
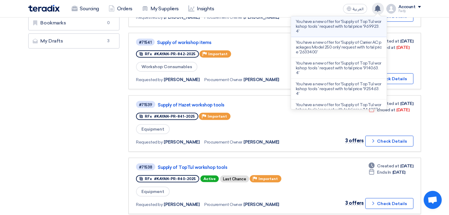
click at [361, 28] on p "You have a new offer for 'Supply of TopTul workshop tools ' request with total …" at bounding box center [339, 26] width 86 height 14
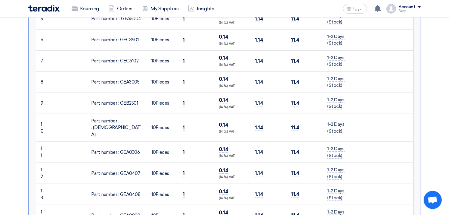
scroll to position [105, 0]
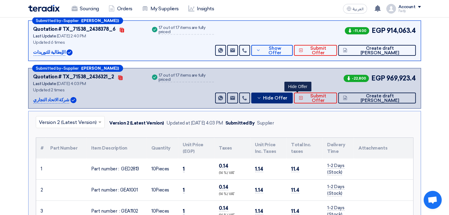
click at [287, 96] on span "Hide Offer" at bounding box center [275, 98] width 24 height 5
